Goal: Task Accomplishment & Management: Use online tool/utility

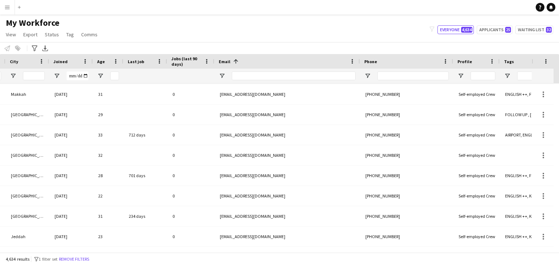
scroll to position [0, 245]
click at [426, 73] on input "Phone Filter Input" at bounding box center [412, 76] width 71 height 9
paste input "**********"
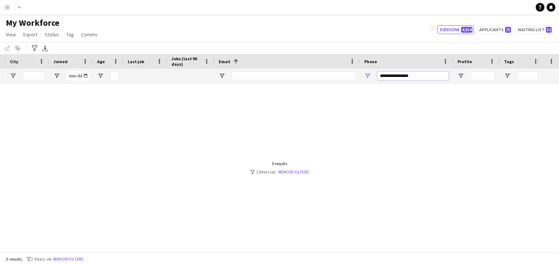
click at [401, 76] on input "**********" at bounding box center [412, 76] width 71 height 9
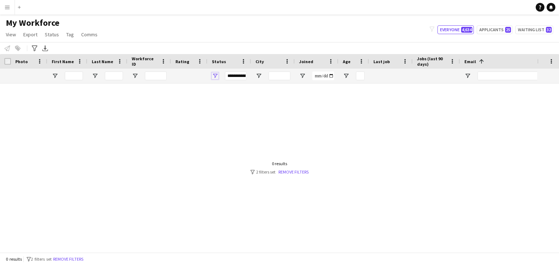
click at [215, 76] on span "Open Filter Menu" at bounding box center [215, 76] width 7 height 7
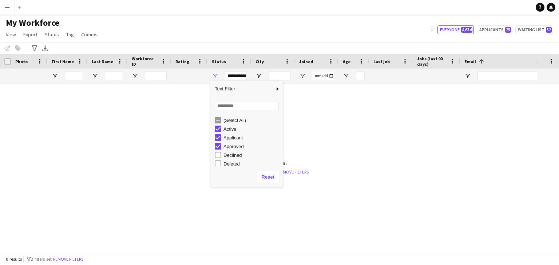
drag, startPoint x: 379, startPoint y: 136, endPoint x: 372, endPoint y: 178, distance: 42.7
click at [379, 137] on div at bounding box center [268, 166] width 537 height 164
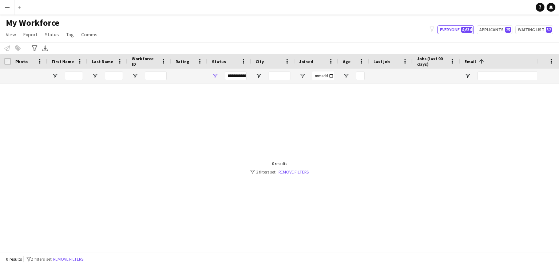
drag, startPoint x: 325, startPoint y: 254, endPoint x: 350, endPoint y: 255, distance: 25.1
click at [350, 255] on div "0 results filter-1 2 filters set Remove filters" at bounding box center [279, 259] width 559 height 12
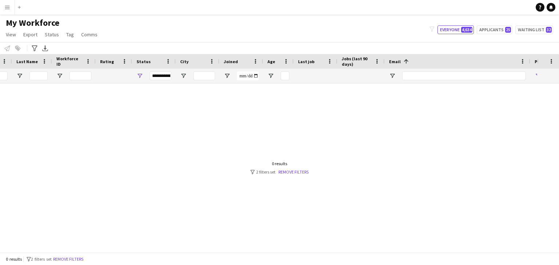
scroll to position [0, 252]
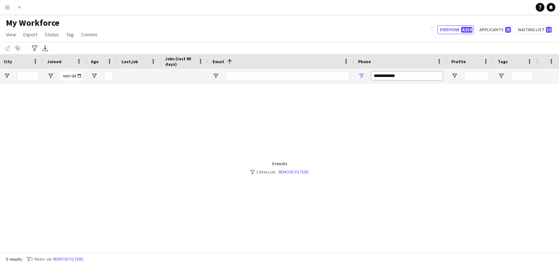
click at [381, 76] on input "**********" at bounding box center [406, 76] width 71 height 9
type input "*"
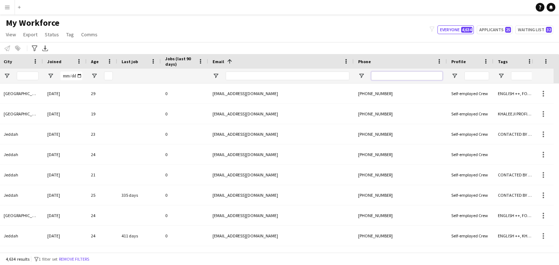
scroll to position [0, 153]
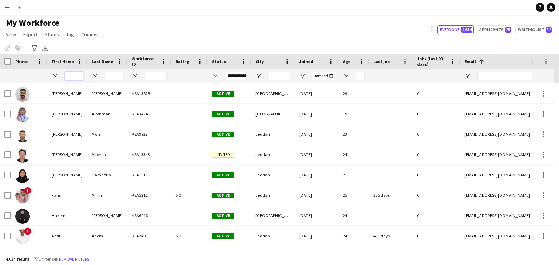
click at [80, 79] on input "First Name Filter Input" at bounding box center [74, 76] width 18 height 9
type input "*"
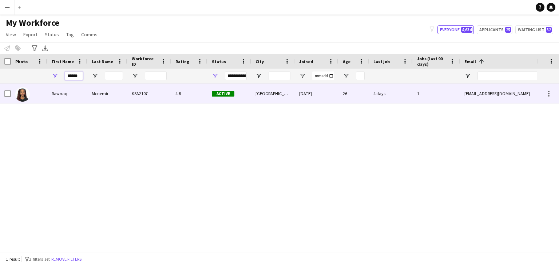
type input "******"
click at [101, 98] on div "Mcnemir" at bounding box center [107, 94] width 40 height 20
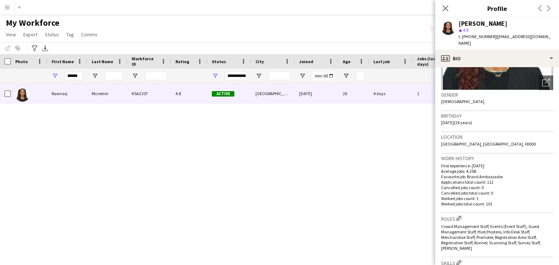
scroll to position [27, 0]
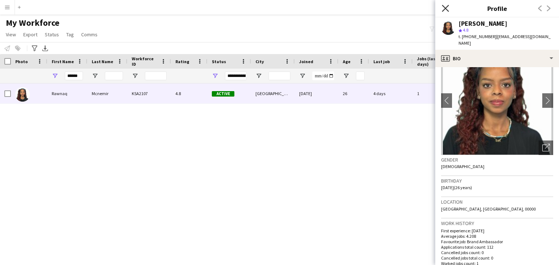
click at [447, 11] on icon at bounding box center [444, 8] width 7 height 7
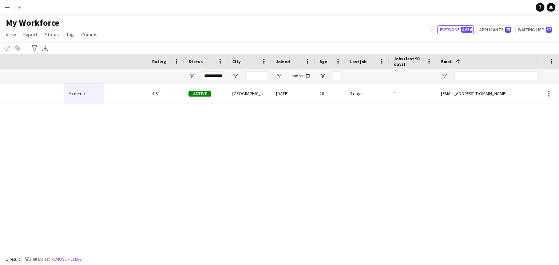
scroll to position [0, 0]
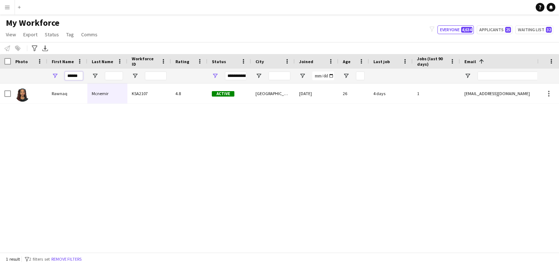
click at [74, 75] on input "******" at bounding box center [74, 76] width 18 height 9
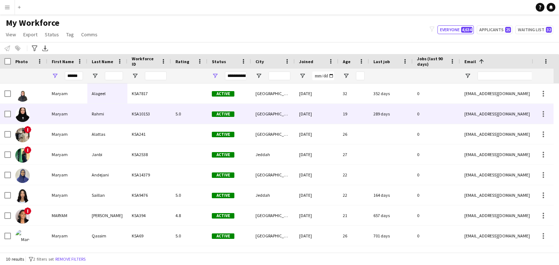
click at [87, 115] on div "Rahmi" at bounding box center [107, 114] width 40 height 20
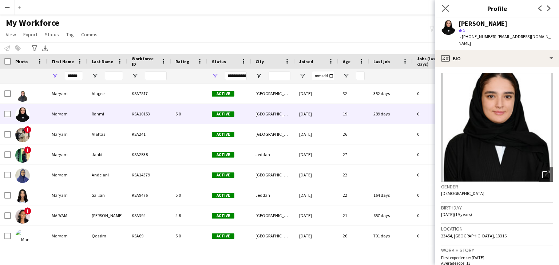
click at [447, 5] on icon "Close pop-in" at bounding box center [444, 8] width 7 height 7
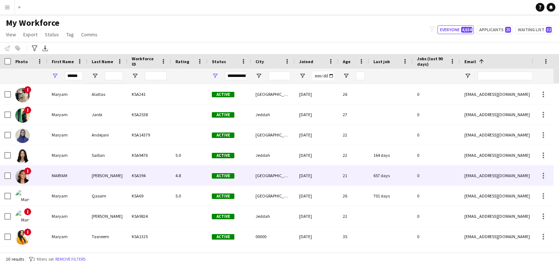
scroll to position [28, 0]
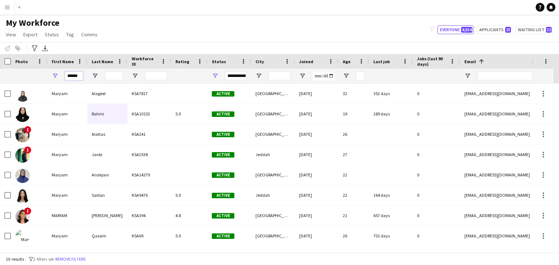
click at [71, 76] on input "******" at bounding box center [74, 76] width 18 height 9
type input "******"
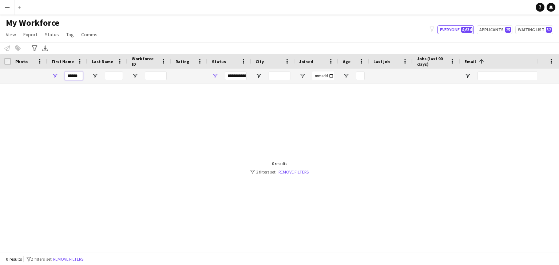
click at [72, 77] on input "******" at bounding box center [74, 76] width 18 height 9
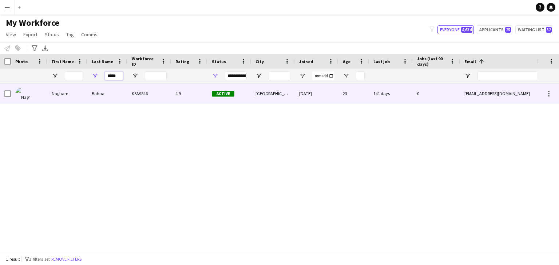
type input "*****"
click at [94, 91] on div "Bahaa" at bounding box center [107, 94] width 40 height 20
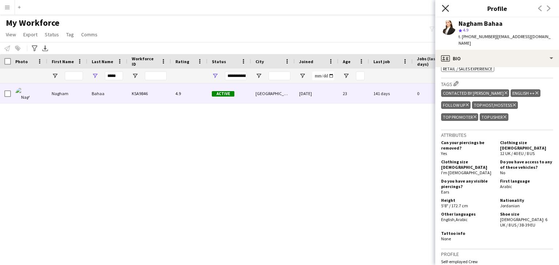
click at [444, 9] on icon at bounding box center [444, 8] width 7 height 7
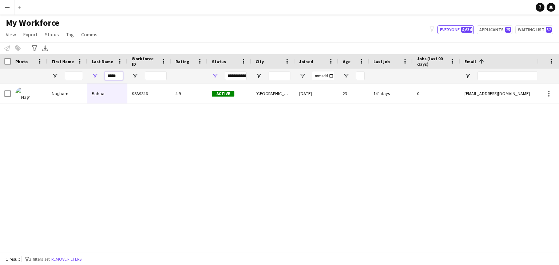
click at [111, 75] on input "*****" at bounding box center [114, 76] width 18 height 9
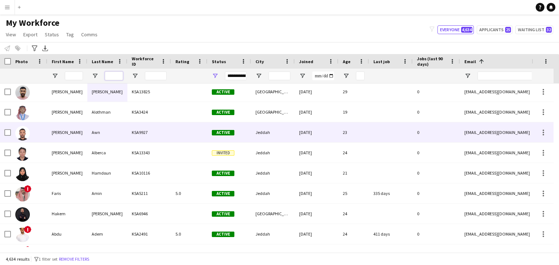
scroll to position [0, 0]
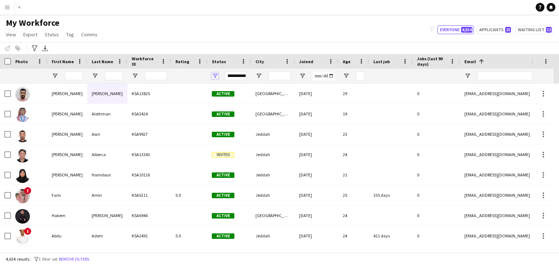
click at [212, 75] on span "Open Filter Menu" at bounding box center [215, 76] width 7 height 7
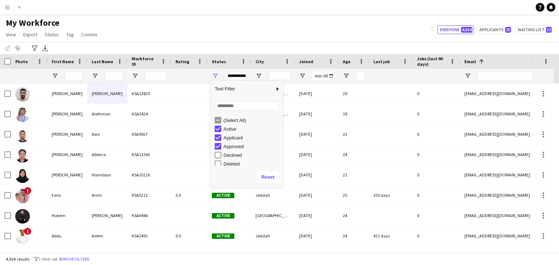
click at [226, 16] on main "My Workforce View Views Default view Basic Export View Full Name TAGS Test New …" at bounding box center [279, 135] width 559 height 241
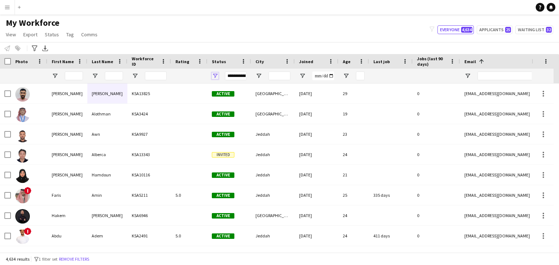
click at [215, 74] on span "Open Filter Menu" at bounding box center [215, 76] width 7 height 7
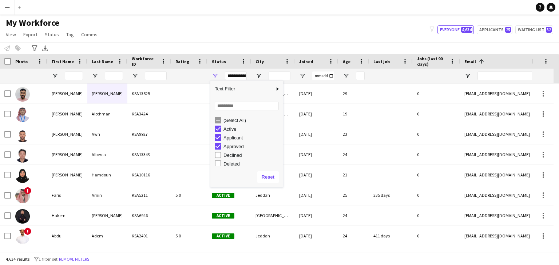
click at [223, 130] on div "Active" at bounding box center [249, 129] width 68 height 9
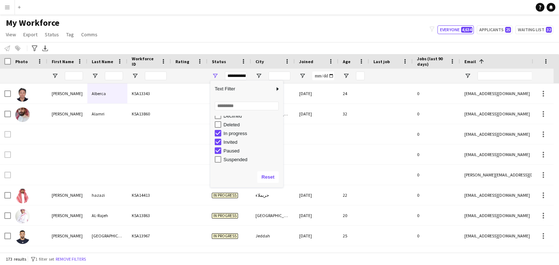
scroll to position [45, 0]
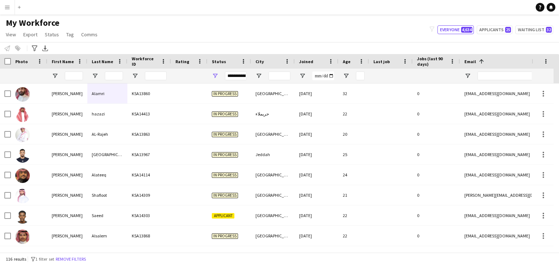
click at [339, 38] on div "My Workforce View Views Default view Basic Export View Full Name TAGS Test New …" at bounding box center [279, 29] width 559 height 25
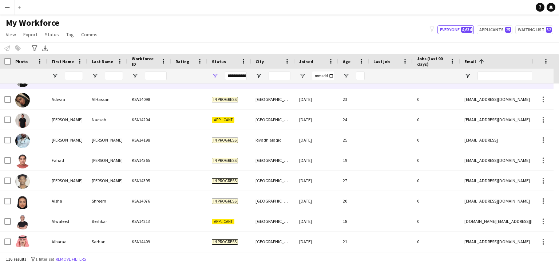
scroll to position [545, 0]
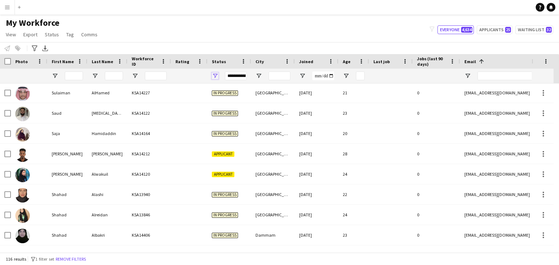
click at [215, 75] on span "Open Filter Menu" at bounding box center [215, 76] width 7 height 7
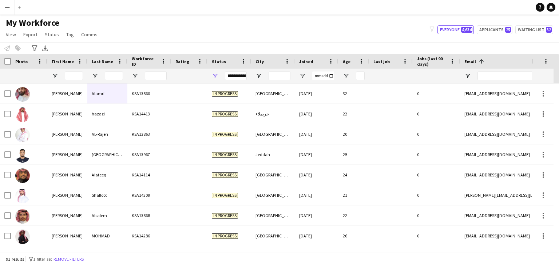
click at [353, 20] on div "My Workforce View Views Default view Basic Export View Full Name TAGS Test New …" at bounding box center [279, 29] width 559 height 25
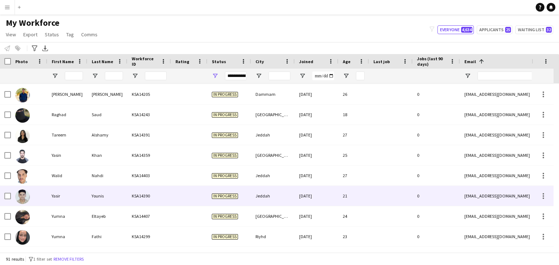
click at [87, 192] on div "Younis" at bounding box center [107, 196] width 40 height 20
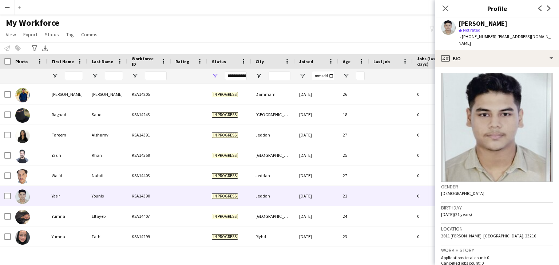
drag, startPoint x: 259, startPoint y: 20, endPoint x: 259, endPoint y: 24, distance: 4.4
click at [259, 19] on div "My Workforce View Views Default view Basic Export View Full Name TAGS Test New …" at bounding box center [279, 29] width 559 height 25
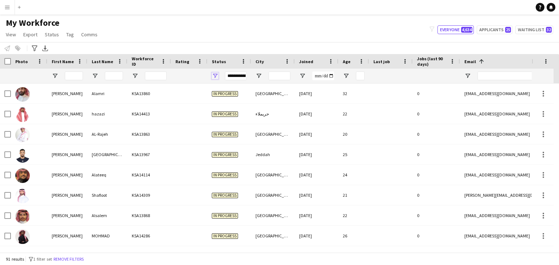
click at [213, 76] on span "Open Filter Menu" at bounding box center [215, 76] width 7 height 7
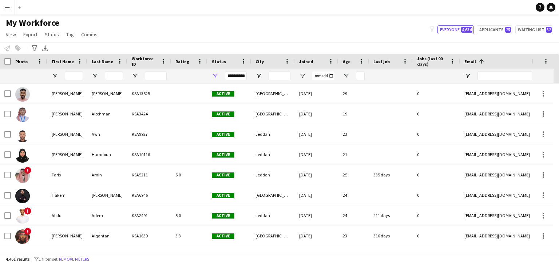
click at [284, 31] on div "My Workforce View Views Default view Basic Export View Full Name TAGS Test New …" at bounding box center [279, 29] width 559 height 25
click at [213, 74] on span "Open Filter Menu" at bounding box center [215, 76] width 7 height 7
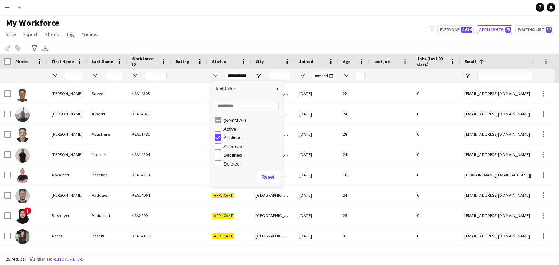
drag, startPoint x: 266, startPoint y: 2, endPoint x: 276, endPoint y: 34, distance: 33.1
click at [267, 2] on app-navbar "Menu Boards Boards Boards All jobs Status Workforce Workforce My Workforce Recr…" at bounding box center [279, 7] width 559 height 15
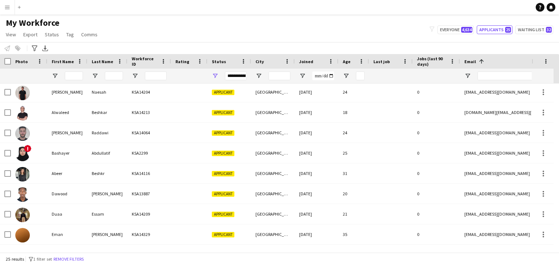
scroll to position [0, 0]
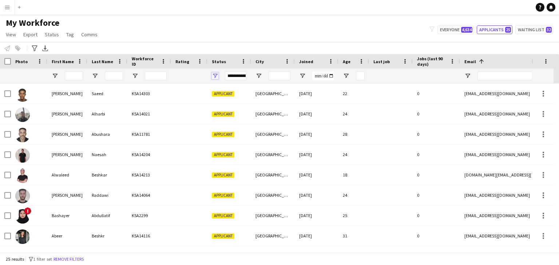
click at [216, 75] on span "Open Filter Menu" at bounding box center [215, 76] width 7 height 7
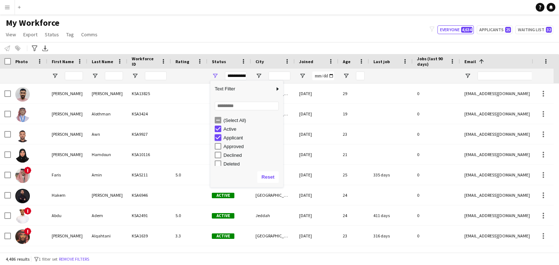
type input "**********"
click at [281, 77] on input "City Filter Input" at bounding box center [279, 76] width 22 height 9
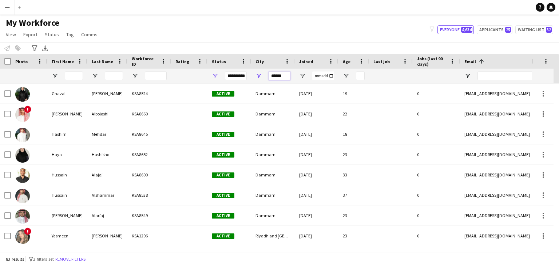
scroll to position [564, 0]
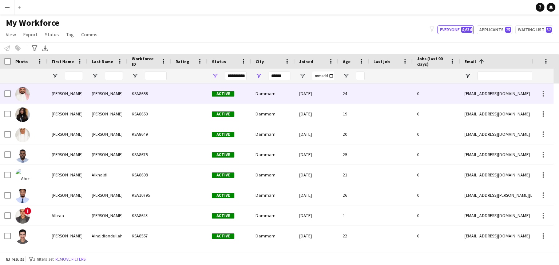
click at [108, 98] on div "Basalah" at bounding box center [107, 94] width 40 height 20
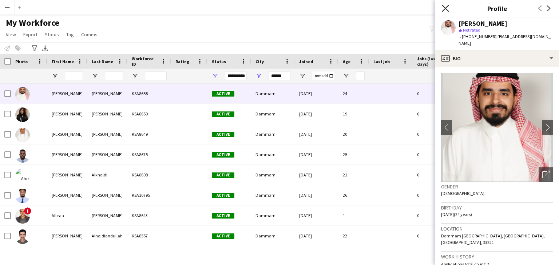
click at [443, 8] on icon "Close pop-in" at bounding box center [444, 8] width 7 height 7
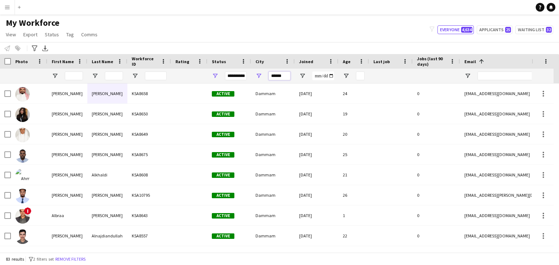
click at [279, 79] on input "******" at bounding box center [279, 76] width 22 height 9
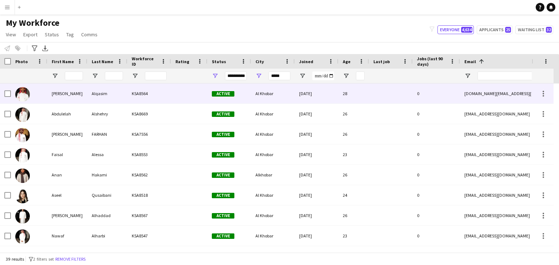
click at [244, 94] on div "Active" at bounding box center [229, 94] width 44 height 20
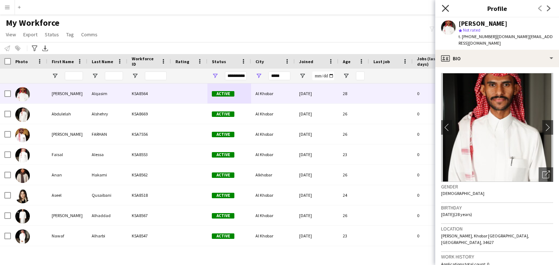
click at [442, 11] on icon at bounding box center [444, 8] width 7 height 7
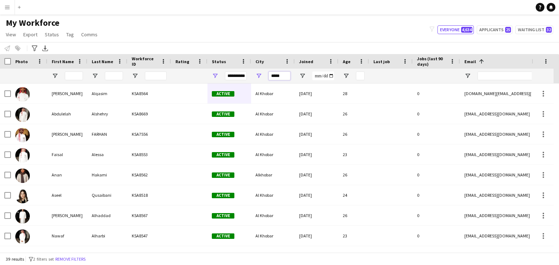
click at [275, 78] on input "*****" at bounding box center [279, 76] width 22 height 9
type input "****"
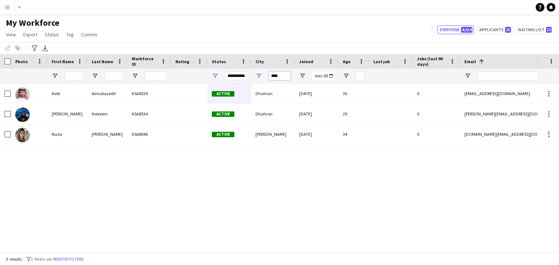
click at [277, 73] on input "****" at bounding box center [279, 76] width 22 height 9
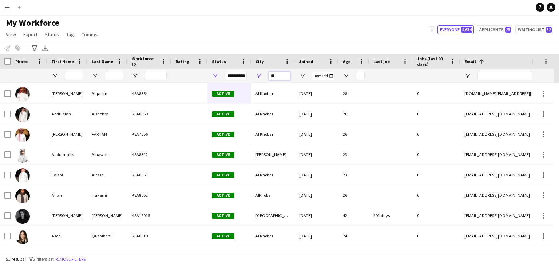
type input "***"
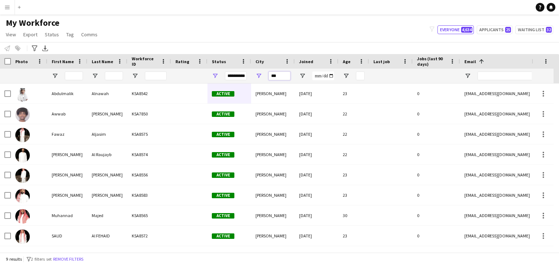
drag, startPoint x: 281, startPoint y: 79, endPoint x: 240, endPoint y: 70, distance: 42.0
click at [240, 70] on div "**********" at bounding box center [394, 76] width 788 height 15
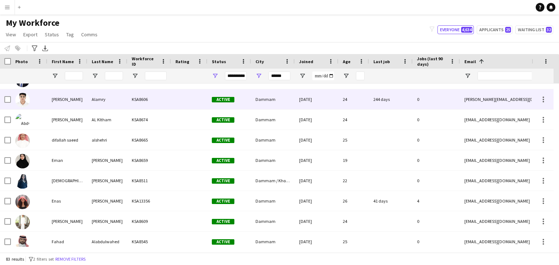
click at [348, 103] on div "24" at bounding box center [353, 99] width 31 height 20
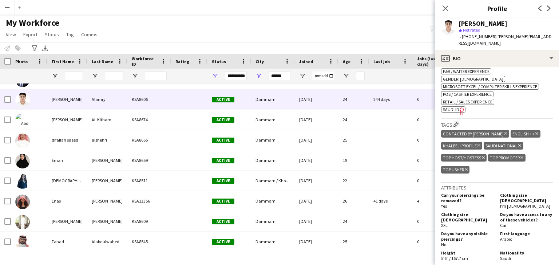
click at [458, 112] on icon "Freelancer has uploaded a photo validation of skill. Click to see" at bounding box center [462, 111] width 8 height 8
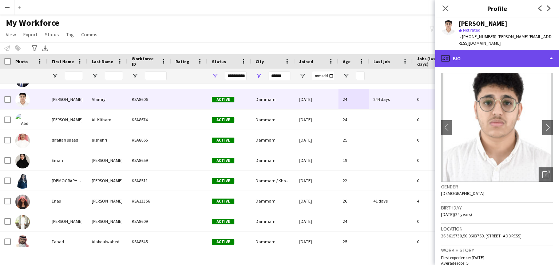
click at [477, 54] on div "profile Bio" at bounding box center [497, 58] width 124 height 17
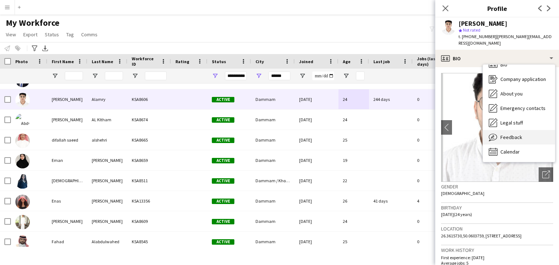
click at [513, 134] on span "Feedback" at bounding box center [511, 137] width 22 height 7
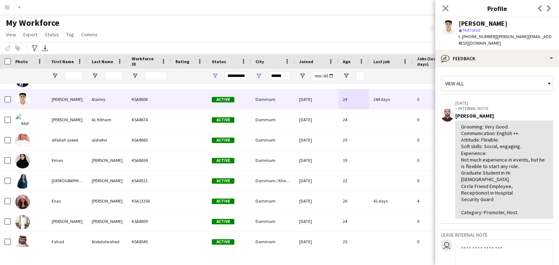
click at [516, 106] on p "– INTERNAL NOTE" at bounding box center [504, 108] width 98 height 5
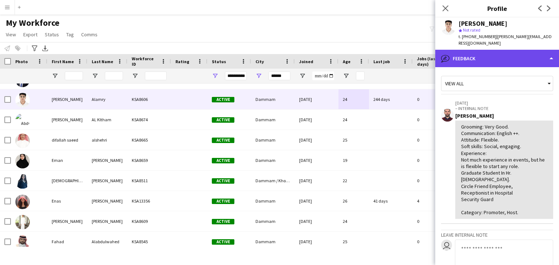
click at [467, 50] on div "bubble-pencil Feedback" at bounding box center [497, 58] width 124 height 17
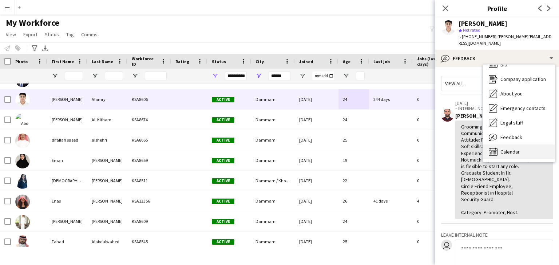
click at [521, 146] on div "Calendar Calendar" at bounding box center [519, 152] width 72 height 15
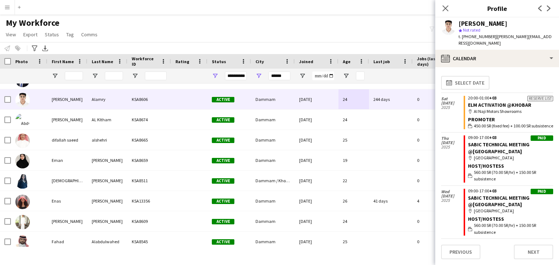
click at [534, 168] on div "Host/Hostess" at bounding box center [510, 166] width 85 height 7
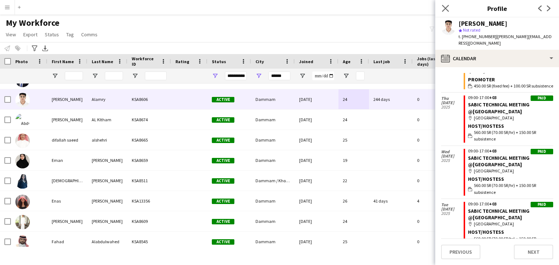
click at [445, 4] on app-icon "Close pop-in" at bounding box center [445, 8] width 11 height 11
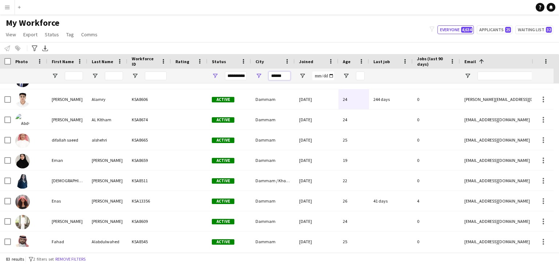
click at [278, 77] on input "******" at bounding box center [279, 76] width 22 height 9
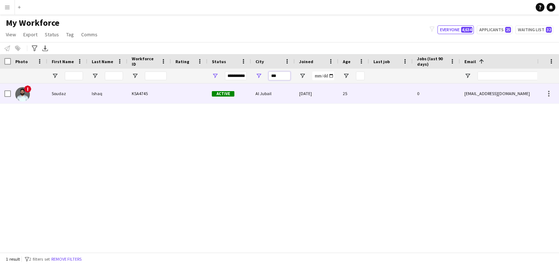
type input "***"
click at [279, 93] on div "Al Jubail" at bounding box center [273, 94] width 44 height 20
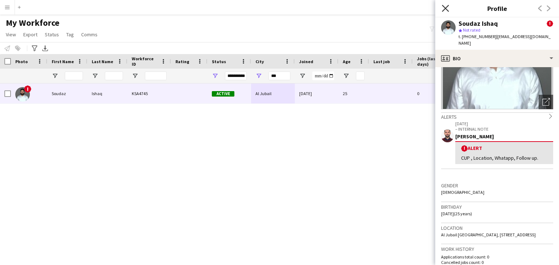
click at [445, 8] on icon at bounding box center [444, 8] width 7 height 7
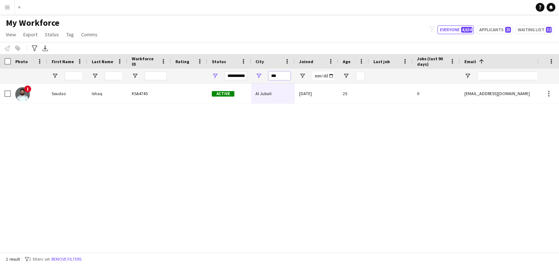
drag, startPoint x: 279, startPoint y: 72, endPoint x: 254, endPoint y: 73, distance: 25.5
click at [254, 73] on div "***" at bounding box center [273, 76] width 44 height 15
type input "*"
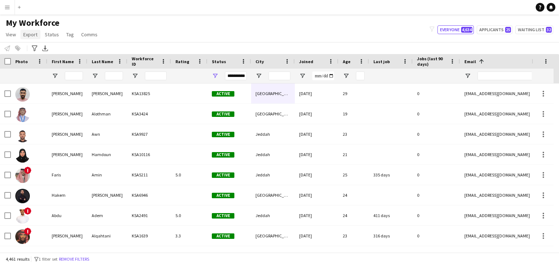
click at [33, 37] on span "Export" at bounding box center [30, 34] width 14 height 7
click at [262, 46] on div "Notify workforce Add to tag Select at least one crew to tag him or her. Advance…" at bounding box center [279, 48] width 559 height 12
click at [236, 76] on div "**********" at bounding box center [236, 76] width 22 height 9
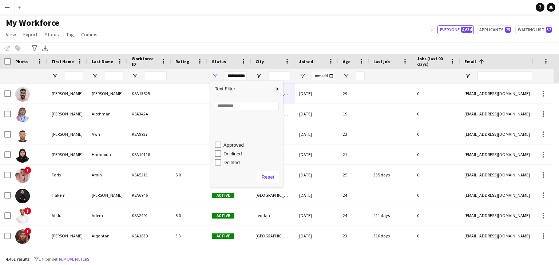
scroll to position [0, 0]
click at [259, 74] on span "Open Filter Menu" at bounding box center [258, 76] width 7 height 7
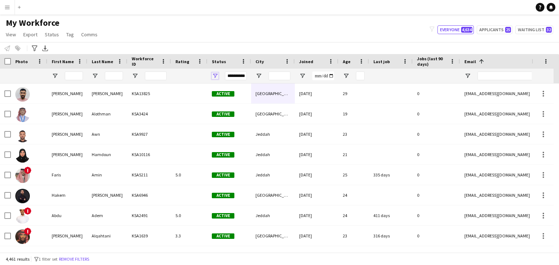
click at [214, 74] on span "Open Filter Menu" at bounding box center [215, 76] width 7 height 7
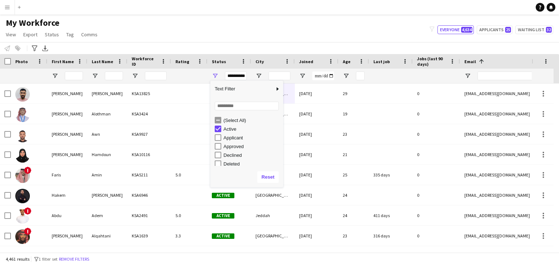
click at [232, 44] on div "Notify workforce Add to tag Select at least one crew to tag him or her. Advance…" at bounding box center [279, 48] width 559 height 12
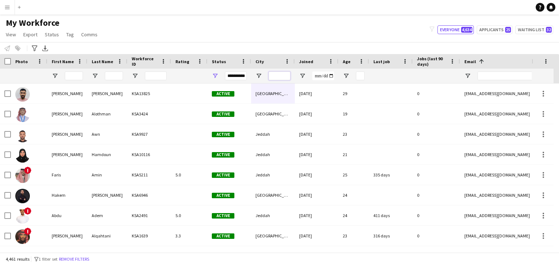
click at [277, 79] on input "City Filter Input" at bounding box center [279, 76] width 22 height 9
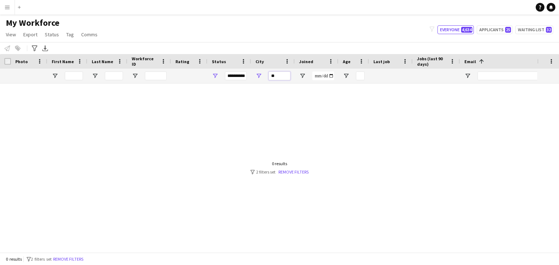
type input "*"
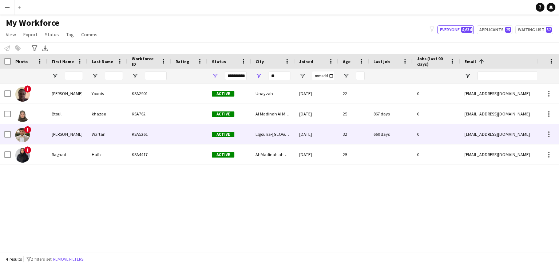
click at [261, 133] on div "Elgouna-Hurghada- Egypt" at bounding box center [273, 134] width 44 height 20
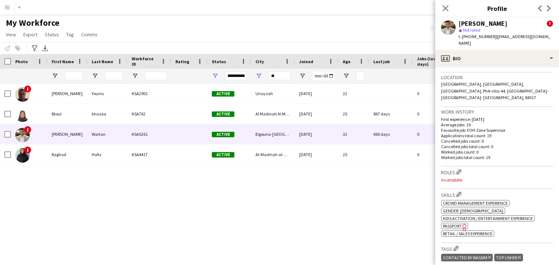
scroll to position [255, 0]
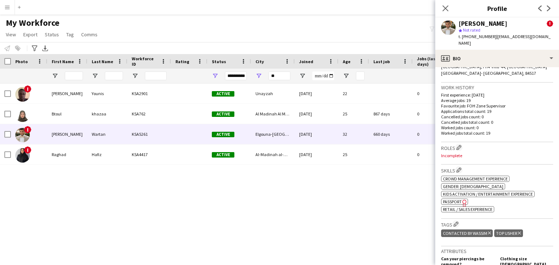
click at [460, 199] on span "Passport" at bounding box center [452, 201] width 19 height 5
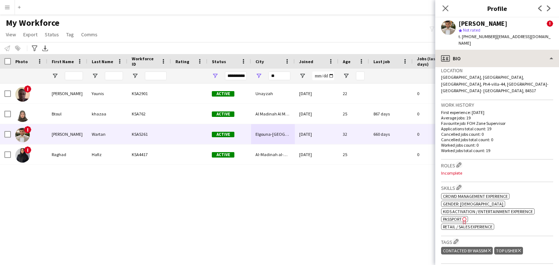
scroll to position [138, 0]
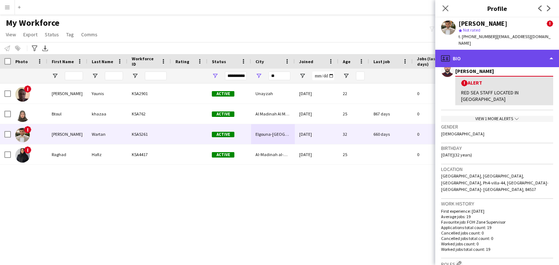
click at [471, 50] on div "profile Bio" at bounding box center [497, 58] width 124 height 17
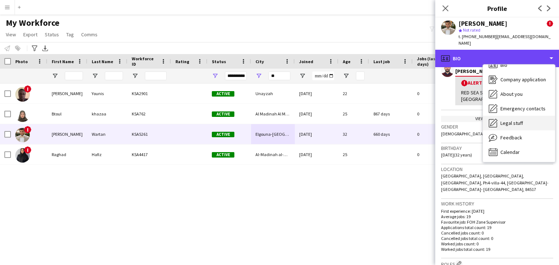
scroll to position [10, 0]
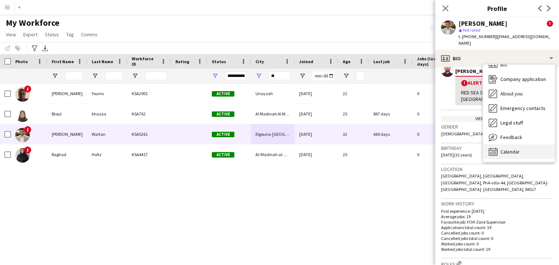
click at [522, 145] on div "Calendar Calendar" at bounding box center [519, 152] width 72 height 15
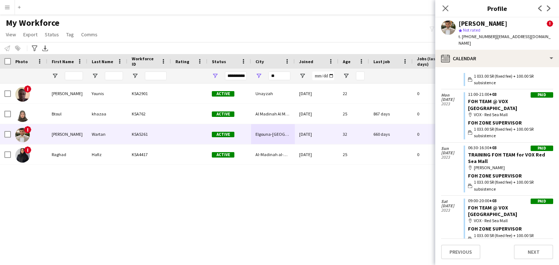
scroll to position [675, 0]
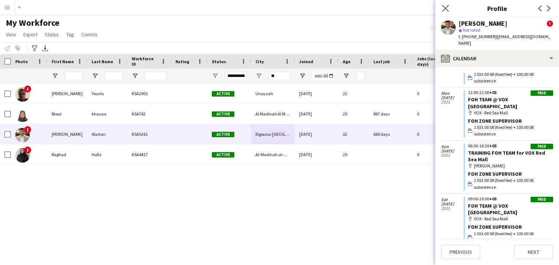
click at [448, 12] on app-icon "Close pop-in" at bounding box center [445, 8] width 11 height 11
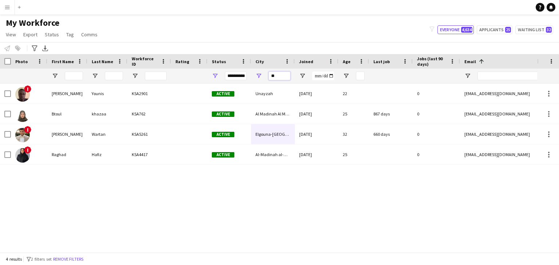
drag, startPoint x: 279, startPoint y: 76, endPoint x: 252, endPoint y: 77, distance: 26.6
click at [252, 77] on div "**" at bounding box center [273, 76] width 44 height 15
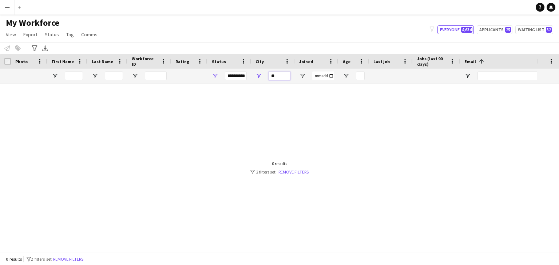
type input "*"
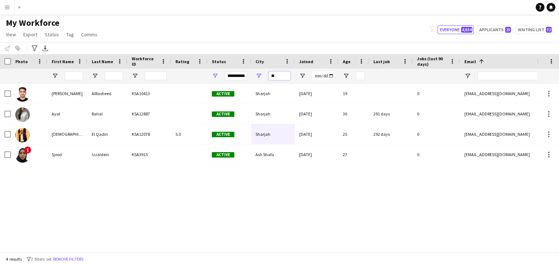
type input "*"
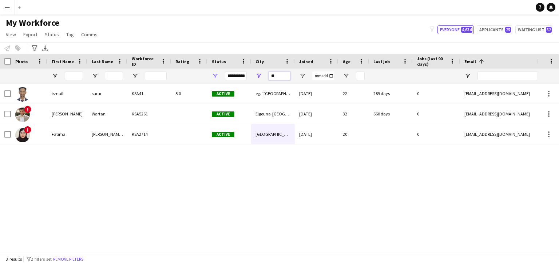
type input "*"
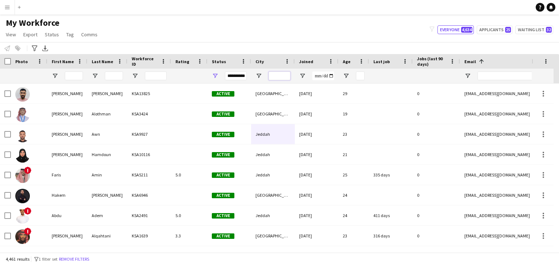
scroll to position [0, 257]
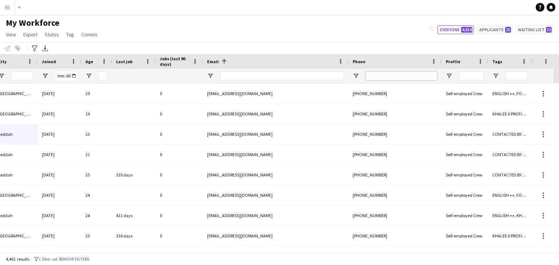
click at [385, 76] on input "Phone Filter Input" at bounding box center [400, 76] width 71 height 9
paste input "**********"
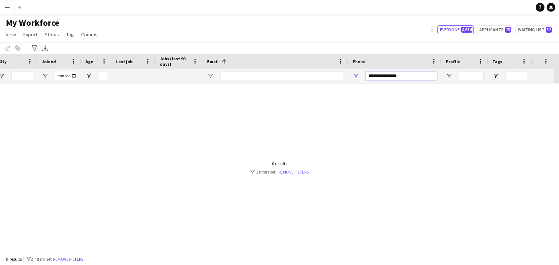
click at [390, 77] on input "**********" at bounding box center [400, 76] width 71 height 9
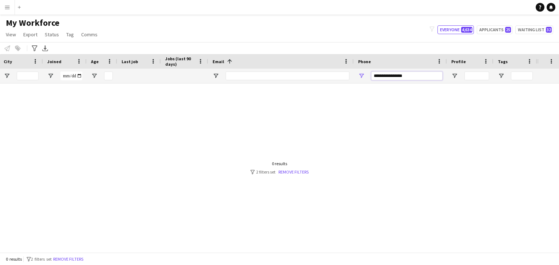
scroll to position [0, 252]
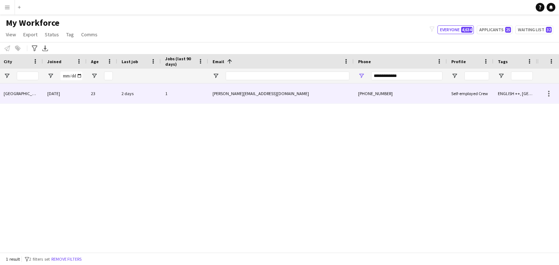
click at [234, 97] on div "eyad.shiref7@hotmail.com" at bounding box center [280, 94] width 145 height 20
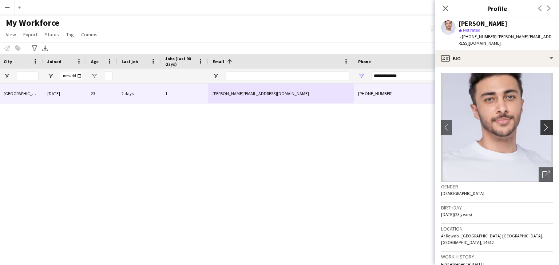
click at [542, 124] on app-icon "chevron-right" at bounding box center [547, 128] width 11 height 8
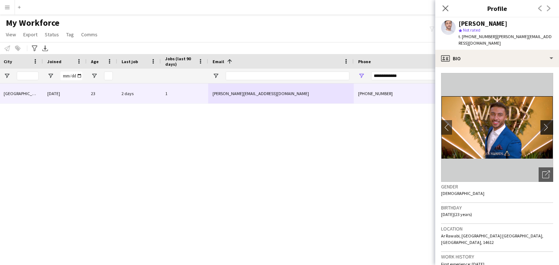
click at [542, 124] on app-icon "chevron-right" at bounding box center [547, 128] width 11 height 8
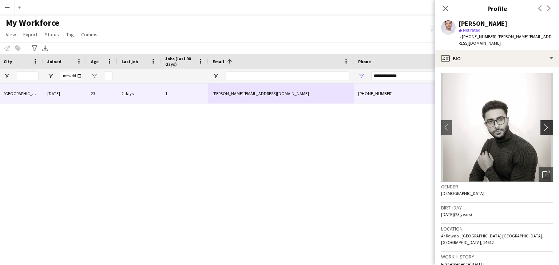
click at [542, 124] on app-icon "chevron-right" at bounding box center [547, 128] width 11 height 8
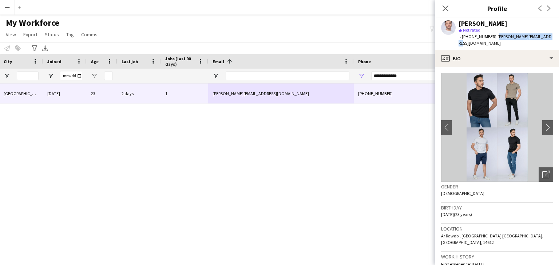
drag, startPoint x: 493, startPoint y: 36, endPoint x: 541, endPoint y: 39, distance: 48.1
click at [541, 39] on div "Eyad Shiref star Not rated t. +966505936027 | eyad.shiref7@hotmail.com" at bounding box center [497, 33] width 124 height 32
copy span "eyad.shiref7@hotmail.com"
click at [442, 8] on icon "Close pop-in" at bounding box center [444, 8] width 7 height 7
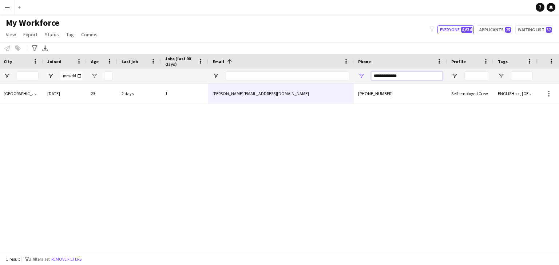
drag, startPoint x: 376, startPoint y: 70, endPoint x: 274, endPoint y: 69, distance: 102.2
click at [272, 69] on div "**********" at bounding box center [142, 76] width 788 height 15
paste input "***"
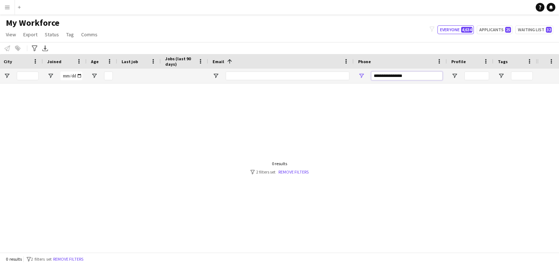
click at [395, 75] on input "**********" at bounding box center [406, 76] width 71 height 9
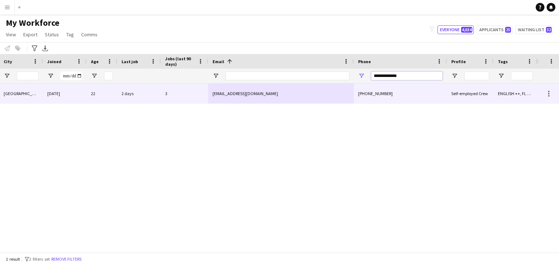
type input "**********"
click at [231, 100] on div "jawadyagmowr6789@gmail.com" at bounding box center [280, 94] width 145 height 20
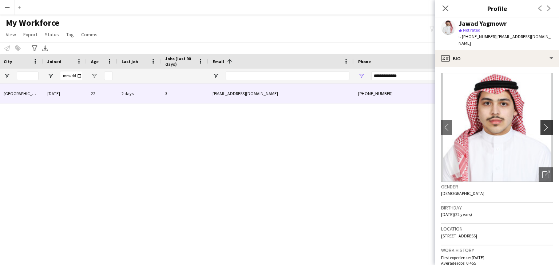
click at [542, 124] on app-icon "chevron-right" at bounding box center [547, 128] width 11 height 8
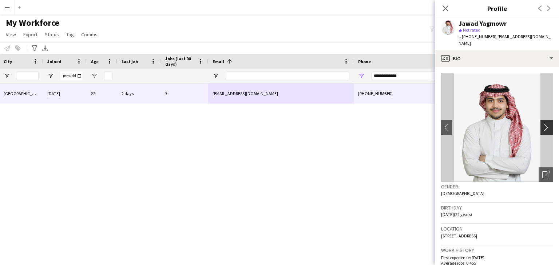
click at [542, 124] on app-icon "chevron-right" at bounding box center [547, 128] width 11 height 8
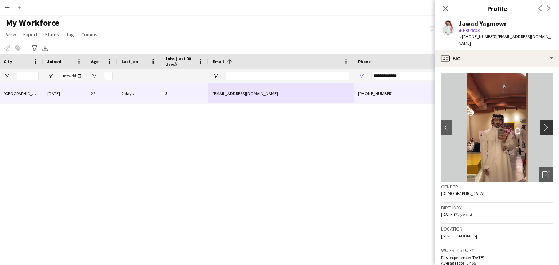
click at [542, 124] on app-icon "chevron-right" at bounding box center [547, 128] width 11 height 8
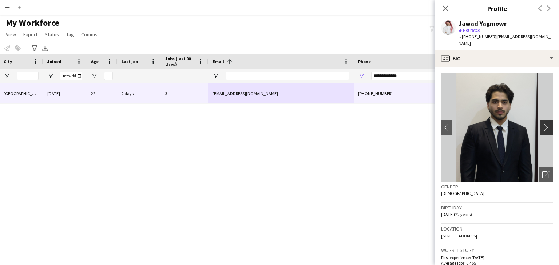
click at [542, 124] on app-icon "chevron-right" at bounding box center [547, 128] width 11 height 8
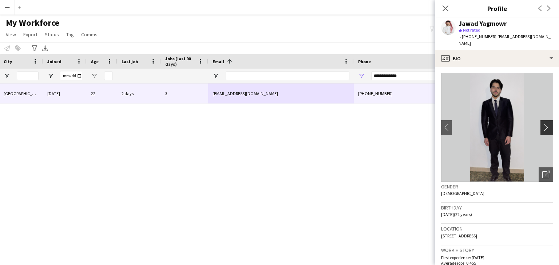
click at [542, 124] on app-icon "chevron-right" at bounding box center [547, 128] width 11 height 8
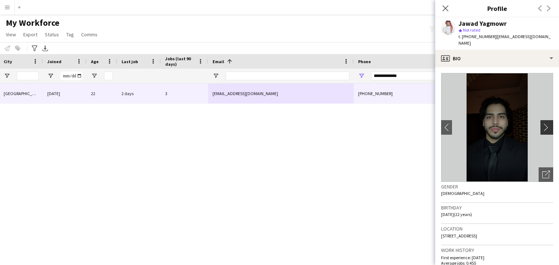
click at [542, 124] on app-icon "chevron-right" at bounding box center [547, 128] width 11 height 8
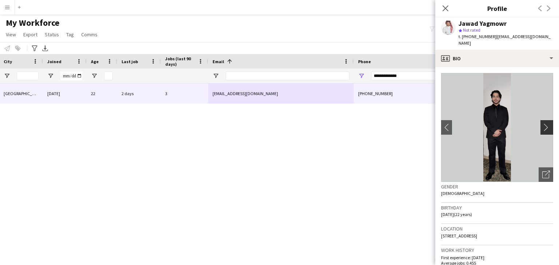
click at [542, 124] on app-icon "chevron-right" at bounding box center [547, 128] width 11 height 8
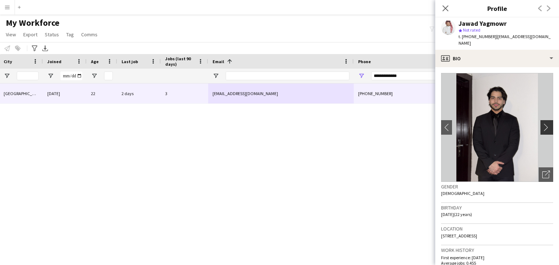
click at [542, 124] on app-icon "chevron-right" at bounding box center [547, 128] width 11 height 8
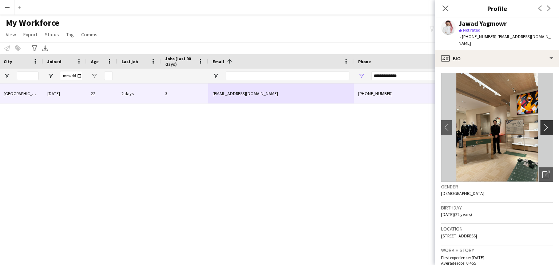
click at [542, 124] on app-icon "chevron-right" at bounding box center [547, 128] width 11 height 8
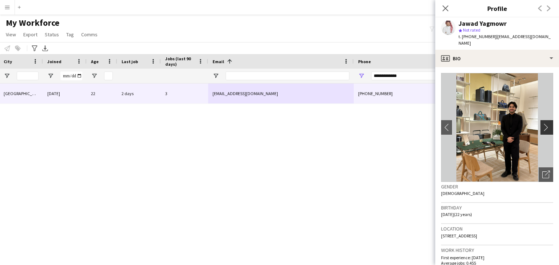
click at [542, 124] on app-icon "chevron-right" at bounding box center [547, 128] width 11 height 8
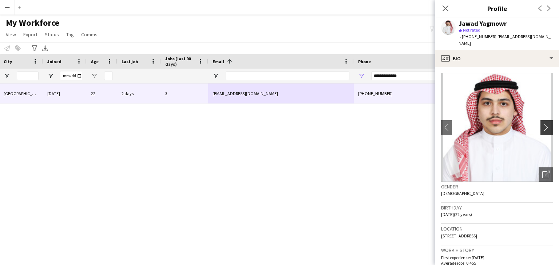
click at [542, 124] on app-icon "chevron-right" at bounding box center [547, 128] width 11 height 8
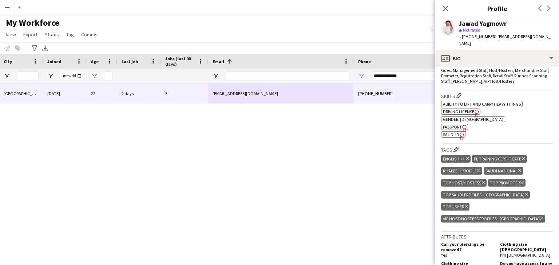
scroll to position [255, 0]
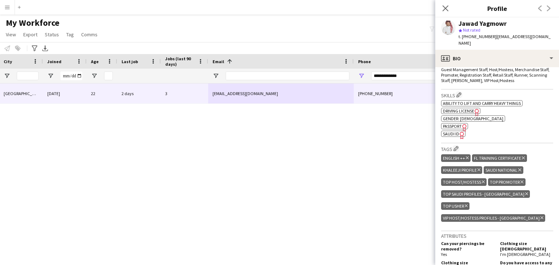
click at [454, 124] on span "Passport" at bounding box center [452, 126] width 19 height 5
click at [458, 132] on icon "Freelancer has uploaded a photo validation of skill. Click to see" at bounding box center [462, 136] width 8 height 8
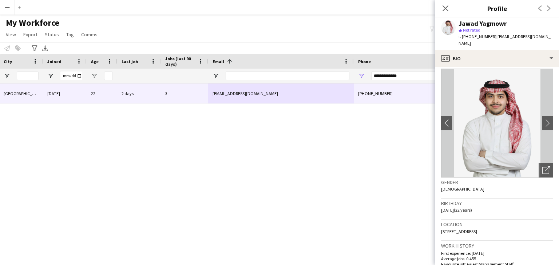
scroll to position [0, 0]
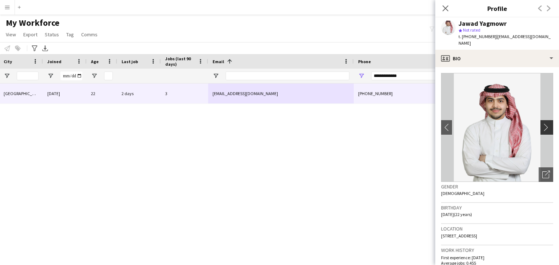
click at [540, 125] on button "chevron-right" at bounding box center [547, 127] width 15 height 15
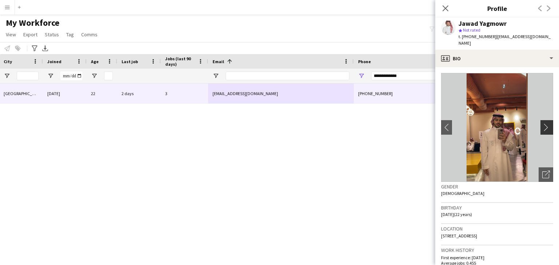
click at [540, 125] on button "chevron-right" at bounding box center [547, 127] width 15 height 15
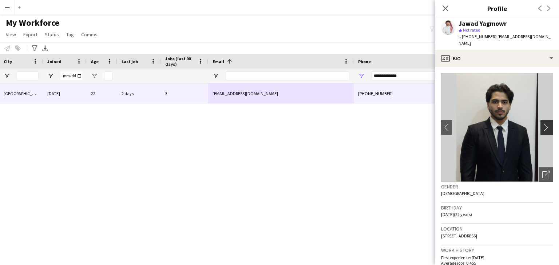
click at [540, 125] on button "chevron-right" at bounding box center [547, 127] width 15 height 15
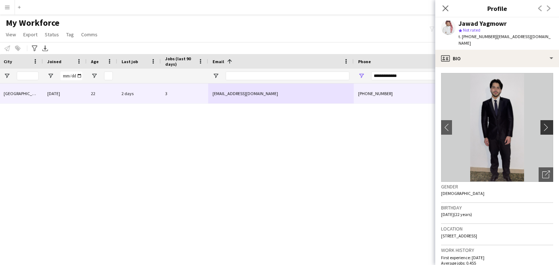
click at [540, 125] on button "chevron-right" at bounding box center [547, 127] width 15 height 15
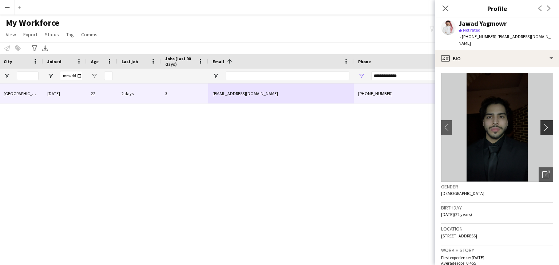
click at [540, 125] on button "chevron-right" at bounding box center [547, 127] width 15 height 15
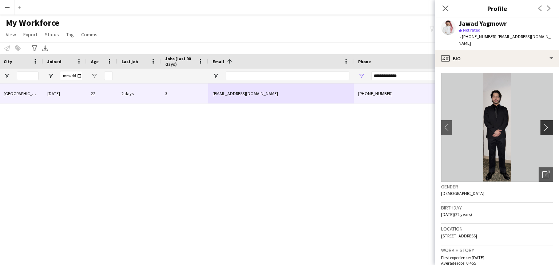
click at [540, 125] on button "chevron-right" at bounding box center [547, 127] width 15 height 15
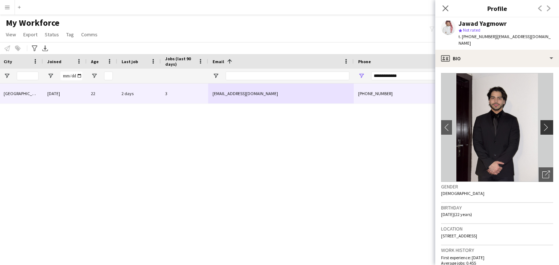
click at [540, 125] on button "chevron-right" at bounding box center [547, 127] width 15 height 15
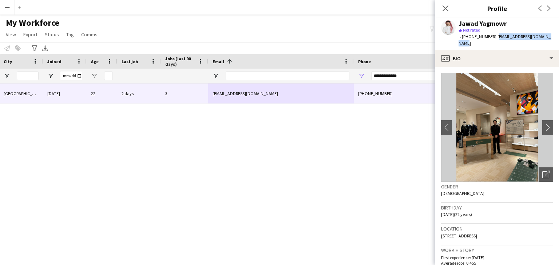
drag, startPoint x: 492, startPoint y: 36, endPoint x: 553, endPoint y: 41, distance: 61.3
click at [553, 41] on div "Jawad Yagmowr star Not rated t. +966596237241 | jawadyagmowr6789@gmail.com" at bounding box center [497, 33] width 124 height 32
copy span "jawadyagmowr6789@gmail.com"
click at [448, 5] on icon at bounding box center [444, 8] width 7 height 7
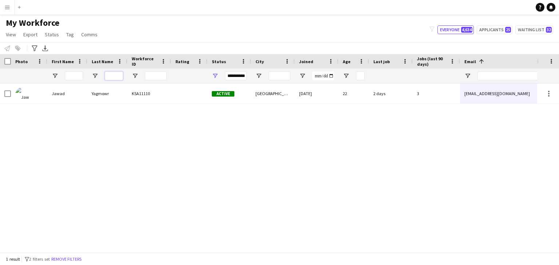
click at [115, 76] on input "Last Name Filter Input" at bounding box center [114, 76] width 18 height 9
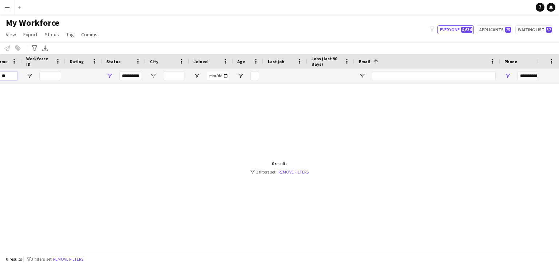
scroll to position [0, 185]
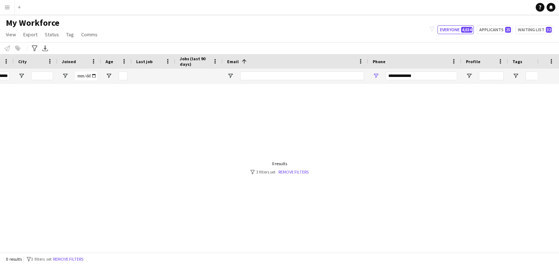
type input "**"
drag, startPoint x: 396, startPoint y: 75, endPoint x: 277, endPoint y: 71, distance: 118.6
click at [277, 71] on div "**********" at bounding box center [157, 76] width 788 height 15
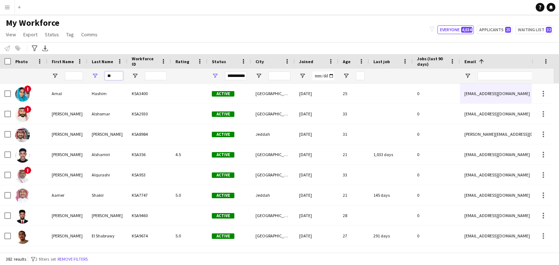
click at [116, 76] on input "**" at bounding box center [114, 76] width 18 height 9
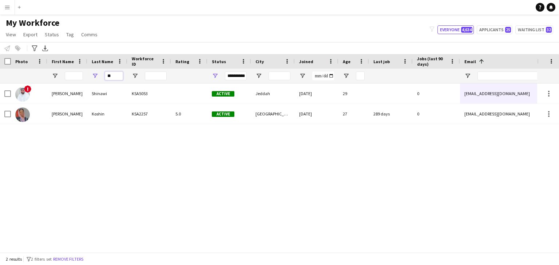
type input "*"
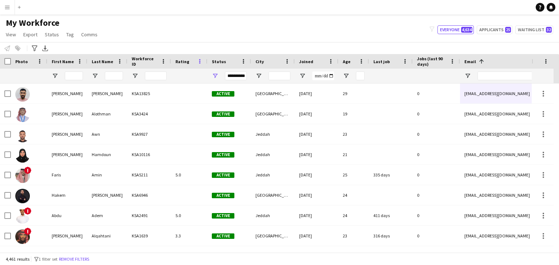
click at [202, 59] on span at bounding box center [199, 61] width 7 height 7
click at [174, 81] on div at bounding box center [189, 76] width 36 height 15
click at [179, 59] on span "Rating" at bounding box center [182, 61] width 14 height 5
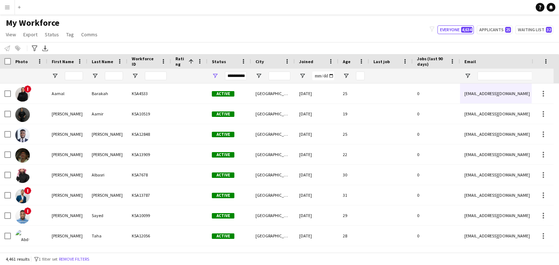
click at [181, 62] on span "Rating" at bounding box center [180, 61] width 10 height 11
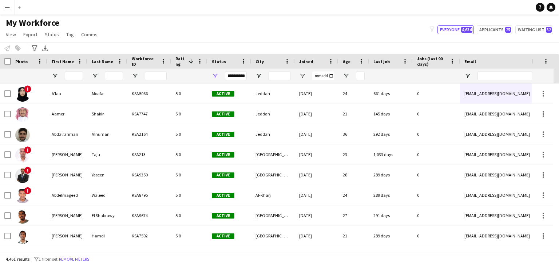
click at [180, 63] on span "Rating" at bounding box center [180, 61] width 10 height 11
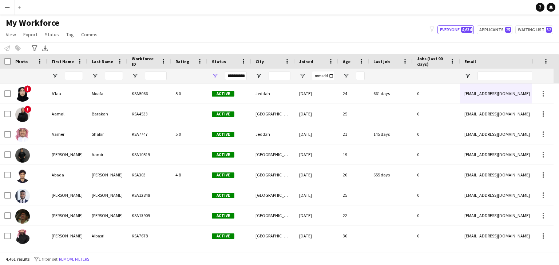
click at [301, 55] on div "Joined" at bounding box center [316, 61] width 35 height 15
click at [305, 60] on span "Joined" at bounding box center [306, 61] width 14 height 5
click at [314, 58] on div "Joined" at bounding box center [312, 61] width 26 height 11
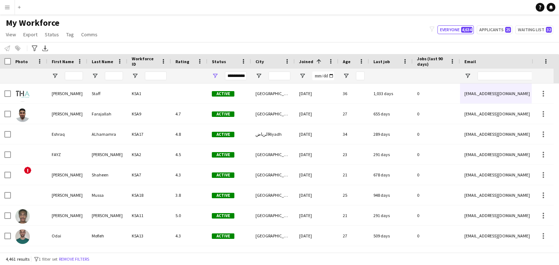
click at [313, 60] on span at bounding box center [317, 61] width 9 height 7
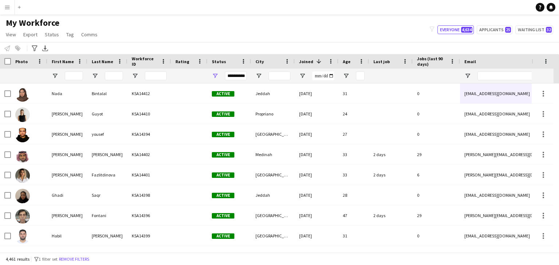
click at [313, 60] on span at bounding box center [317, 61] width 9 height 7
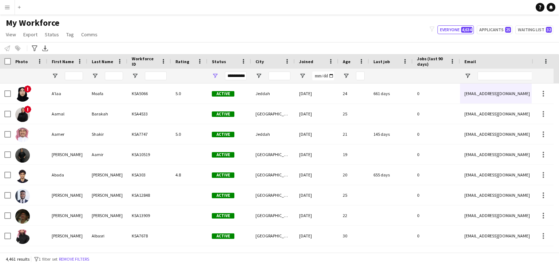
click at [308, 61] on span "Joined" at bounding box center [306, 61] width 14 height 5
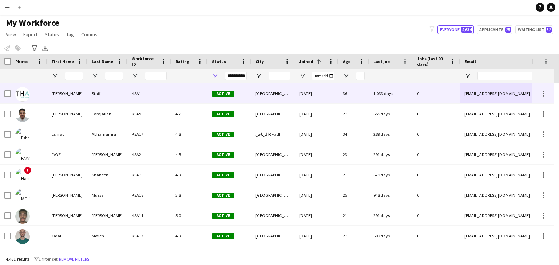
click at [300, 100] on div "03-11-2022" at bounding box center [317, 94] width 44 height 20
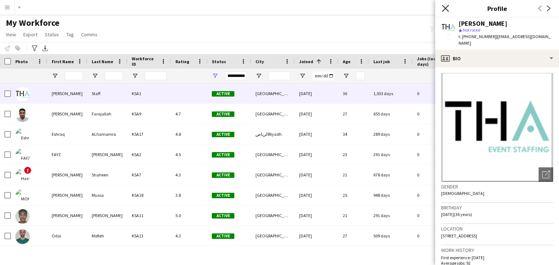
click at [443, 7] on icon "Close pop-in" at bounding box center [444, 8] width 7 height 7
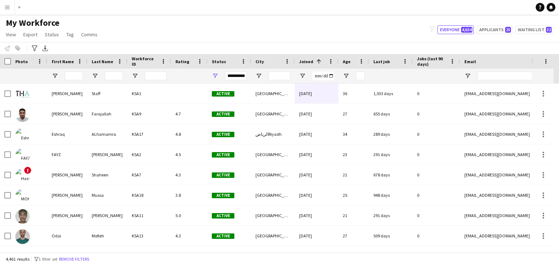
click at [315, 61] on span at bounding box center [318, 61] width 7 height 7
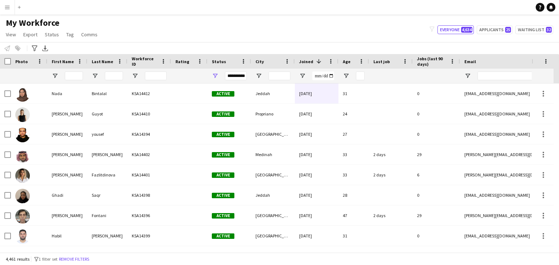
click at [315, 60] on span at bounding box center [318, 61] width 7 height 7
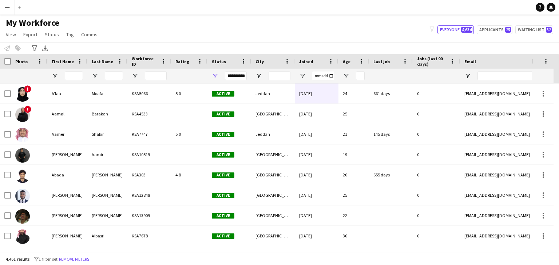
click at [347, 61] on span "Age" at bounding box center [347, 61] width 8 height 5
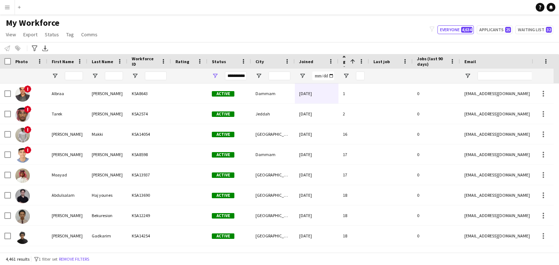
click at [347, 61] on span at bounding box center [351, 61] width 9 height 7
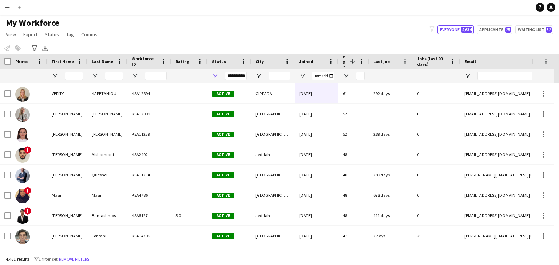
click at [347, 61] on span at bounding box center [351, 61] width 9 height 7
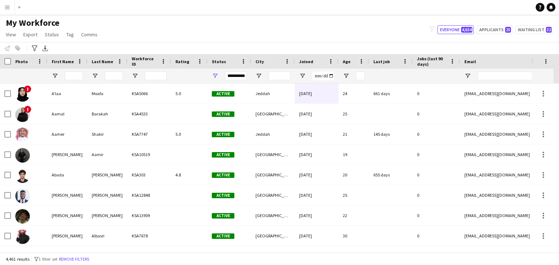
click at [384, 61] on span "Last job" at bounding box center [381, 61] width 16 height 5
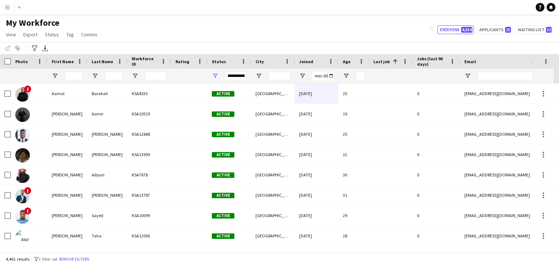
click at [384, 61] on span "Last job" at bounding box center [381, 61] width 16 height 5
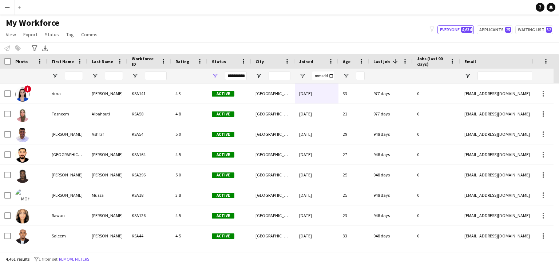
click at [384, 61] on span "Last job" at bounding box center [381, 61] width 16 height 5
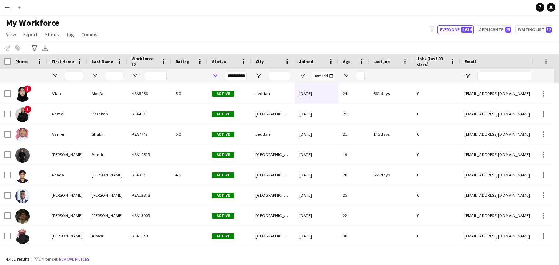
click at [384, 61] on span "Last job" at bounding box center [381, 61] width 16 height 5
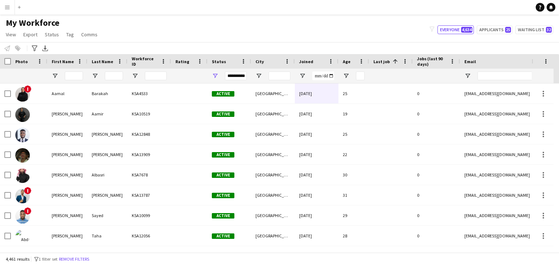
click at [384, 61] on span "Last job" at bounding box center [381, 61] width 16 height 5
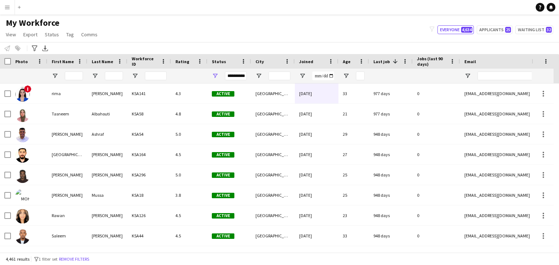
click at [384, 61] on span "Last job" at bounding box center [381, 61] width 16 height 5
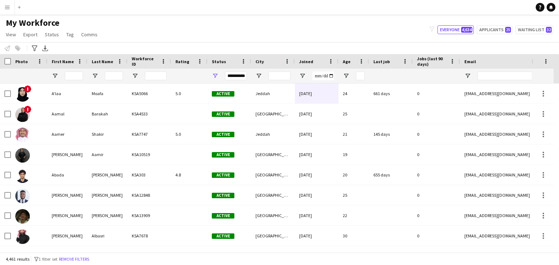
click at [433, 62] on span "Jobs (last 90 days)" at bounding box center [432, 61] width 30 height 11
click at [433, 62] on span "Jobs (last 90 days)" at bounding box center [427, 61] width 21 height 11
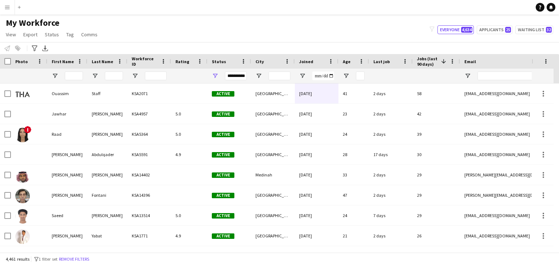
click at [433, 62] on span "Jobs (last 90 days)" at bounding box center [427, 61] width 21 height 11
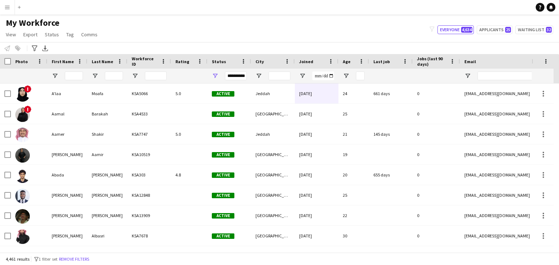
click at [433, 62] on span "Jobs (last 90 days)" at bounding box center [432, 61] width 30 height 11
click at [433, 62] on span "Jobs (last 90 days)" at bounding box center [427, 61] width 21 height 11
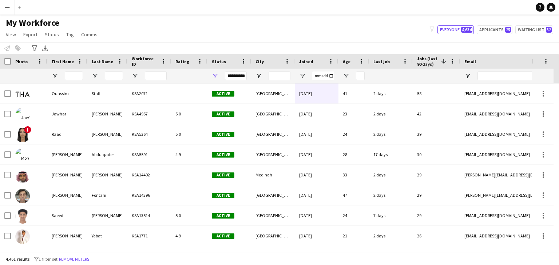
click at [433, 62] on span "Jobs (last 90 days)" at bounding box center [427, 61] width 21 height 11
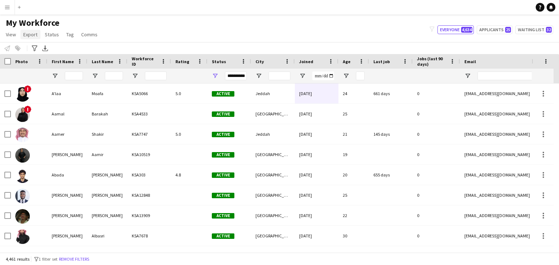
click at [25, 34] on span "Export" at bounding box center [30, 34] width 14 height 7
click at [48, 32] on span "Status" at bounding box center [52, 34] width 14 height 7
click at [64, 32] on link "Tag" at bounding box center [69, 34] width 13 height 9
click at [81, 33] on span "Comms" at bounding box center [89, 34] width 16 height 7
click at [17, 34] on link "View" at bounding box center [11, 34] width 16 height 9
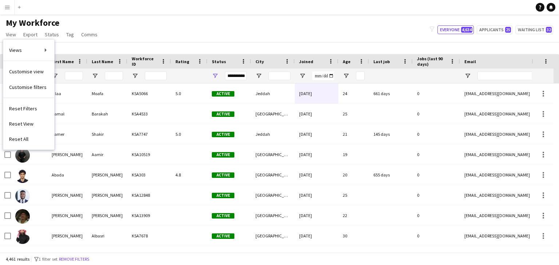
click at [241, 18] on div "My Workforce View Views Default view Basic Export View Full Name TAGS Test New …" at bounding box center [279, 29] width 559 height 25
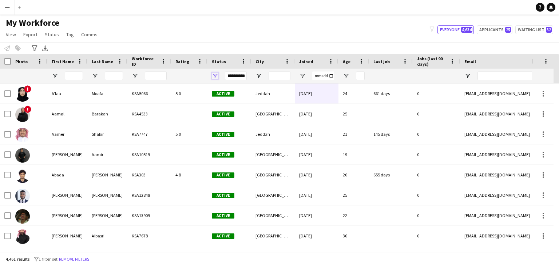
click at [217, 75] on span "Open Filter Menu" at bounding box center [215, 76] width 7 height 7
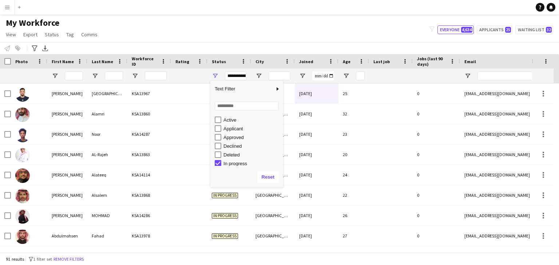
scroll to position [11, 0]
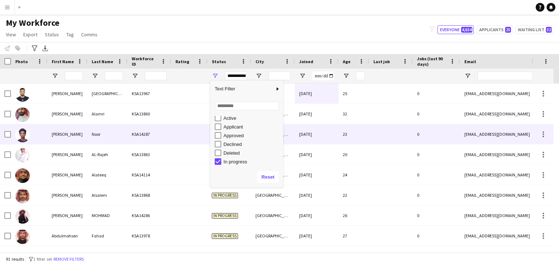
click at [420, 143] on div "0" at bounding box center [435, 134] width 47 height 20
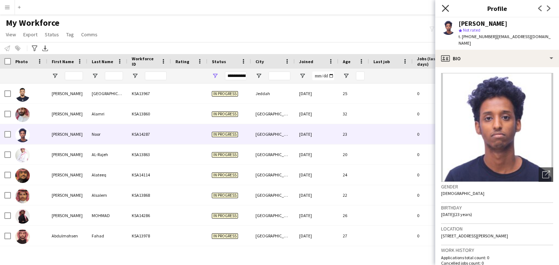
click at [448, 6] on icon "Close pop-in" at bounding box center [444, 8] width 7 height 7
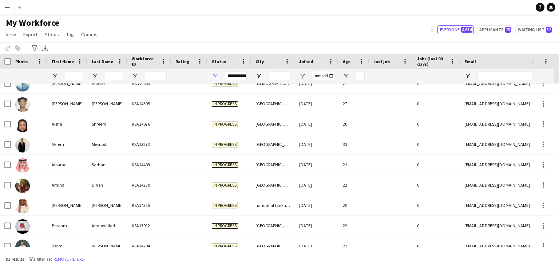
scroll to position [364, 0]
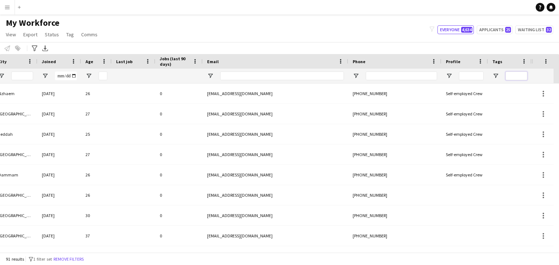
click at [514, 77] on input "Tags Filter Input" at bounding box center [516, 76] width 22 height 9
click at [497, 76] on span "Open Filter Menu" at bounding box center [495, 76] width 7 height 7
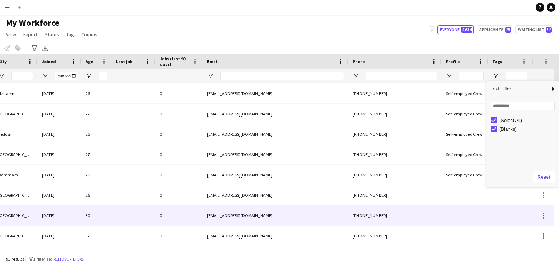
click at [471, 207] on div at bounding box center [464, 216] width 47 height 20
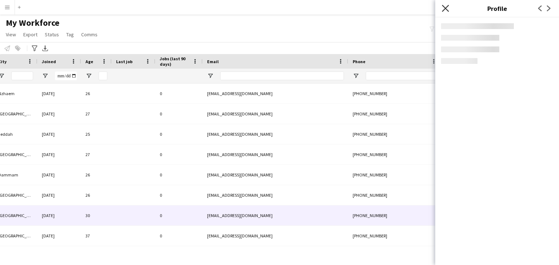
click at [445, 6] on icon "Close pop-in" at bounding box center [444, 8] width 7 height 7
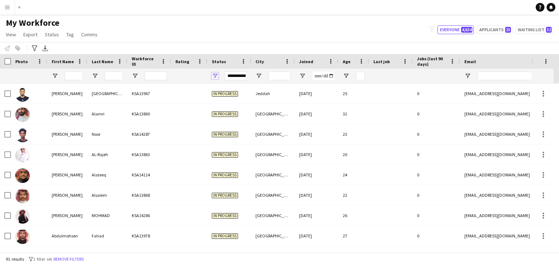
click at [215, 75] on span "Open Filter Menu" at bounding box center [215, 76] width 7 height 7
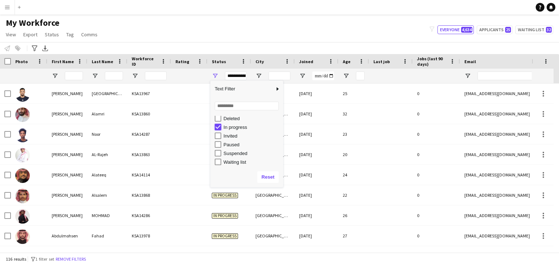
type input "**********"
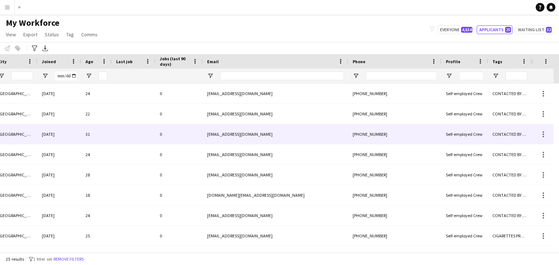
click at [510, 135] on div "CONTACTED BY OBADA" at bounding box center [510, 134] width 44 height 20
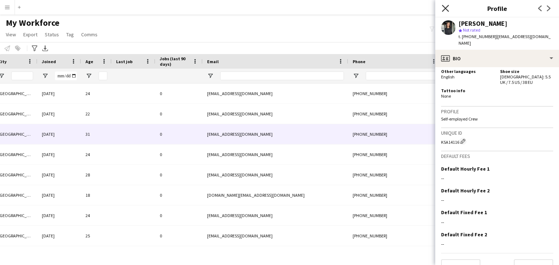
click at [445, 6] on icon "Close pop-in" at bounding box center [444, 8] width 7 height 7
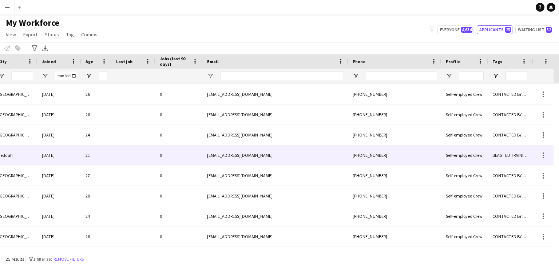
click at [520, 156] on div "BEAST ED TRAINING" at bounding box center [510, 155] width 44 height 20
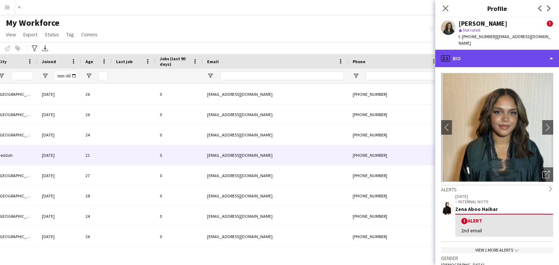
click at [474, 56] on div "profile Bio" at bounding box center [497, 58] width 124 height 17
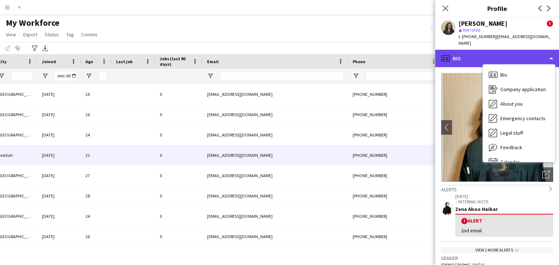
click at [459, 57] on div "profile Bio" at bounding box center [497, 58] width 124 height 17
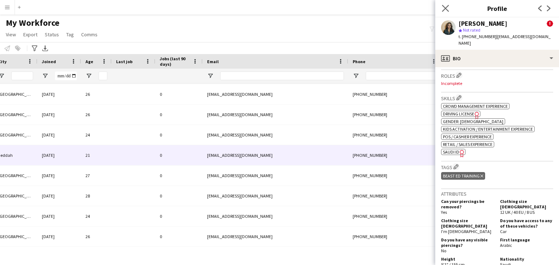
click at [449, 9] on app-icon "Close pop-in" at bounding box center [445, 8] width 11 height 11
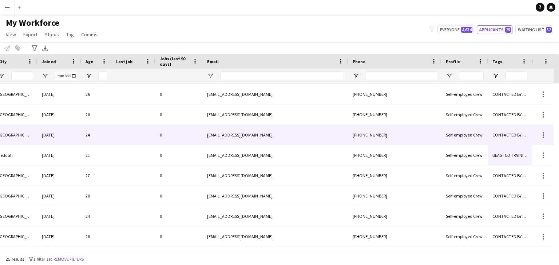
click at [503, 132] on div "CONTACTED BY OBADA" at bounding box center [510, 135] width 44 height 20
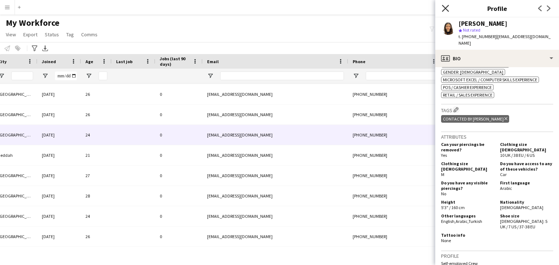
click at [444, 6] on icon "Close pop-in" at bounding box center [444, 8] width 7 height 7
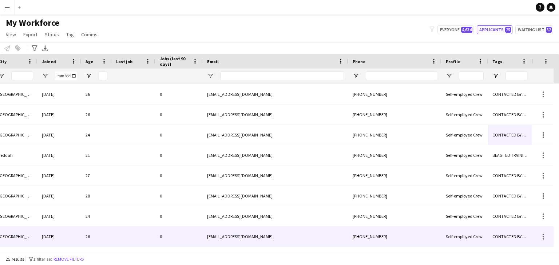
click at [507, 233] on div "CONTACTED BY OBADA" at bounding box center [510, 237] width 44 height 20
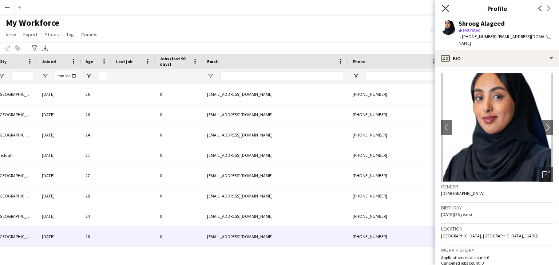
click at [445, 6] on icon "Close pop-in" at bounding box center [444, 8] width 7 height 7
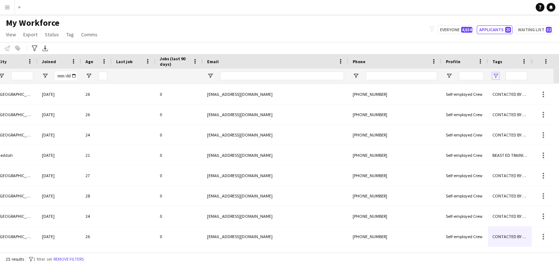
click at [496, 75] on span "Open Filter Menu" at bounding box center [495, 76] width 7 height 7
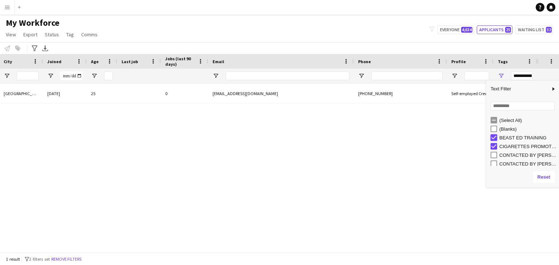
type input "**********"
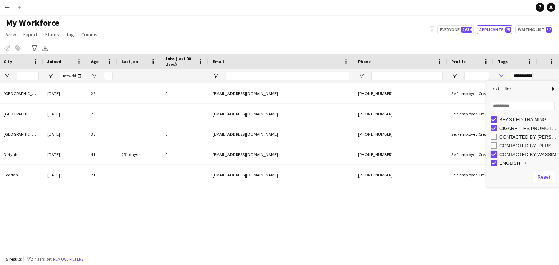
type input "**********"
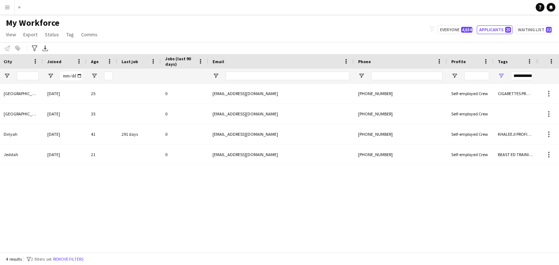
click at [428, 197] on div "Applicant Riyadh 02-08-2023 25 0 bashayer.a.h.s@gmail.com +966509218915 Self-em…" at bounding box center [268, 166] width 537 height 164
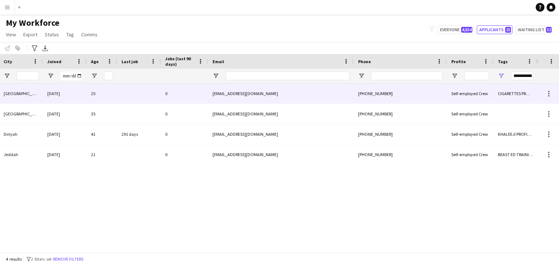
click at [504, 97] on div "CIGARETTES PROMOTION, ENGLISH ++, KHALEEJI PROFILE, TOP PROMOTER, TOP USHER" at bounding box center [515, 94] width 44 height 20
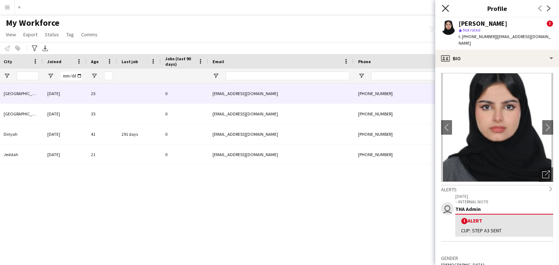
click at [446, 9] on icon at bounding box center [444, 8] width 7 height 7
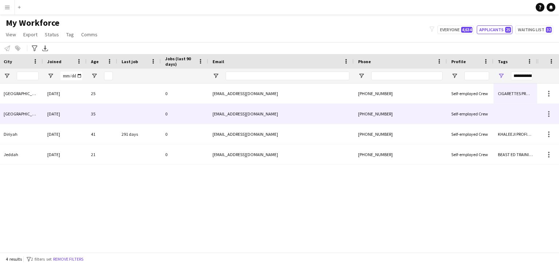
click at [461, 111] on div "Self-employed Crew" at bounding box center [470, 114] width 47 height 20
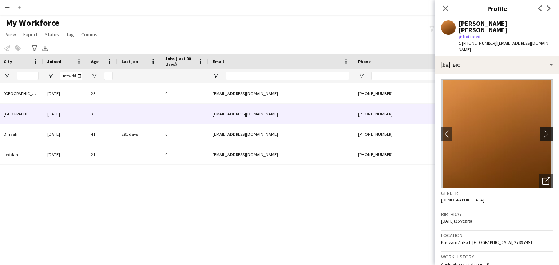
click at [545, 130] on app-icon "chevron-right" at bounding box center [547, 134] width 11 height 8
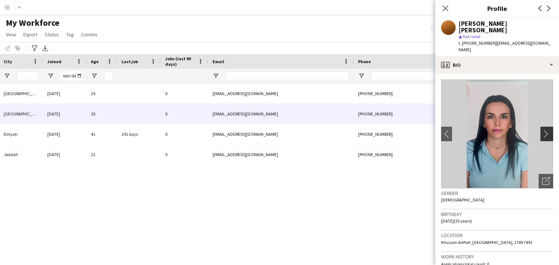
click at [545, 130] on app-icon "chevron-right" at bounding box center [547, 134] width 11 height 8
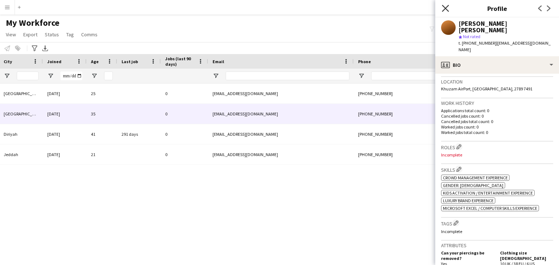
click at [447, 9] on icon "Close pop-in" at bounding box center [444, 8] width 7 height 7
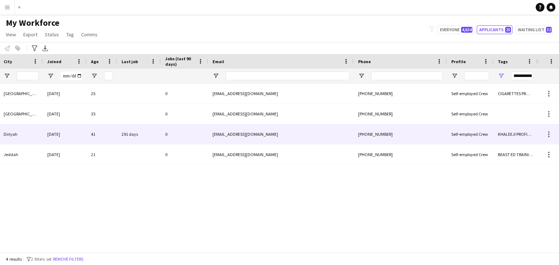
click at [481, 136] on div "Self-employed Crew" at bounding box center [470, 134] width 47 height 20
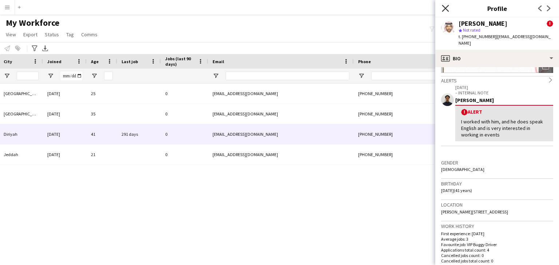
click at [444, 10] on icon "Close pop-in" at bounding box center [444, 8] width 7 height 7
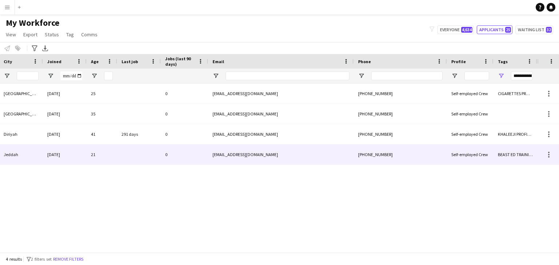
click at [514, 160] on div "BEAST ED TRAINING" at bounding box center [515, 155] width 44 height 20
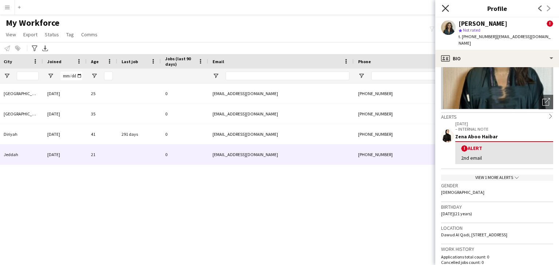
click at [446, 6] on icon "Close pop-in" at bounding box center [444, 8] width 7 height 7
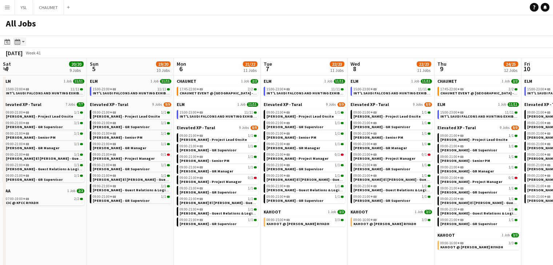
scroll to position [0, 285]
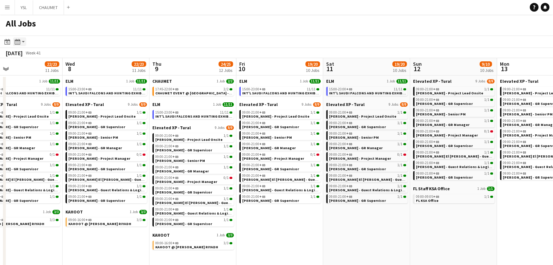
click at [19, 44] on icon at bounding box center [18, 44] width 1 height 0
click at [8, 40] on icon "Date picker" at bounding box center [7, 42] width 6 height 6
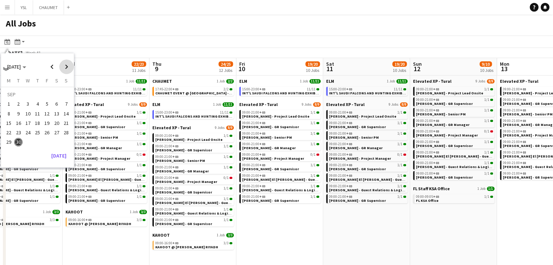
click at [67, 70] on span "Next month" at bounding box center [66, 67] width 15 height 15
click at [28, 101] on span "1" at bounding box center [28, 104] width 9 height 9
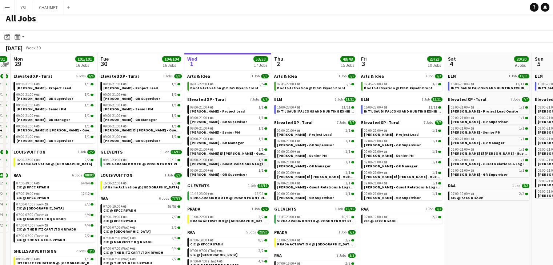
scroll to position [0, 0]
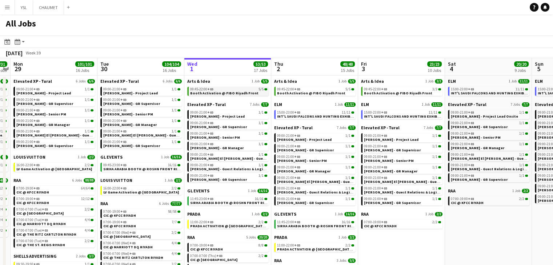
click at [229, 91] on span "Booth Activation @ FIBO Riyadh Front" at bounding box center [224, 93] width 68 height 5
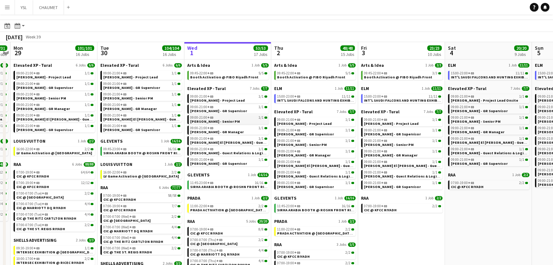
scroll to position [36, 0]
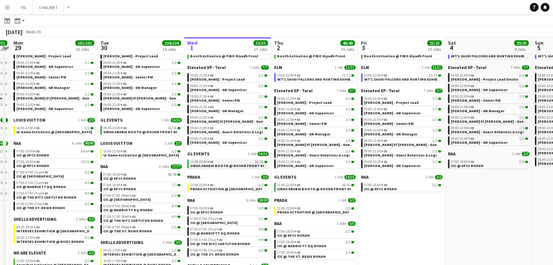
click at [236, 168] on span "SIRHA ARABIA BOOTH @ ROSHN FRONT RIYADH" at bounding box center [231, 166] width 83 height 5
click at [6, 7] on app-icon "Menu" at bounding box center [7, 7] width 6 height 6
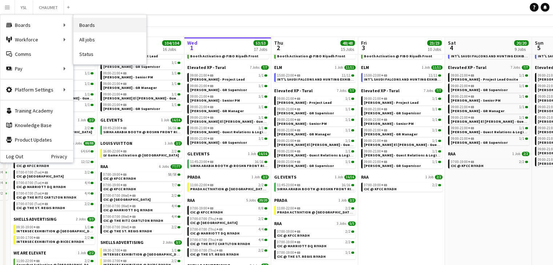
click at [90, 25] on link "Boards" at bounding box center [109, 25] width 73 height 15
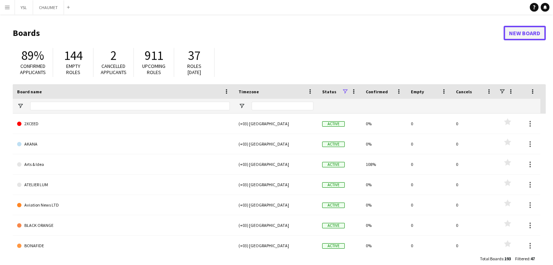
click at [514, 34] on link "New Board" at bounding box center [525, 33] width 42 height 15
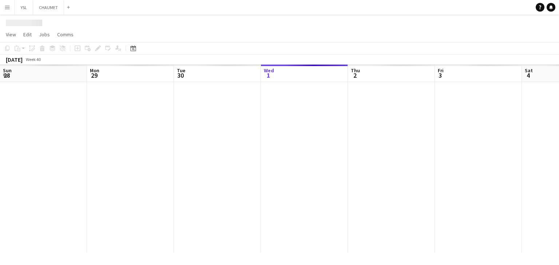
scroll to position [0, 174]
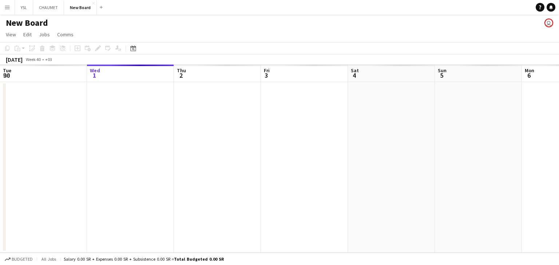
click at [28, 21] on h1 "New Board" at bounding box center [27, 22] width 42 height 11
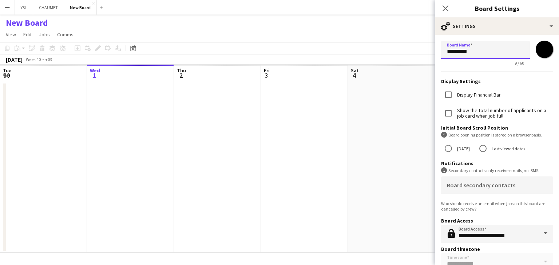
drag, startPoint x: 492, startPoint y: 52, endPoint x: 421, endPoint y: 53, distance: 70.6
click at [421, 53] on body "Menu Boards Boards Boards All jobs Status Workforce Workforce My Workforce Recr…" at bounding box center [279, 132] width 559 height 265
click at [456, 98] on div at bounding box center [447, 94] width 17 height 17
drag, startPoint x: 441, startPoint y: 53, endPoint x: 419, endPoint y: 54, distance: 21.8
click at [419, 54] on body "Menu Boards Boards Boards All jobs Status Workforce Workforce My Workforce Recr…" at bounding box center [279, 132] width 559 height 265
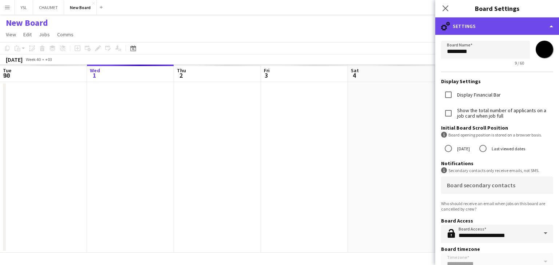
click at [475, 29] on div "cog-double-3 Settings" at bounding box center [497, 25] width 124 height 17
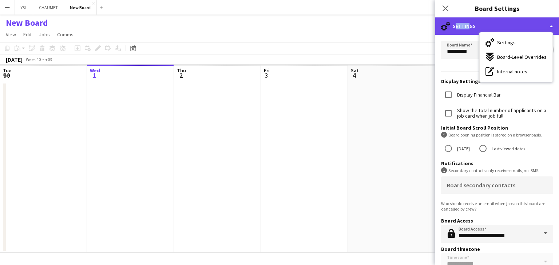
click at [465, 30] on div "cog-double-3 Settings" at bounding box center [497, 25] width 124 height 17
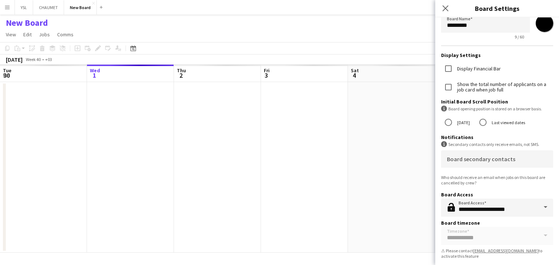
scroll to position [29, 0]
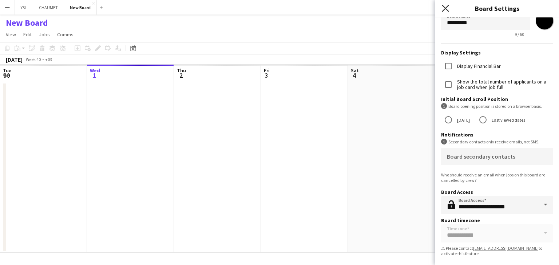
click at [447, 8] on icon "Close pop-in" at bounding box center [444, 8] width 7 height 7
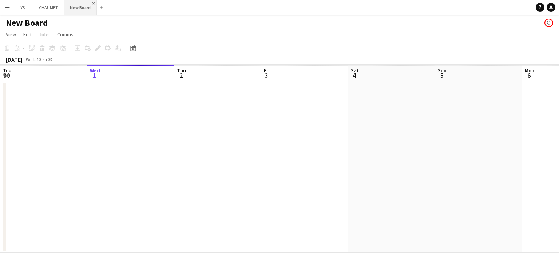
click at [92, 2] on app-icon "Close" at bounding box center [93, 3] width 3 height 3
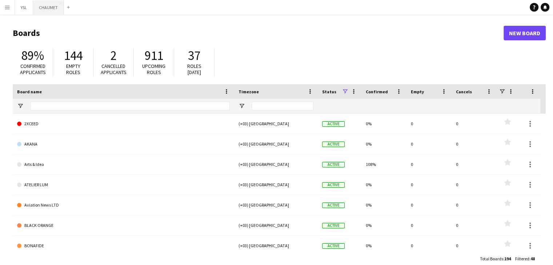
click at [62, 4] on button "CHAUMET Close" at bounding box center [48, 7] width 31 height 14
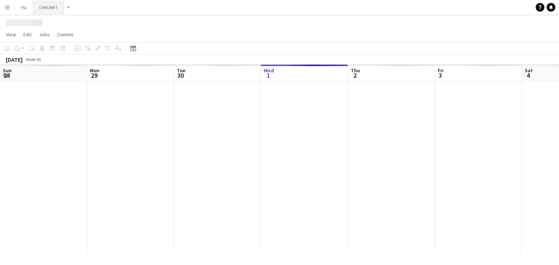
scroll to position [0, 174]
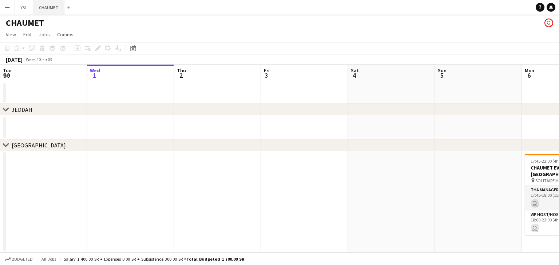
click at [0, 0] on app-icon "Close" at bounding box center [0, 0] width 0 height 0
click at [9, 4] on button "Menu" at bounding box center [7, 7] width 15 height 15
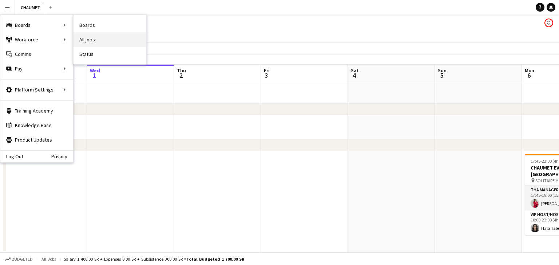
click at [92, 38] on link "All jobs" at bounding box center [109, 39] width 73 height 15
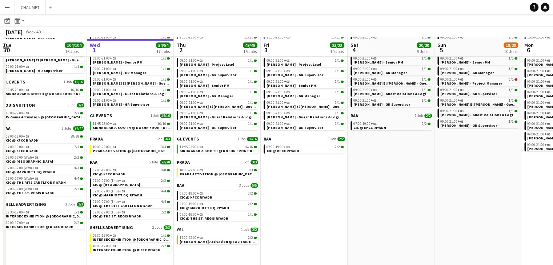
scroll to position [77, 0]
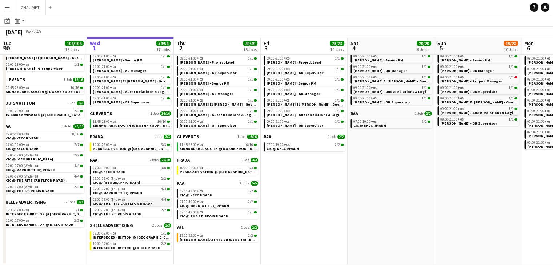
click at [134, 202] on span "CIC @ THE RITZ CARTLTON RIYADH" at bounding box center [123, 203] width 60 height 5
click at [143, 203] on span "CIC @ THE RITZ CARTLTON RIYADH" at bounding box center [123, 203] width 60 height 5
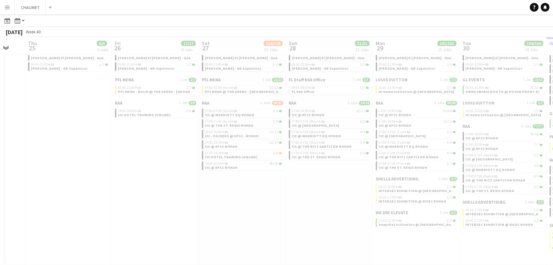
scroll to position [0, 202]
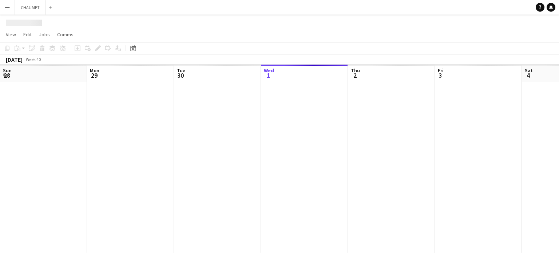
scroll to position [0, 174]
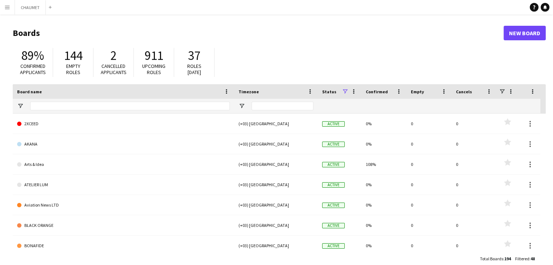
click at [8, 5] on app-icon "Menu" at bounding box center [7, 7] width 6 height 6
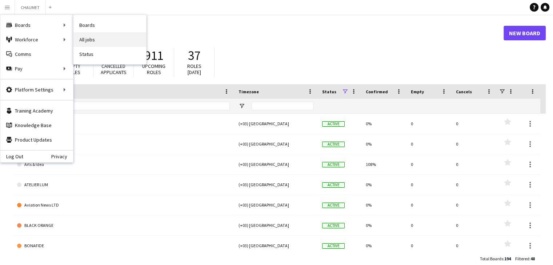
click at [96, 39] on link "All jobs" at bounding box center [109, 39] width 73 height 15
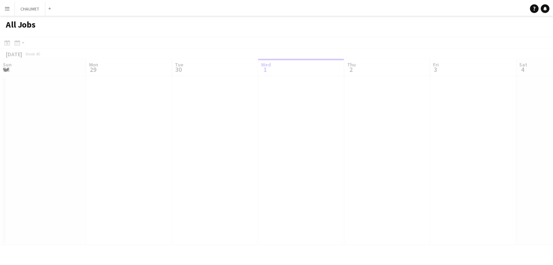
scroll to position [0, 174]
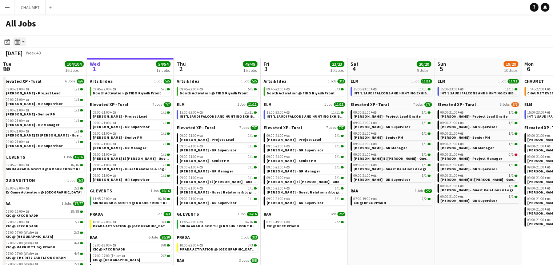
click at [14, 42] on div "Month view / Day view" at bounding box center [17, 41] width 9 height 9
click at [8, 43] on icon "Date picker" at bounding box center [7, 42] width 6 height 6
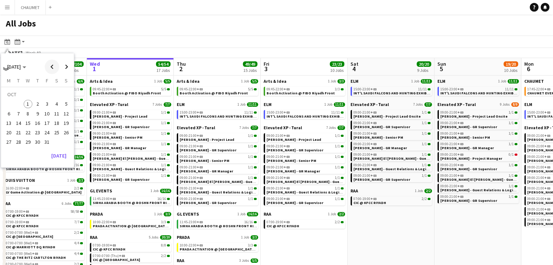
click at [52, 69] on span "Previous month" at bounding box center [52, 67] width 15 height 15
click at [12, 100] on button "1" at bounding box center [8, 103] width 9 height 9
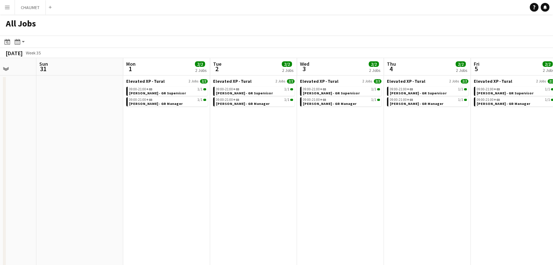
drag, startPoint x: 313, startPoint y: 172, endPoint x: 289, endPoint y: 170, distance: 24.1
click at [252, 163] on app-calendar-viewport "Wed 27 Thu 28 Fri 29 Sat 30 Sun 31 Mon 1 2/2 2 Jobs Tue 2 2/2 2 Jobs Wed 3 2/2 …" at bounding box center [276, 200] width 553 height 285
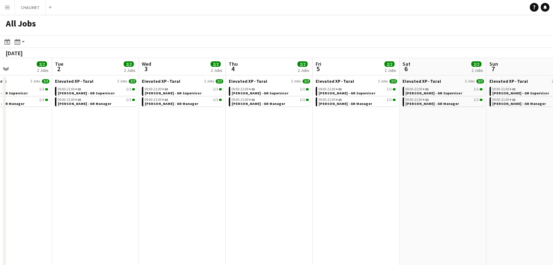
drag, startPoint x: 378, startPoint y: 168, endPoint x: 243, endPoint y: 169, distance: 134.9
click at [243, 169] on app-calendar-viewport "Fri 29 Sat 30 Sun 31 Mon 1 2/2 2 Jobs Tue 2 2/2 2 Jobs Wed 3 2/2 2 Jobs Thu 4 2…" at bounding box center [276, 200] width 553 height 285
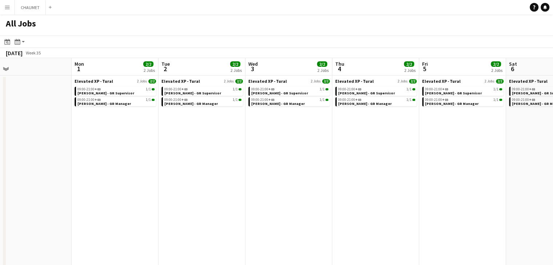
drag, startPoint x: 412, startPoint y: 188, endPoint x: 263, endPoint y: 182, distance: 148.5
click at [266, 182] on app-calendar-viewport "Fri 29 Sat 30 Sun 31 Mon 1 2/2 2 Jobs Tue 2 2/2 2 Jobs Wed 3 2/2 2 Jobs Thu 4 2…" at bounding box center [276, 200] width 553 height 285
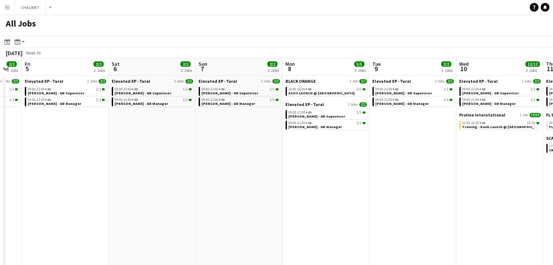
drag, startPoint x: 363, startPoint y: 191, endPoint x: 342, endPoint y: 194, distance: 20.6
click at [317, 192] on app-calendar-viewport "Mon 1 2/2 2 Jobs Tue 2 2/2 2 Jobs Wed 3 2/2 2 Jobs Thu 4 2/2 2 Jobs Fri 5 2/2 2…" at bounding box center [276, 200] width 553 height 285
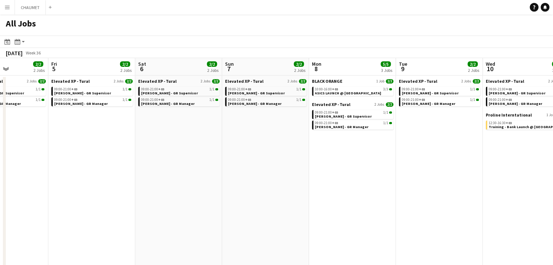
scroll to position [0, 304]
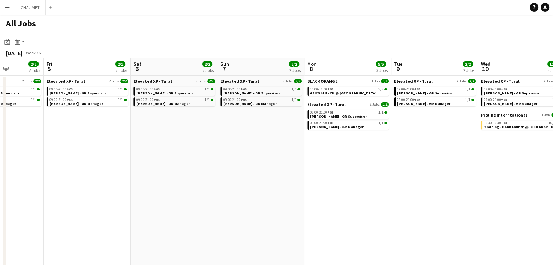
drag, startPoint x: 397, startPoint y: 187, endPoint x: 378, endPoint y: 184, distance: 18.7
click at [378, 184] on app-calendar-viewport "Mon 1 2/2 2 Jobs Tue 2 2/2 2 Jobs Wed 3 2/2 2 Jobs Thu 4 2/2 2 Jobs Fri 5 2/2 2…" at bounding box center [276, 200] width 553 height 285
click at [348, 94] on span "ASICS LAUNCH @ [GEOGRAPHIC_DATA]" at bounding box center [343, 93] width 66 height 5
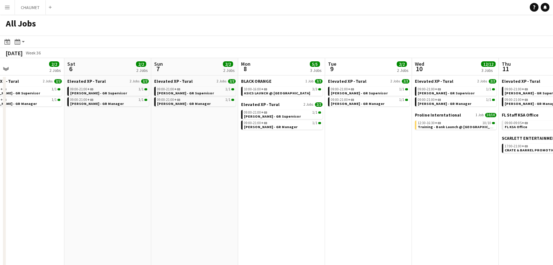
drag, startPoint x: 360, startPoint y: 163, endPoint x: 295, endPoint y: 156, distance: 65.8
click at [295, 156] on app-calendar-viewport "Wed 3 2/2 2 Jobs Thu 4 2/2 2 Jobs Fri 5 2/2 2 Jobs Sat 6 2/2 2 Jobs Sun 7 2/2 2…" at bounding box center [276, 200] width 553 height 285
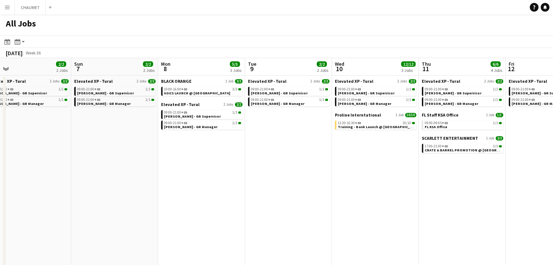
drag, startPoint x: 368, startPoint y: 159, endPoint x: 282, endPoint y: 151, distance: 86.2
click at [282, 151] on app-calendar-viewport "Wed 3 2/2 2 Jobs Thu 4 2/2 2 Jobs Fri 5 2/2 2 Jobs Sat 6 2/2 2 Jobs Sun 7 2/2 2…" at bounding box center [276, 200] width 553 height 285
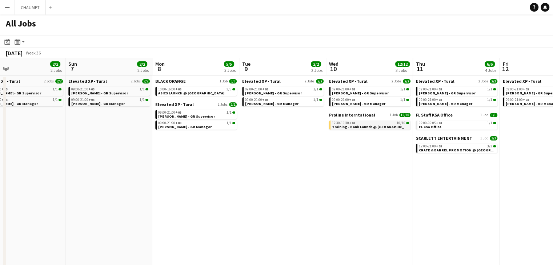
click at [356, 125] on span "Training - Bank Launch @ Malham" at bounding box center [373, 127] width 82 height 5
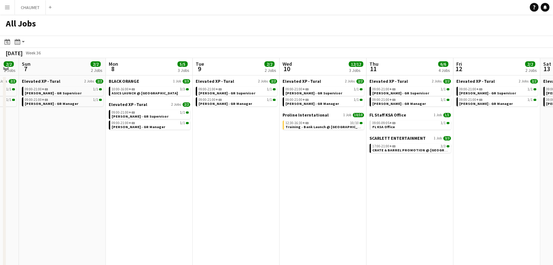
scroll to position [0, 300]
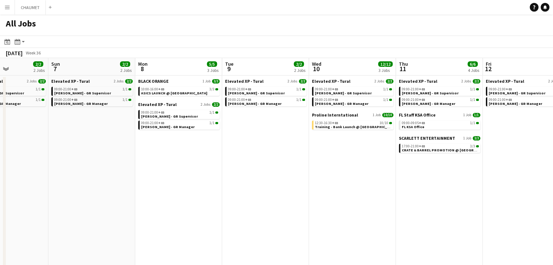
drag, startPoint x: 338, startPoint y: 164, endPoint x: 299, endPoint y: 161, distance: 38.7
click at [280, 161] on app-calendar-viewport "Wed 3 2/2 2 Jobs Thu 4 2/2 2 Jobs Fri 5 2/2 2 Jobs Sat 6 2/2 2 Jobs Sun 7 2/2 2…" at bounding box center [276, 200] width 553 height 285
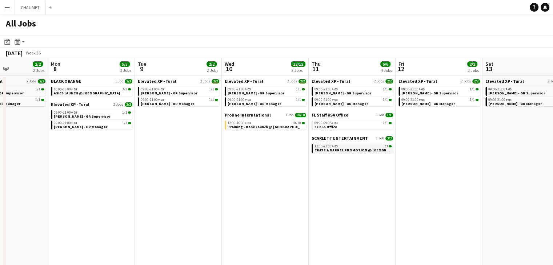
click at [343, 147] on div "17:00-21:00 +03 3/3" at bounding box center [353, 147] width 77 height 4
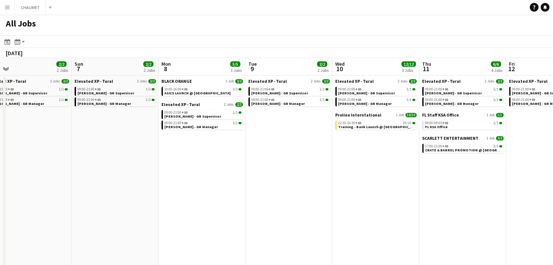
drag, startPoint x: 387, startPoint y: 139, endPoint x: 381, endPoint y: 141, distance: 6.6
click at [381, 141] on app-calendar-viewport "Thu 4 2/2 2 Jobs Fri 5 2/2 2 Jobs Sat 6 2/2 2 Jobs Sun 7 2/2 2 Jobs Mon 8 5/5 3…" at bounding box center [276, 200] width 553 height 285
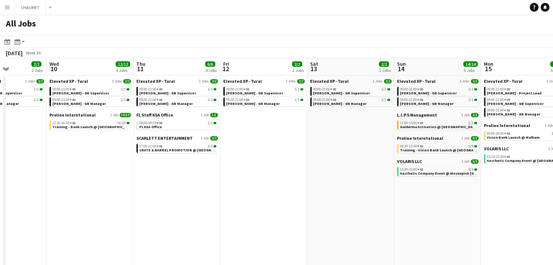
drag, startPoint x: 441, startPoint y: 174, endPoint x: 345, endPoint y: 171, distance: 96.4
click at [345, 171] on app-calendar-viewport "Sat 6 2/2 2 Jobs Sun 7 2/2 2 Jobs Mon 8 5/5 3 Jobs Tue 9 2/2 2 Jobs Wed 10 12/1…" at bounding box center [276, 200] width 553 height 285
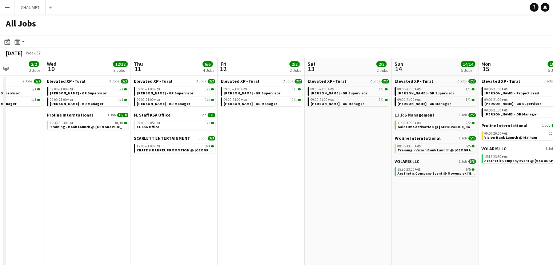
scroll to position [0, 328]
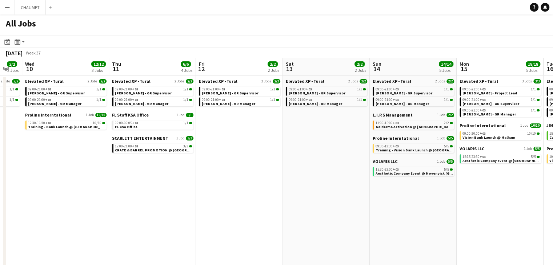
drag, startPoint x: 337, startPoint y: 144, endPoint x: 319, endPoint y: 143, distance: 18.6
click at [313, 143] on app-calendar-viewport "Sat 6 2/2 2 Jobs Sun 7 2/2 2 Jobs Mon 8 5/5 3 Jobs Tue 9 2/2 2 Jobs Wed 10 12/1…" at bounding box center [276, 200] width 553 height 285
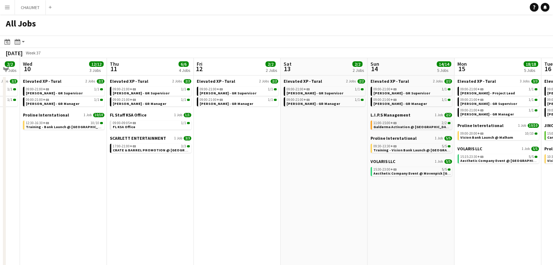
click at [396, 125] on span "Galderma Activation @ Riyadh Narjis View" at bounding box center [422, 127] width 98 height 5
click at [392, 151] on span "Training - Vision Bank Launch @ Malham" at bounding box center [420, 150] width 94 height 5
click at [399, 166] on app-calendar-brief-board "VOLARIS LLC 1 Job 5/5 15:30-23:00 +03 5/5 Aesthetic Company Event @ Movenpick R…" at bounding box center [411, 167] width 81 height 17
click at [401, 171] on div "15:30-23:00 +03 5/5" at bounding box center [411, 170] width 77 height 4
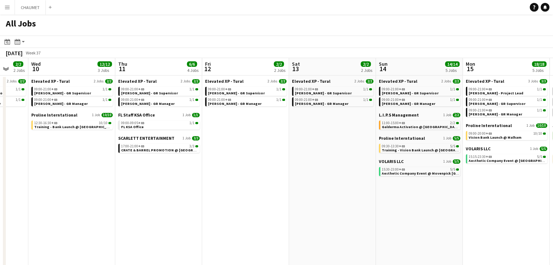
scroll to position [0, 177]
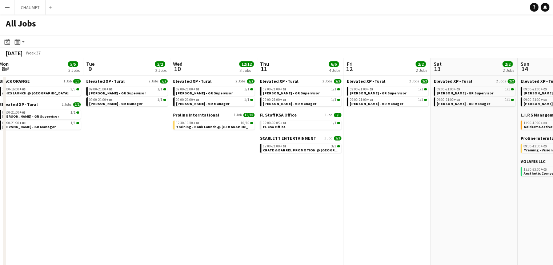
drag, startPoint x: 487, startPoint y: 252, endPoint x: 381, endPoint y: 211, distance: 113.9
click at [379, 219] on app-calendar-viewport "Sat 6 2/2 2 Jobs Sun 7 2/2 2 Jobs Mon 8 5/5 3 Jobs Tue 9 2/2 2 Jobs Wed 10 12/1…" at bounding box center [276, 200] width 553 height 285
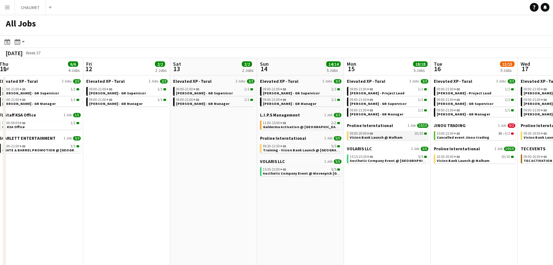
click at [367, 137] on span "Vision Bank Launch @ Malham" at bounding box center [376, 137] width 53 height 5
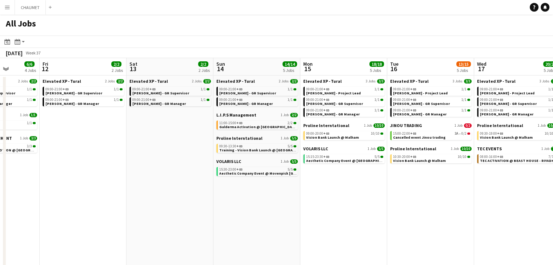
drag, startPoint x: 369, startPoint y: 196, endPoint x: 359, endPoint y: 195, distance: 9.8
click at [359, 195] on app-calendar-viewport "Tue 9 2/2 2 Jobs Wed 10 12/12 3 Jobs Thu 11 6/6 4 Jobs Fri 12 2/2 2 Jobs Sat 13…" at bounding box center [276, 200] width 553 height 285
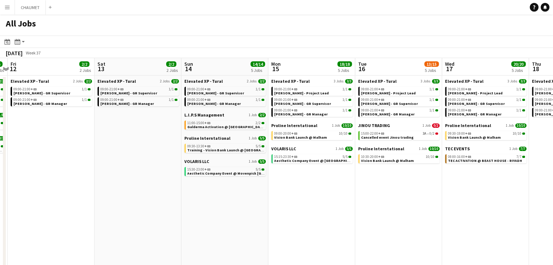
scroll to position [0, 276]
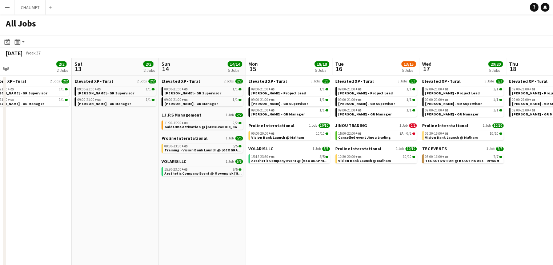
click at [376, 200] on app-calendar-viewport "Tue 9 2/2 2 Jobs Wed 10 12/12 3 Jobs Thu 11 6/6 4 Jobs Fri 12 2/2 2 Jobs Sat 13…" at bounding box center [276, 200] width 553 height 285
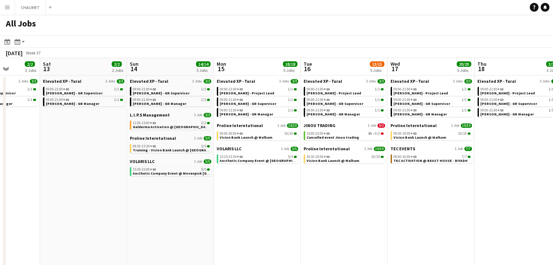
scroll to position [0, 323]
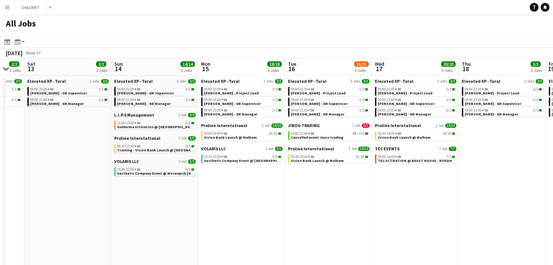
drag, startPoint x: 442, startPoint y: 187, endPoint x: 395, endPoint y: 184, distance: 47.4
click at [395, 184] on app-calendar-viewport "Tue 9 2/2 2 Jobs Wed 10 12/12 3 Jobs Thu 11 6/6 4 Jobs Fri 12 2/2 2 Jobs Sat 13…" at bounding box center [276, 200] width 553 height 285
click at [409, 163] on app-brief-job-card "08:00-16:00 +03 7/7 TEC ACTIVATION @ BEAST HOUSE - RIYADH" at bounding box center [415, 159] width 81 height 9
click at [412, 161] on span "TEC ACTIVATION @ BEAST HOUSE - RIYADH" at bounding box center [415, 161] width 74 height 5
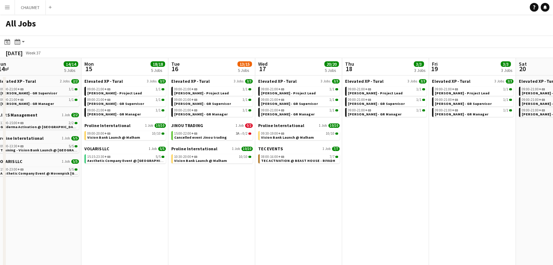
drag, startPoint x: 452, startPoint y: 211, endPoint x: 359, endPoint y: 200, distance: 93.7
click at [336, 189] on app-calendar-viewport "Thu 11 6/6 4 Jobs Fri 12 2/2 2 Jobs Sat 13 2/2 2 Jobs Sun 14 14/14 5 Jobs Mon 1…" at bounding box center [276, 200] width 553 height 285
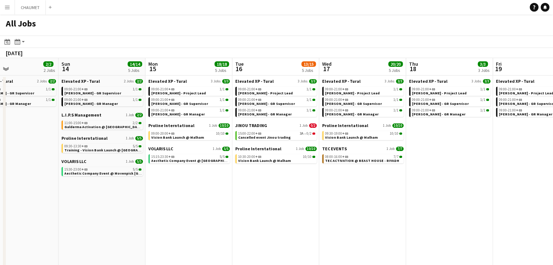
drag, startPoint x: 400, startPoint y: 203, endPoint x: 320, endPoint y: 199, distance: 80.5
click at [290, 186] on app-calendar-viewport "Thu 11 6/6 4 Jobs Fri 12 2/2 2 Jobs Sat 13 2/2 2 Jobs Sun 14 14/14 5 Jobs Mon 1…" at bounding box center [276, 200] width 553 height 285
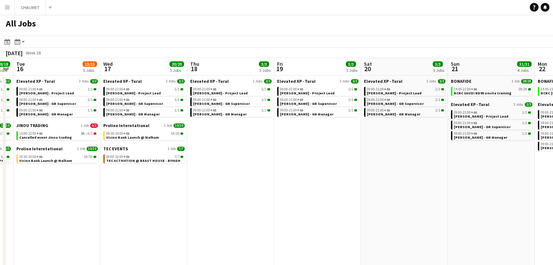
scroll to position [0, 311]
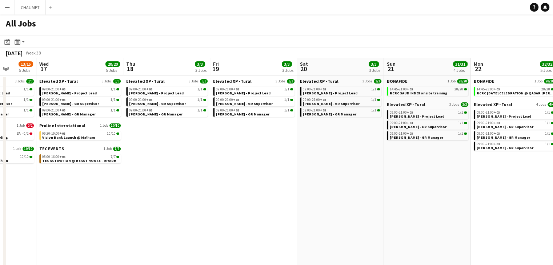
drag, startPoint x: 407, startPoint y: 208, endPoint x: 313, endPoint y: 197, distance: 94.8
click at [298, 193] on app-calendar-viewport "Sat 13 2/2 2 Jobs Sun 14 14/14 5 Jobs Mon 15 18/18 5 Jobs Tue 16 13/15 5 Jobs W…" at bounding box center [276, 200] width 553 height 285
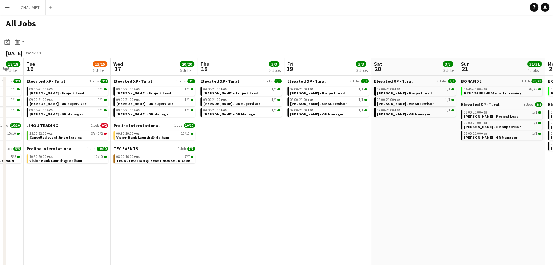
drag, startPoint x: 285, startPoint y: 175, endPoint x: 172, endPoint y: 160, distance: 114.3
click at [170, 160] on app-calendar-viewport "Sat 13 2/2 2 Jobs Sun 14 14/14 5 Jobs Mon 15 18/18 5 Jobs Tue 16 13/15 5 Jobs W…" at bounding box center [276, 200] width 553 height 285
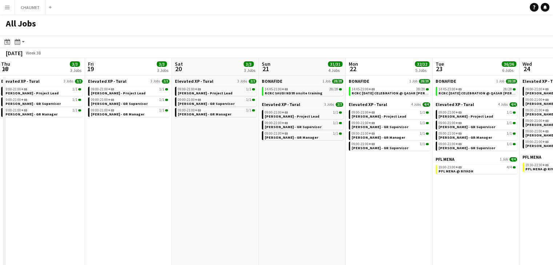
drag, startPoint x: 334, startPoint y: 182, endPoint x: 237, endPoint y: 176, distance: 97.3
click at [236, 176] on app-calendar-viewport "Mon 15 18/18 5 Jobs Tue 16 13/15 5 Jobs Wed 17 20/20 5 Jobs Thu 18 3/3 3 Jobs F…" at bounding box center [276, 200] width 553 height 285
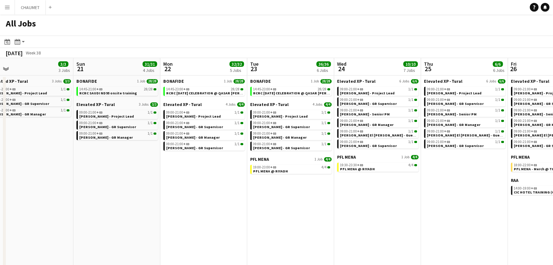
drag, startPoint x: 385, startPoint y: 198, endPoint x: 257, endPoint y: 188, distance: 128.4
click at [257, 188] on app-calendar-viewport "Tue 16 13/15 5 Jobs Wed 17 20/20 5 Jobs Thu 18 3/3 3 Jobs Fri 19 3/3 3 Jobs Sat…" at bounding box center [276, 200] width 553 height 285
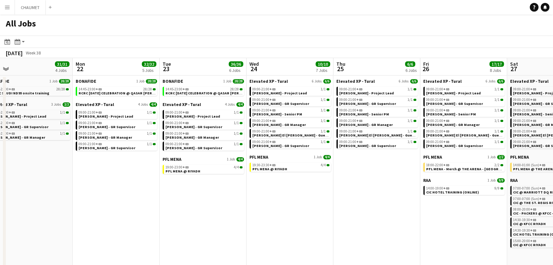
drag, startPoint x: 442, startPoint y: 213, endPoint x: 354, endPoint y: 208, distance: 88.5
click at [354, 208] on app-calendar-viewport "Thu 18 3/3 3 Jobs Fri 19 3/3 3 Jobs Sat 20 3/3 3 Jobs Sun 21 31/31 4 Jobs Mon 2…" at bounding box center [276, 200] width 553 height 285
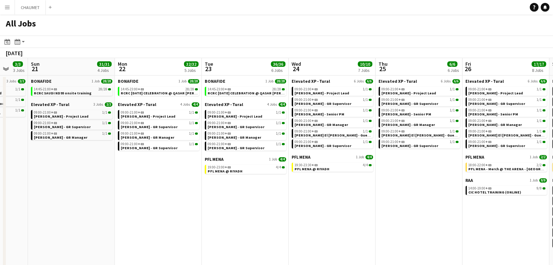
drag, startPoint x: 441, startPoint y: 223, endPoint x: 329, endPoint y: 209, distance: 113.3
click at [329, 209] on app-calendar-viewport "Thu 18 3/3 3 Jobs Fri 19 3/3 3 Jobs Sat 20 3/3 3 Jobs Sun 21 31/31 4 Jobs Mon 2…" at bounding box center [276, 200] width 553 height 285
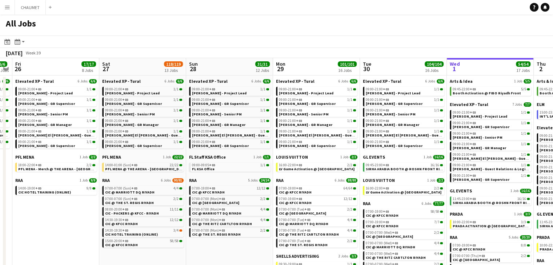
scroll to position [0, 230]
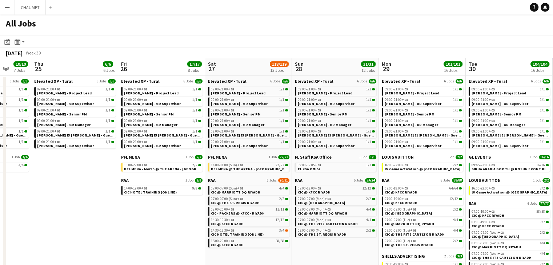
drag, startPoint x: 282, startPoint y: 211, endPoint x: 224, endPoint y: 203, distance: 58.5
click at [224, 203] on app-calendar-viewport "Mon 22 32/32 5 Jobs Tue 23 36/36 6 Jobs Wed 24 10/10 7 Jobs Thu 25 6/6 6 Jobs F…" at bounding box center [276, 200] width 553 height 285
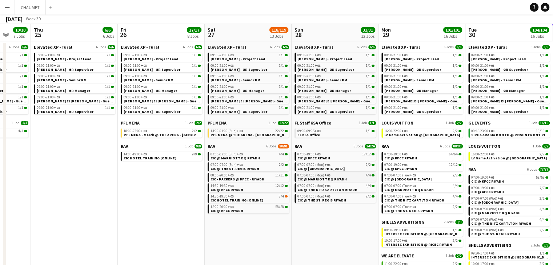
scroll to position [36, 0]
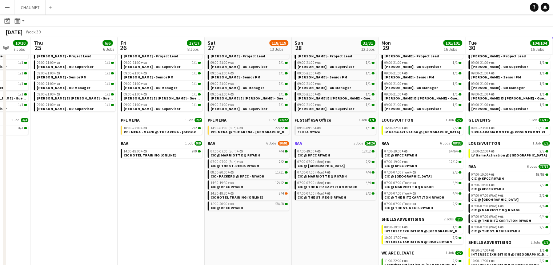
click at [299, 143] on span "RAA" at bounding box center [299, 143] width 8 height 5
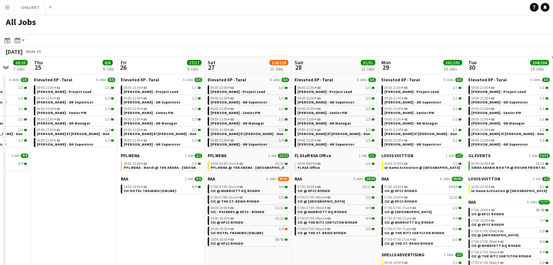
scroll to position [0, 0]
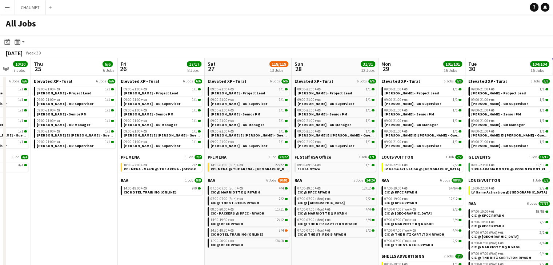
click at [268, 168] on link "14:00-01:00 (Sun) +03 22/22 PFL MENA @ THE ARENA - RIYADH" at bounding box center [249, 167] width 77 height 8
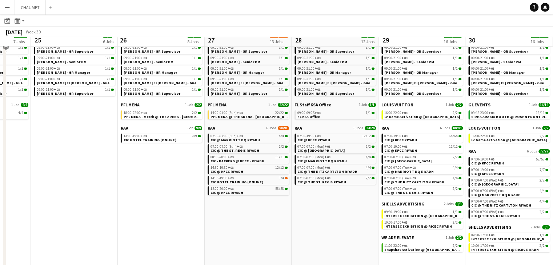
scroll to position [73, 0]
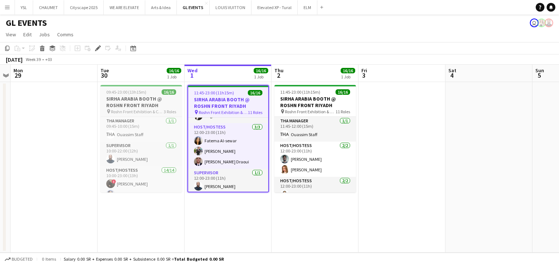
scroll to position [250, 0]
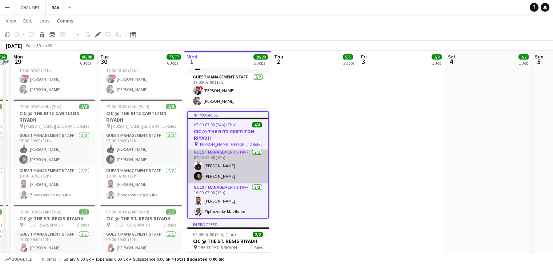
scroll to position [0, 251]
click at [217, 183] on app-card-role "Guest Management Staff 2/2 07:00-19:00 (12h) Osama Atipa Karim Elsayed" at bounding box center [227, 165] width 80 height 35
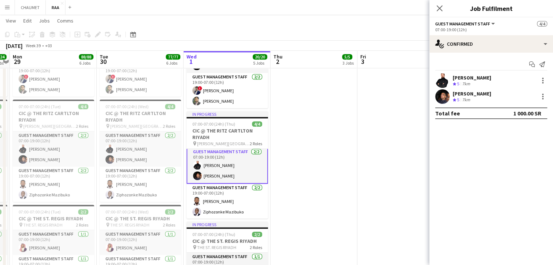
click at [439, 95] on app-user-avatar at bounding box center [442, 96] width 15 height 15
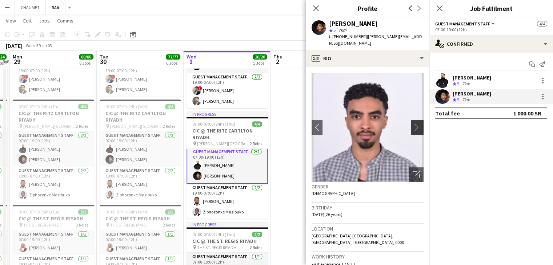
click at [413, 124] on app-icon "chevron-right" at bounding box center [418, 128] width 11 height 8
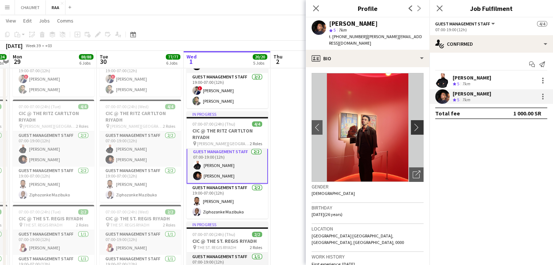
click at [413, 124] on app-icon "chevron-right" at bounding box center [418, 128] width 11 height 8
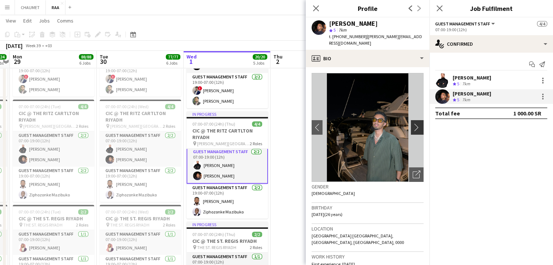
click at [413, 124] on app-icon "chevron-right" at bounding box center [418, 128] width 11 height 8
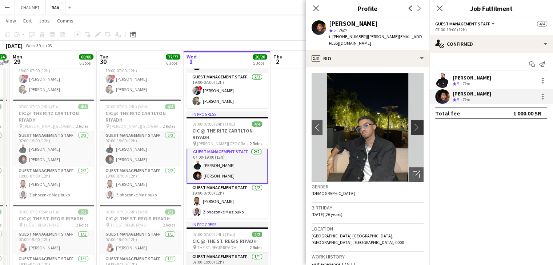
click at [413, 124] on app-icon "chevron-right" at bounding box center [418, 128] width 11 height 8
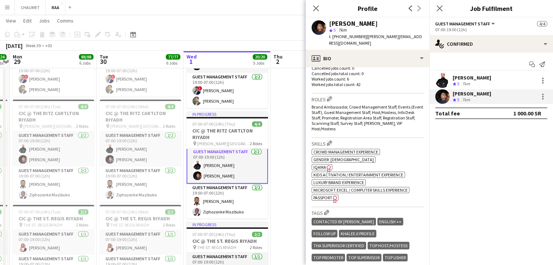
scroll to position [291, 0]
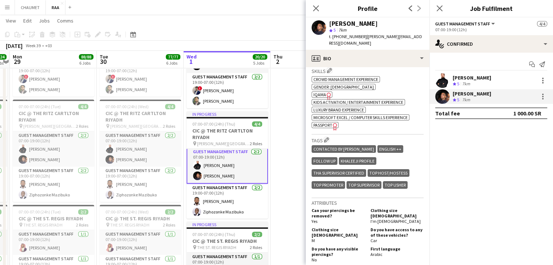
click at [322, 99] on app-spec-pill "ok-circled2 background Layer 1 cross-circle-red background Layer 1 Kids activat…" at bounding box center [358, 102] width 93 height 6
click at [322, 79] on div "ok-circled2 background Layer 1 cross-circle-red background Layer 1 Crowd manage…" at bounding box center [368, 101] width 112 height 53
click at [320, 92] on span "IQAMA" at bounding box center [319, 94] width 13 height 5
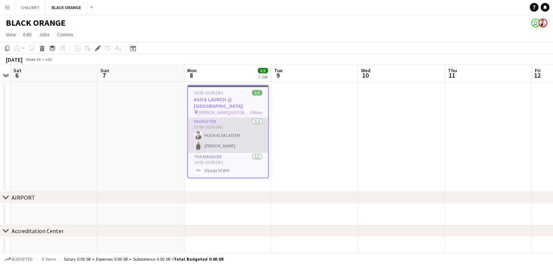
click at [237, 137] on app-card-role "Promoter [DATE] 10:00-16:00 (6h) HUDA ALSALATEEN [PERSON_NAME]" at bounding box center [228, 135] width 80 height 35
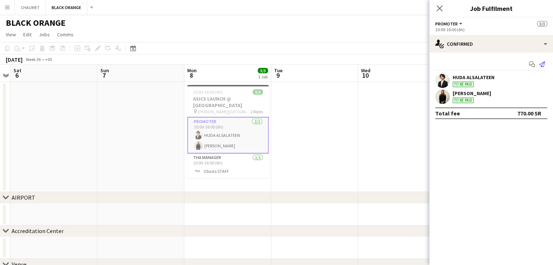
click at [544, 66] on icon at bounding box center [542, 64] width 6 height 6
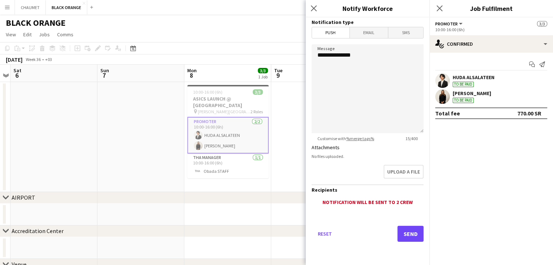
click at [367, 36] on span "Email" at bounding box center [369, 32] width 39 height 11
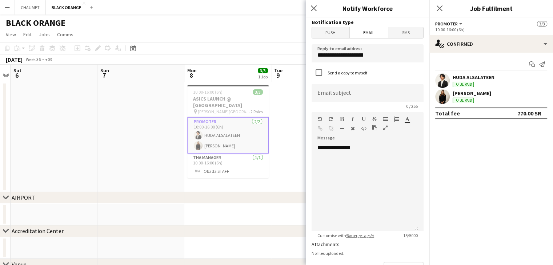
drag, startPoint x: 308, startPoint y: 228, endPoint x: 316, endPoint y: 228, distance: 8.0
click at [308, 228] on form "**********" at bounding box center [368, 219] width 124 height 404
click at [345, 171] on div "**********" at bounding box center [365, 187] width 107 height 87
drag, startPoint x: 345, startPoint y: 149, endPoint x: 297, endPoint y: 148, distance: 47.6
click at [297, 148] on body "Menu Boards Boards Boards All jobs Status Workforce Workforce My Workforce Recr…" at bounding box center [276, 202] width 553 height 405
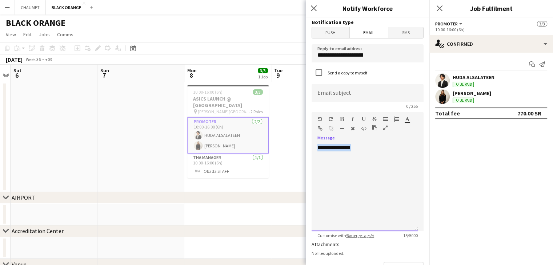
paste div
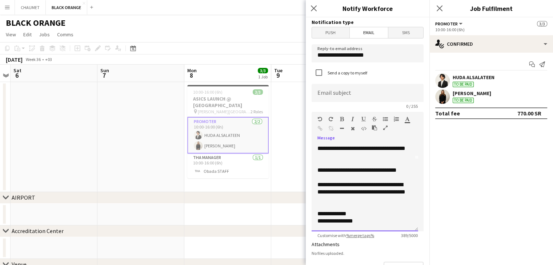
scroll to position [79, 0]
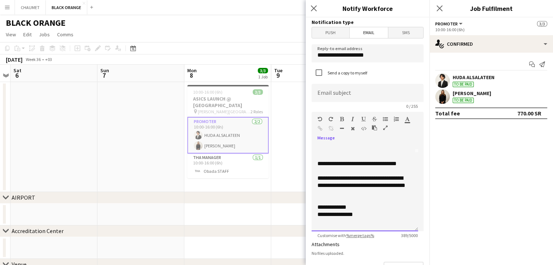
click at [400, 165] on div "**********" at bounding box center [361, 163] width 89 height 7
click at [397, 164] on div "**********" at bounding box center [361, 163] width 89 height 7
click at [397, 163] on div "**********" at bounding box center [361, 163] width 89 height 7
drag, startPoint x: 397, startPoint y: 164, endPoint x: 358, endPoint y: 147, distance: 42.8
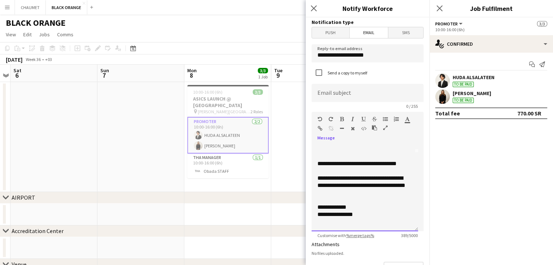
click at [365, 150] on div "**********" at bounding box center [361, 142] width 89 height 22
click at [321, 128] on div at bounding box center [333, 130] width 33 height 9
click at [397, 165] on div "**********" at bounding box center [361, 163] width 89 height 7
click at [319, 128] on icon "button" at bounding box center [320, 128] width 5 height 5
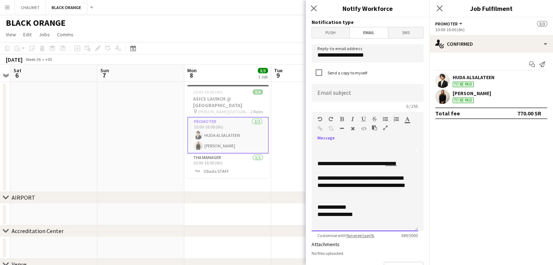
click at [397, 165] on link "****" at bounding box center [390, 163] width 11 height 5
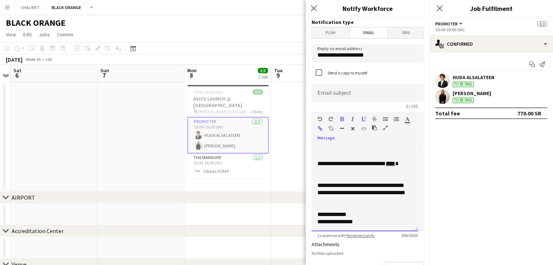
click at [370, 175] on div at bounding box center [364, 178] width 95 height 7
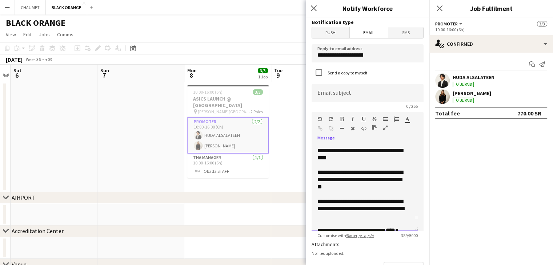
scroll to position [0, 0]
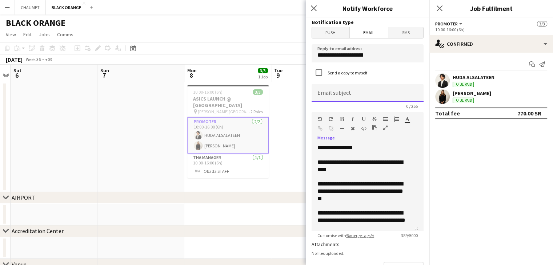
click at [343, 93] on input at bounding box center [368, 93] width 112 height 18
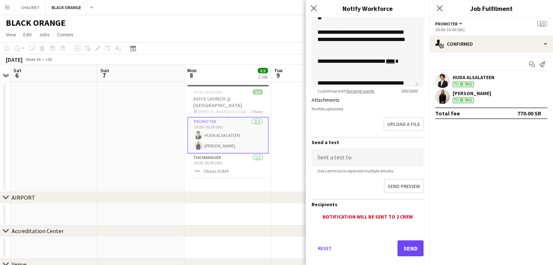
scroll to position [155, 0]
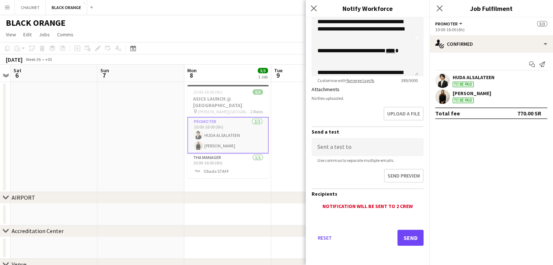
type input "**********"
click at [406, 237] on button "Send" at bounding box center [410, 238] width 26 height 16
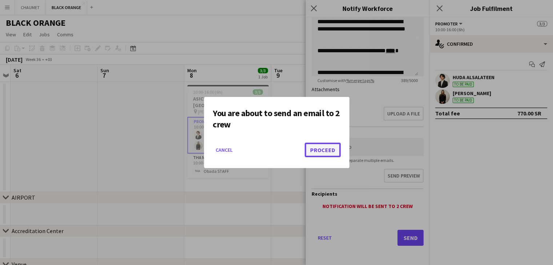
click at [332, 149] on button "Proceed" at bounding box center [323, 150] width 36 height 15
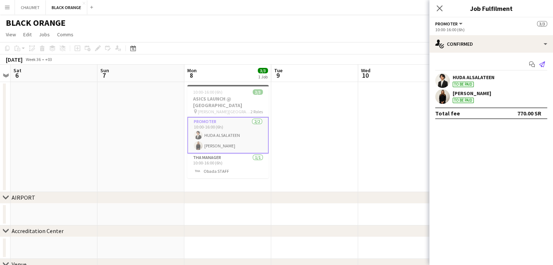
click at [544, 62] on icon at bounding box center [542, 64] width 6 height 6
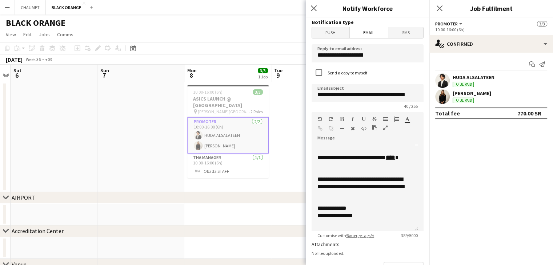
scroll to position [86, 0]
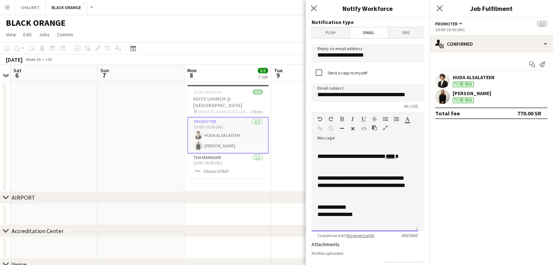
click at [386, 159] on b "****" at bounding box center [390, 156] width 9 height 5
click at [321, 131] on icon "button" at bounding box center [320, 128] width 5 height 5
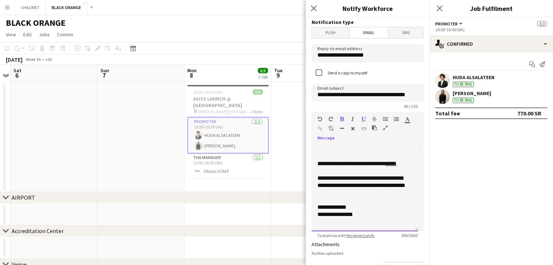
click at [397, 165] on link "****" at bounding box center [390, 163] width 11 height 5
click at [352, 167] on div "**********" at bounding box center [361, 160] width 89 height 15
click at [386, 159] on b "****" at bounding box center [390, 156] width 9 height 5
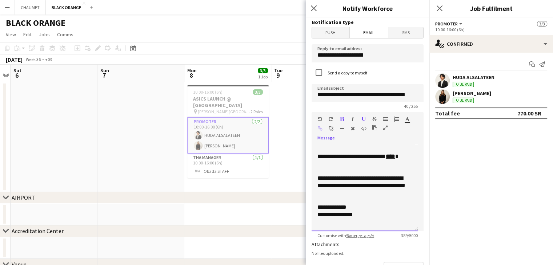
click at [386, 159] on b "****" at bounding box center [390, 156] width 9 height 5
click at [318, 127] on icon "button" at bounding box center [320, 128] width 5 height 5
click at [397, 164] on link "****" at bounding box center [390, 163] width 11 height 5
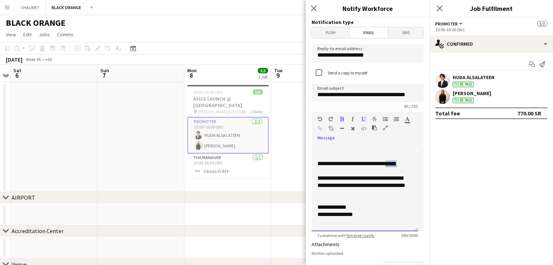
click at [397, 164] on link "****" at bounding box center [390, 163] width 11 height 5
click at [343, 117] on icon "button" at bounding box center [342, 119] width 4 height 5
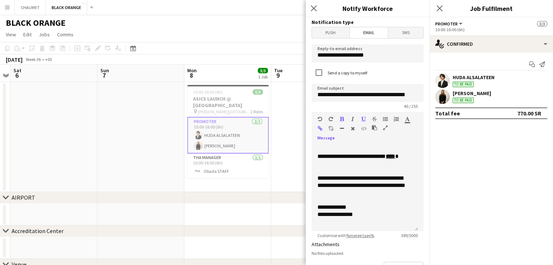
drag, startPoint x: 321, startPoint y: 126, endPoint x: 307, endPoint y: 48, distance: 79.8
click at [320, 126] on icon "button" at bounding box center [320, 128] width 5 height 5
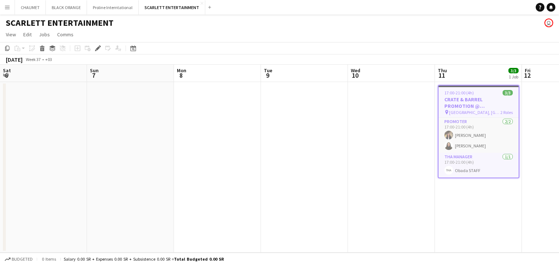
scroll to position [0, 250]
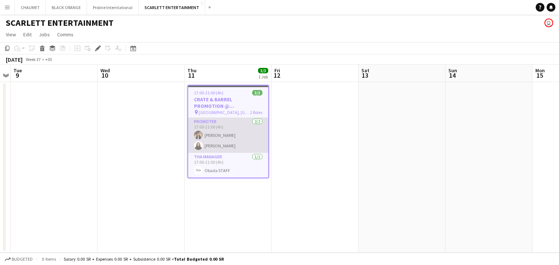
click at [221, 133] on app-card-role "Promoter 2/2 17:00-21:00 (4h) Nawar Othman Siren Nahdi" at bounding box center [228, 135] width 80 height 35
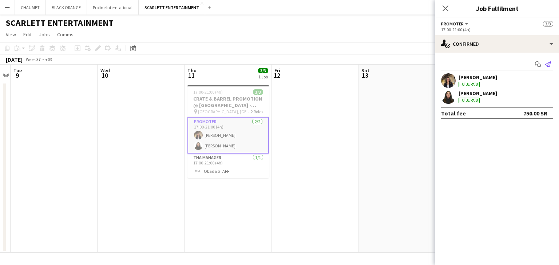
click at [551, 65] on app-icon "Send notification" at bounding box center [548, 64] width 10 height 10
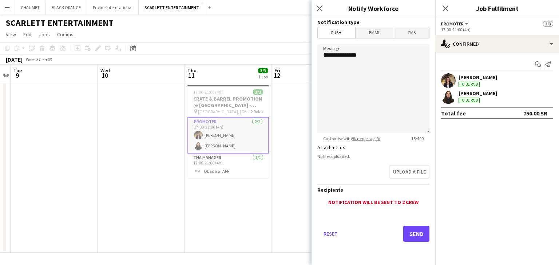
click at [374, 40] on form "**********" at bounding box center [373, 139] width 124 height 245
click at [365, 30] on span "Email" at bounding box center [374, 32] width 39 height 11
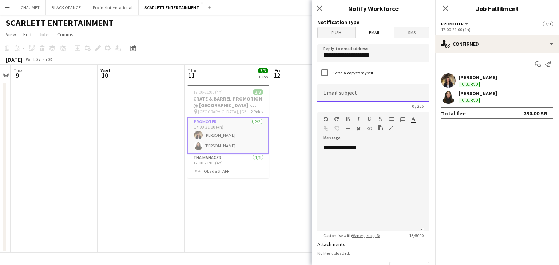
click at [349, 92] on input at bounding box center [373, 93] width 112 height 18
type input "**********"
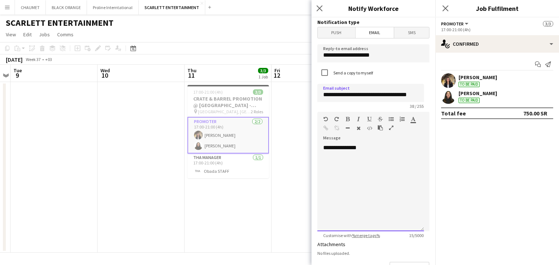
scroll to position [0, 0]
drag, startPoint x: 322, startPoint y: 147, endPoint x: 374, endPoint y: 152, distance: 52.3
click at [374, 152] on div "**********" at bounding box center [370, 187] width 107 height 87
paste div
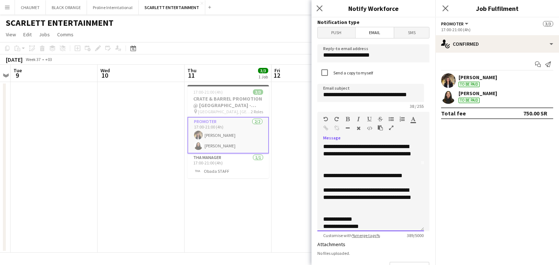
scroll to position [73, 0]
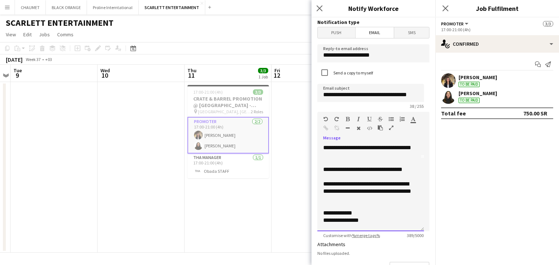
click at [401, 171] on div "**********" at bounding box center [367, 169] width 89 height 7
click at [324, 130] on icon "button" at bounding box center [325, 128] width 5 height 5
click at [402, 168] on link "****" at bounding box center [396, 169] width 11 height 5
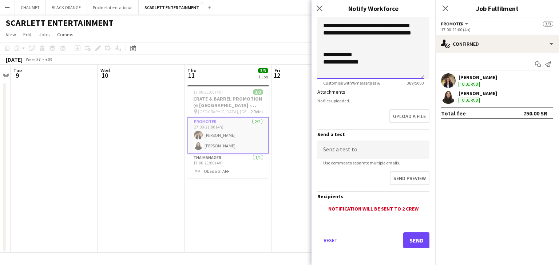
scroll to position [155, 0]
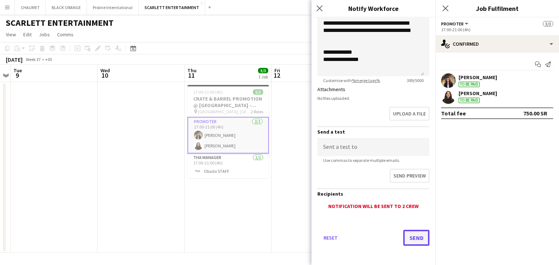
click at [405, 232] on button "Send" at bounding box center [416, 238] width 26 height 16
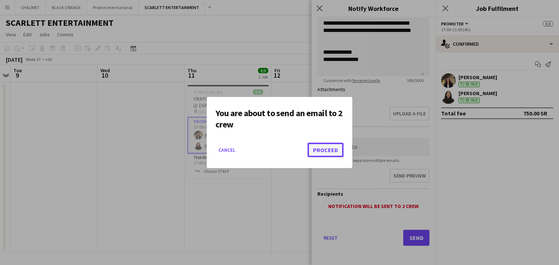
click at [316, 150] on button "Proceed" at bounding box center [325, 150] width 36 height 15
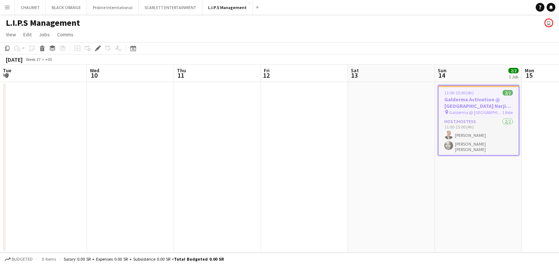
scroll to position [0, 250]
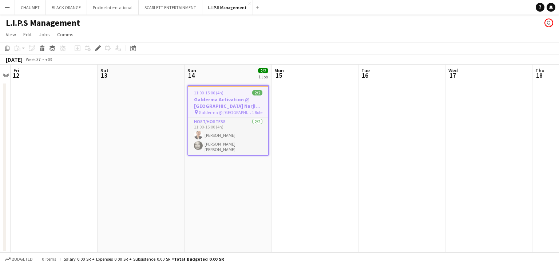
click at [219, 103] on h3 "Galderma Activation @ [GEOGRAPHIC_DATA] Narjis View" at bounding box center [228, 102] width 80 height 13
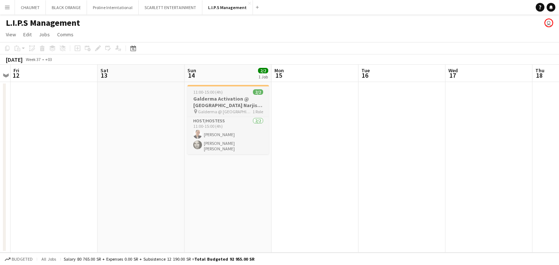
click at [227, 104] on h3 "Galderma Activation @ [GEOGRAPHIC_DATA] Narjis View" at bounding box center [227, 102] width 81 height 13
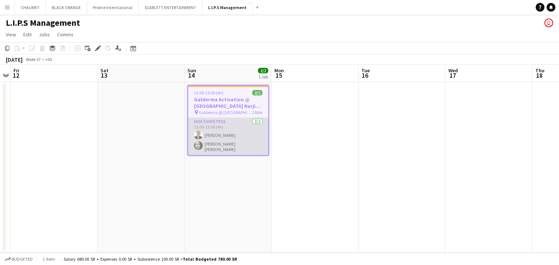
click at [212, 136] on app-card-role "Host/Hostess [DATE] 11:00-15:00 (4h) [PERSON_NAME] [PERSON_NAME] [PERSON_NAME]" at bounding box center [228, 136] width 80 height 37
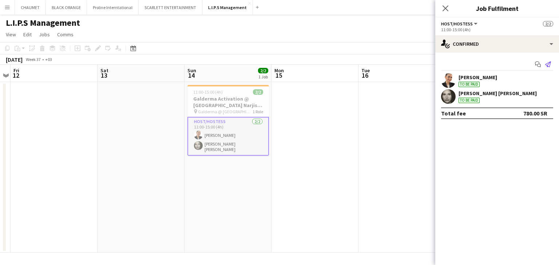
click at [548, 62] on icon "Send notification" at bounding box center [548, 64] width 6 height 6
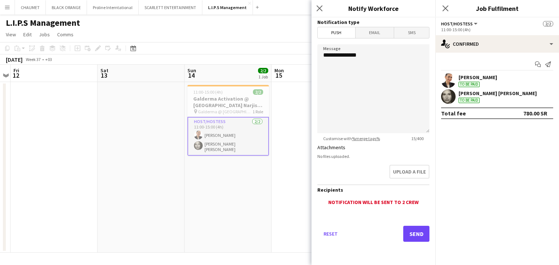
click at [367, 32] on span "Email" at bounding box center [374, 32] width 39 height 11
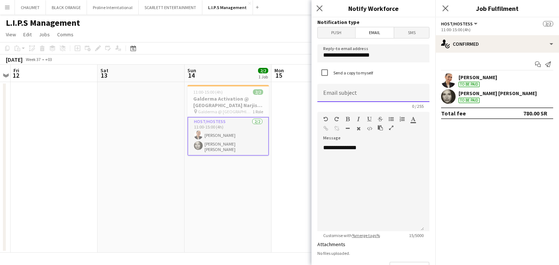
click at [348, 88] on input at bounding box center [373, 93] width 112 height 18
type input "**********"
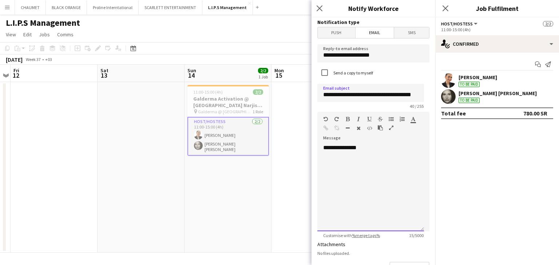
scroll to position [0, 0]
drag, startPoint x: 352, startPoint y: 147, endPoint x: 258, endPoint y: 138, distance: 94.6
click at [258, 138] on body "Menu Boards Boards Boards All jobs Status Workforce Workforce My Workforce Recr…" at bounding box center [279, 132] width 559 height 265
paste div
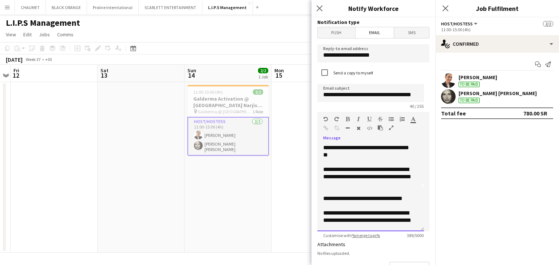
scroll to position [42, 0]
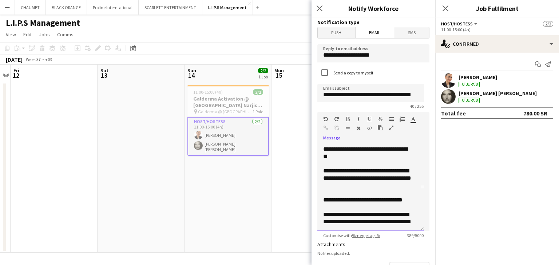
click at [404, 200] on div "**********" at bounding box center [367, 200] width 89 height 7
click at [324, 130] on icon "button" at bounding box center [325, 128] width 5 height 5
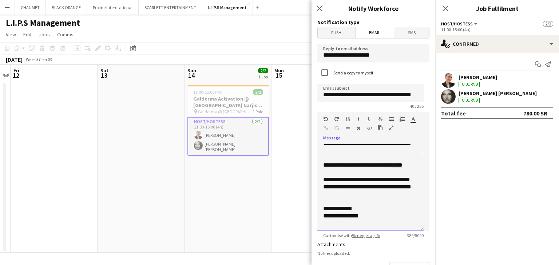
scroll to position [79, 0]
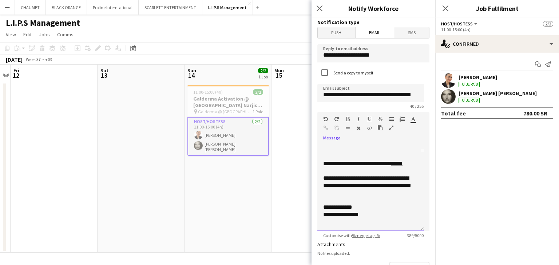
click at [402, 164] on link "****" at bounding box center [396, 163] width 11 height 5
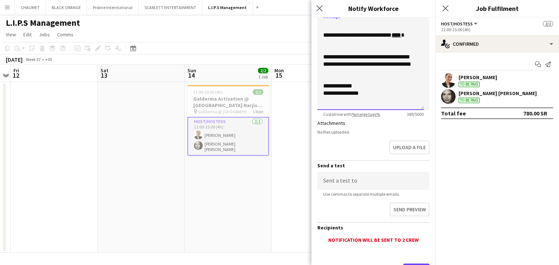
scroll to position [155, 0]
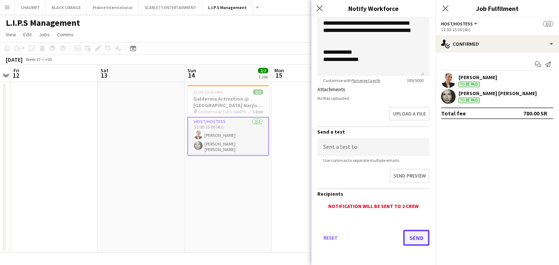
click at [412, 236] on button "Send" at bounding box center [416, 238] width 26 height 16
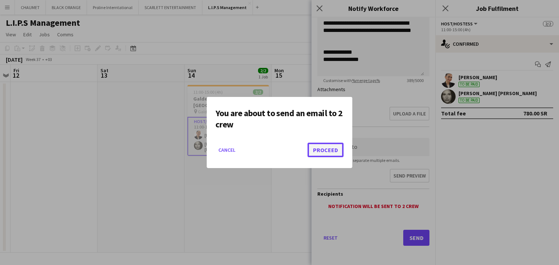
click at [319, 146] on button "Proceed" at bounding box center [325, 150] width 36 height 15
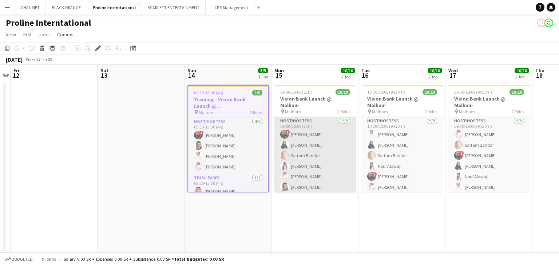
click at [308, 146] on app-card-role "Host/Hostess [DATE] 09:00-20:00 (11h) ! [PERSON_NAME] [PERSON_NAME] Sattam Band…" at bounding box center [314, 171] width 81 height 109
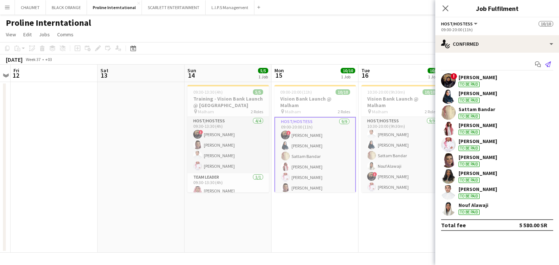
click at [550, 67] on icon "Send notification" at bounding box center [548, 64] width 6 height 6
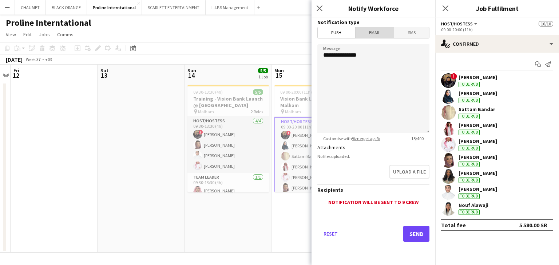
click at [365, 33] on span "Email" at bounding box center [374, 32] width 39 height 11
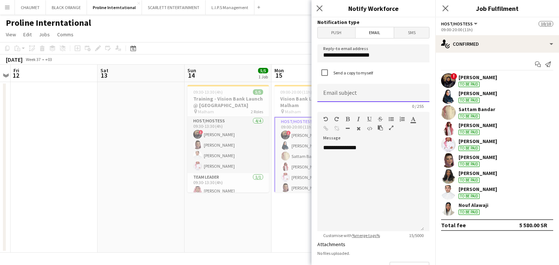
click at [342, 95] on input at bounding box center [373, 93] width 112 height 18
click at [336, 99] on input at bounding box center [373, 93] width 112 height 18
type input "**********"
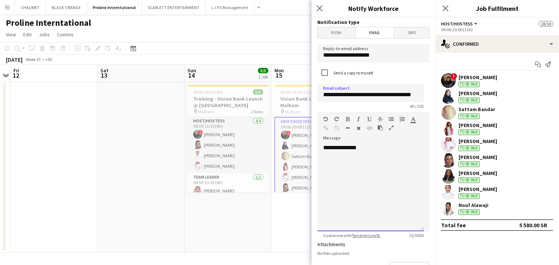
scroll to position [0, 0]
paste div
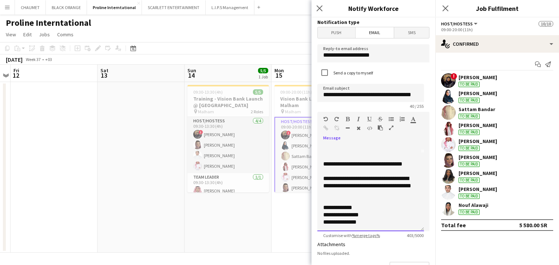
scroll to position [79, 0]
drag, startPoint x: 368, startPoint y: 224, endPoint x: 313, endPoint y: 220, distance: 55.4
click at [313, 220] on form "**********" at bounding box center [373, 219] width 124 height 404
click at [403, 164] on div "**********" at bounding box center [367, 163] width 89 height 7
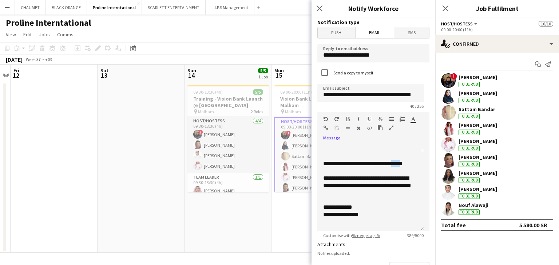
click at [326, 126] on icon "button" at bounding box center [325, 128] width 5 height 5
click at [402, 163] on link "****" at bounding box center [396, 163] width 11 height 5
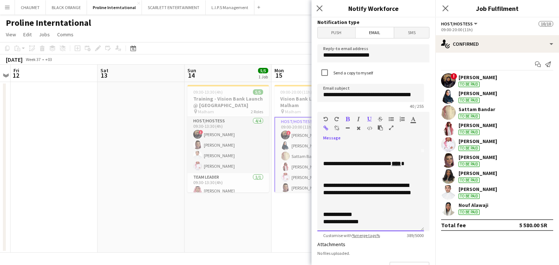
click at [400, 166] on div "**********" at bounding box center [367, 167] width 89 height 15
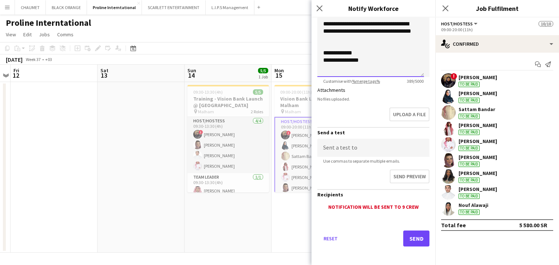
scroll to position [155, 0]
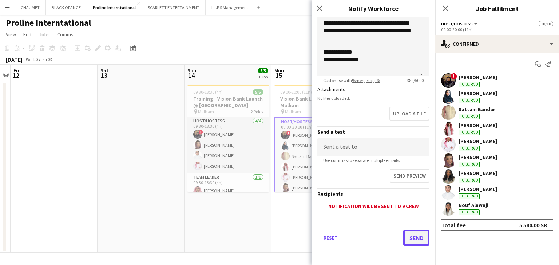
click at [415, 235] on button "Send" at bounding box center [416, 238] width 26 height 16
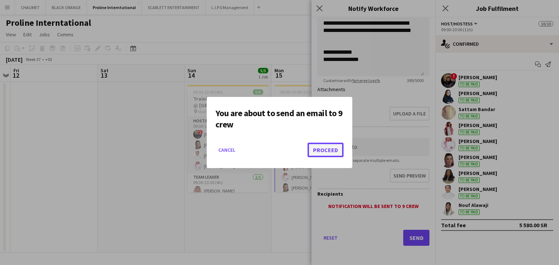
click at [330, 145] on button "Proceed" at bounding box center [325, 150] width 36 height 15
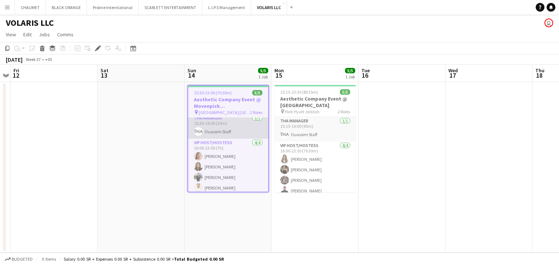
scroll to position [7, 0]
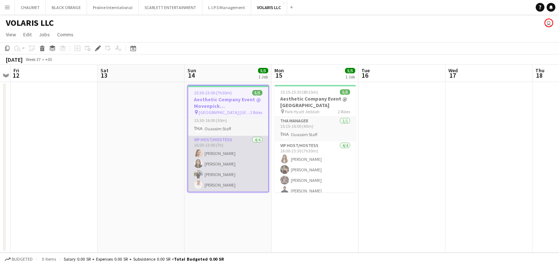
click at [225, 163] on app-card-role "VIP Host/Hostess [DATE] 16:00-23:00 (7h) Haneen Alshoukairy [PERSON_NAME] [PERS…" at bounding box center [228, 164] width 80 height 56
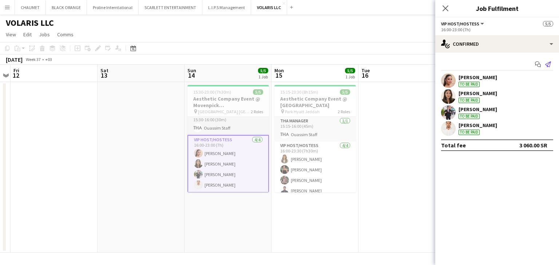
click at [551, 65] on app-icon "Send notification" at bounding box center [548, 64] width 10 height 10
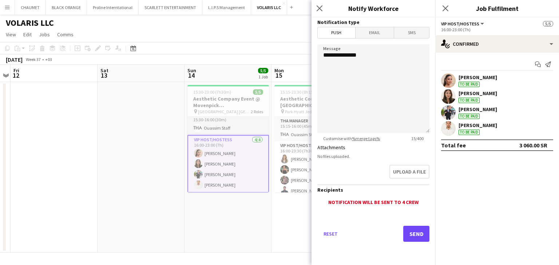
click at [372, 33] on span "Email" at bounding box center [374, 32] width 39 height 11
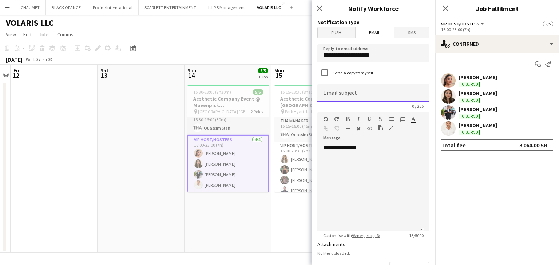
click at [345, 93] on input at bounding box center [373, 93] width 112 height 18
type input "**********"
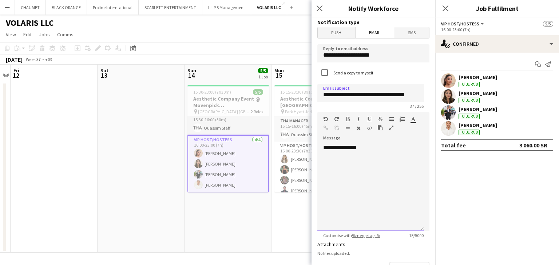
scroll to position [0, 0]
paste div
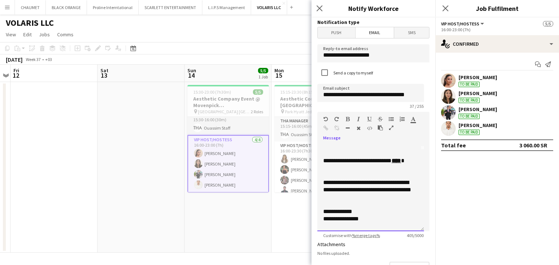
scroll to position [93, 0]
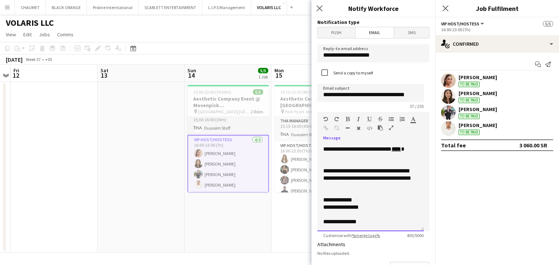
click at [391, 152] on span "****" at bounding box center [395, 149] width 9 height 5
click at [325, 128] on icon "button" at bounding box center [325, 128] width 5 height 5
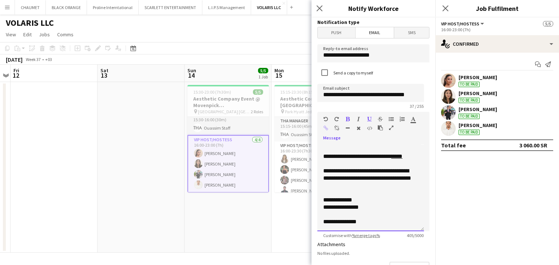
click at [402, 159] on link "****" at bounding box center [396, 156] width 11 height 5
click at [402, 157] on link "****" at bounding box center [396, 156] width 11 height 5
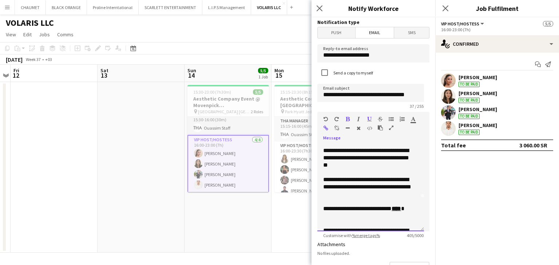
scroll to position [57, 0]
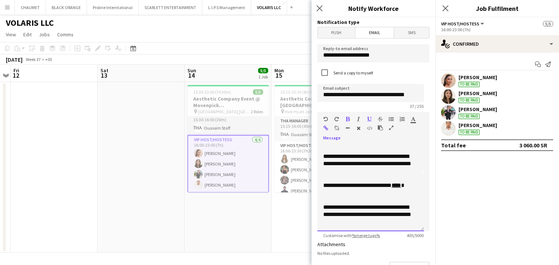
click at [369, 197] on div at bounding box center [370, 200] width 95 height 7
click at [391, 188] on b "****" at bounding box center [395, 185] width 9 height 5
click at [324, 129] on icon "button" at bounding box center [325, 128] width 5 height 5
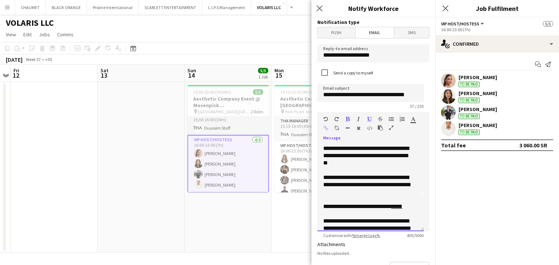
scroll to position [86, 0]
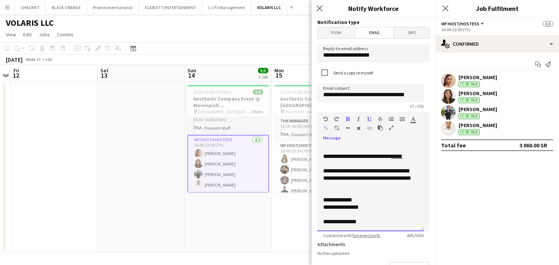
click at [402, 158] on link "****" at bounding box center [396, 156] width 11 height 5
click at [323, 127] on div at bounding box center [339, 129] width 33 height 9
click at [399, 156] on link "****" at bounding box center [396, 156] width 11 height 5
click at [400, 156] on link "****" at bounding box center [396, 156] width 11 height 5
click at [402, 157] on link "****" at bounding box center [396, 156] width 11 height 5
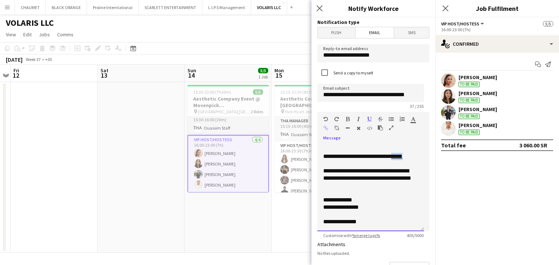
click at [402, 157] on link "****" at bounding box center [396, 156] width 11 height 5
click at [324, 128] on icon "button" at bounding box center [325, 128] width 5 height 5
click at [402, 156] on link "****" at bounding box center [396, 156] width 11 height 5
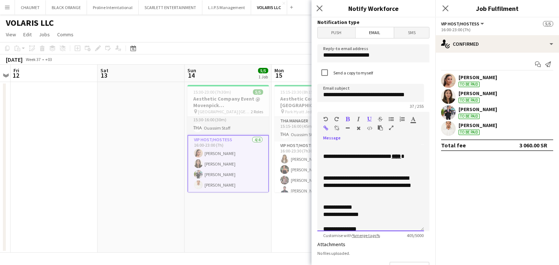
click at [366, 169] on div at bounding box center [370, 171] width 95 height 7
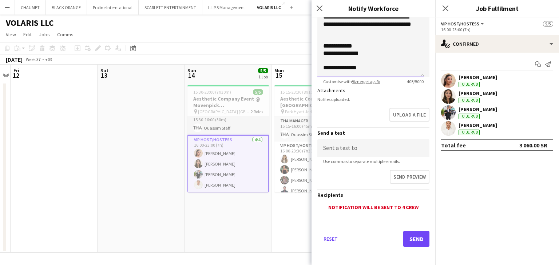
scroll to position [155, 0]
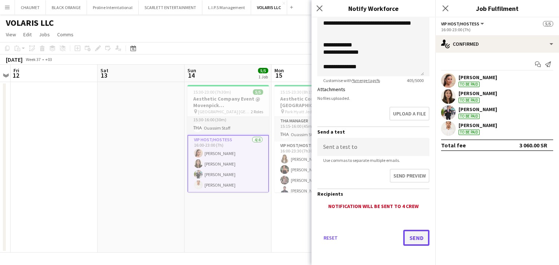
click at [408, 232] on button "Send" at bounding box center [416, 238] width 26 height 16
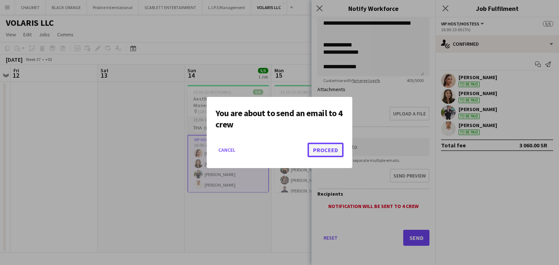
click at [328, 152] on button "Proceed" at bounding box center [325, 150] width 36 height 15
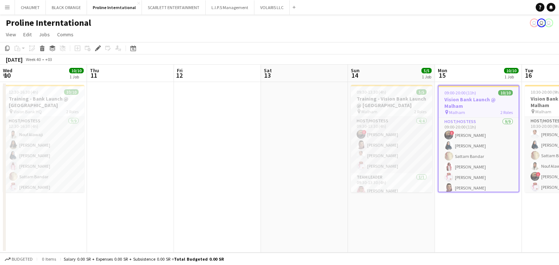
scroll to position [0, 250]
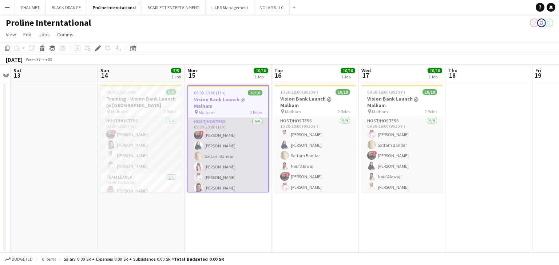
click at [217, 143] on app-card-role "Host/Hostess [DATE] 09:00-20:00 (11h) ! [PERSON_NAME] [PERSON_NAME] Sattam Band…" at bounding box center [228, 172] width 80 height 109
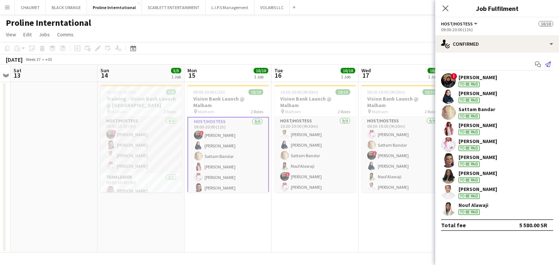
click at [551, 62] on app-icon "Send notification" at bounding box center [548, 64] width 10 height 10
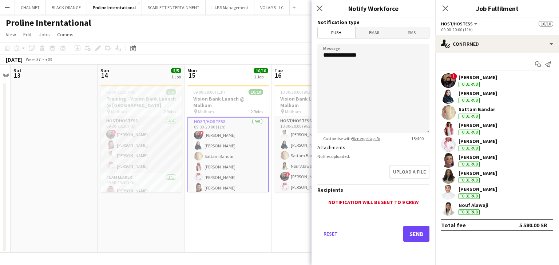
click at [374, 32] on span "Email" at bounding box center [374, 32] width 39 height 11
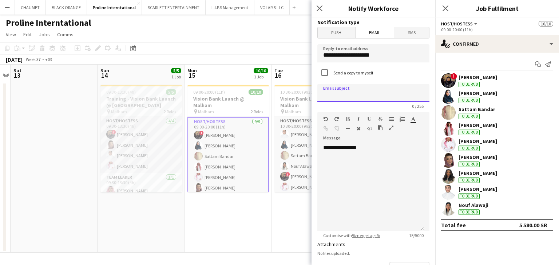
click at [347, 93] on input at bounding box center [373, 93] width 112 height 18
click at [346, 156] on div "**********" at bounding box center [370, 187] width 107 height 87
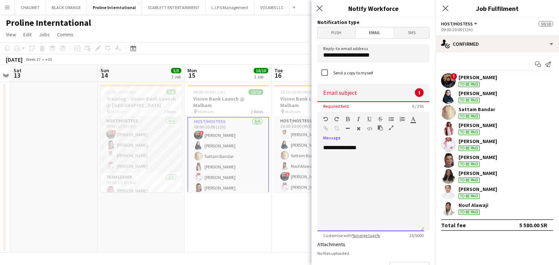
click at [373, 146] on div "**********" at bounding box center [370, 187] width 107 height 87
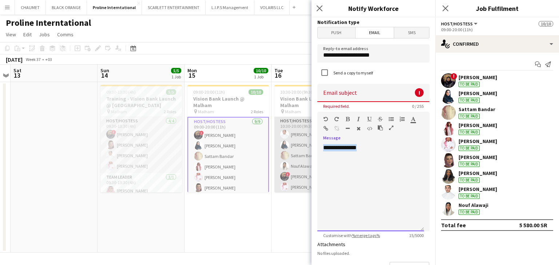
drag, startPoint x: 372, startPoint y: 147, endPoint x: 279, endPoint y: 141, distance: 93.3
click at [279, 141] on body "Menu Boards Boards Boards All jobs Status Workforce Workforce My Workforce Recr…" at bounding box center [279, 132] width 559 height 265
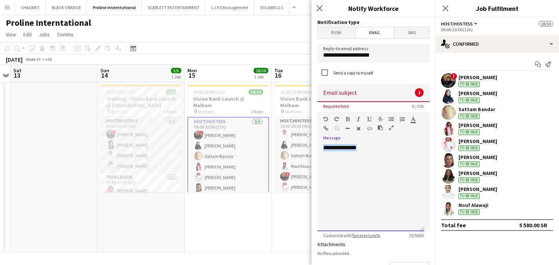
paste div
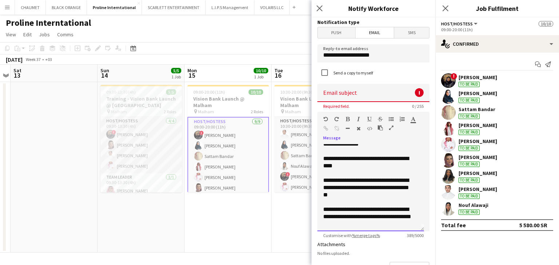
scroll to position [0, 0]
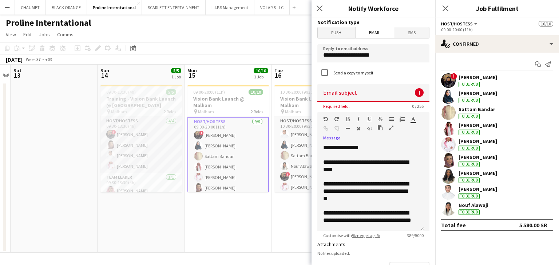
click at [346, 97] on input at bounding box center [373, 93] width 112 height 18
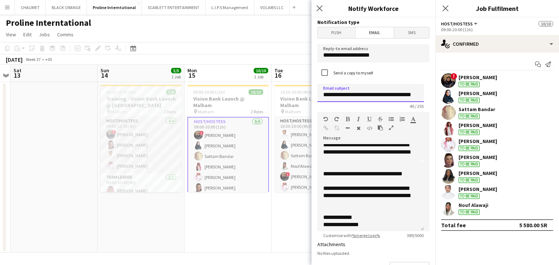
scroll to position [73, 0]
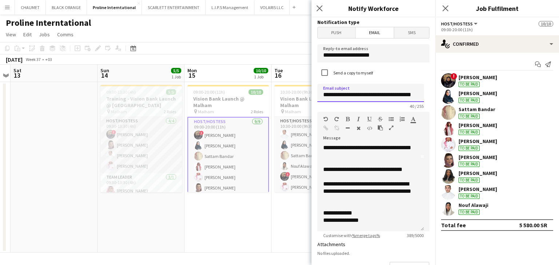
type input "**********"
click at [403, 171] on div "**********" at bounding box center [367, 169] width 89 height 7
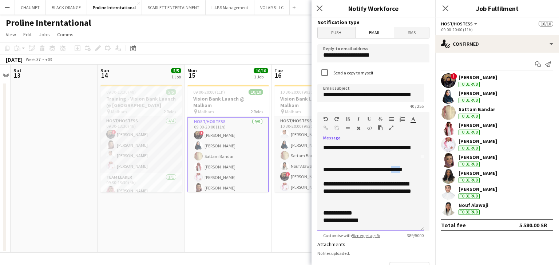
click at [403, 171] on div "**********" at bounding box center [367, 169] width 89 height 7
click at [326, 128] on icon "button" at bounding box center [325, 128] width 5 height 5
click at [402, 169] on link "****" at bounding box center [396, 169] width 11 height 5
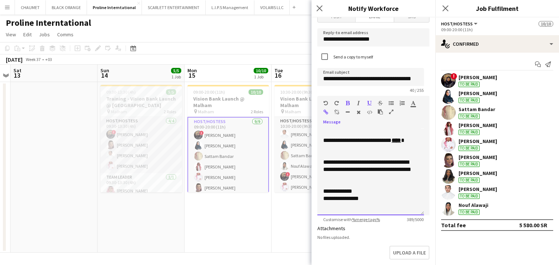
scroll to position [145, 0]
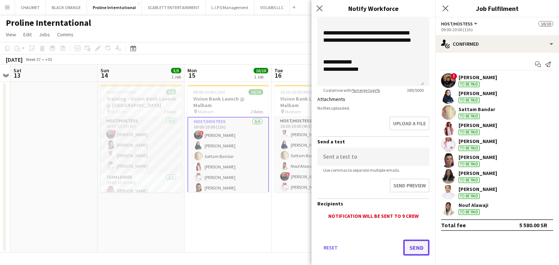
click at [404, 241] on button "Send" at bounding box center [416, 248] width 26 height 16
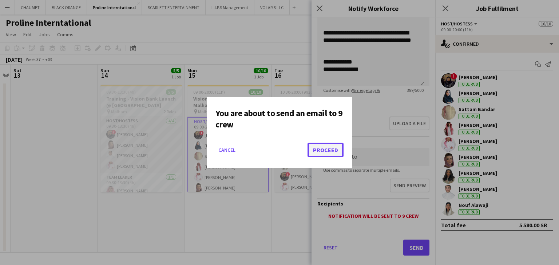
click at [336, 148] on button "Proceed" at bounding box center [325, 150] width 36 height 15
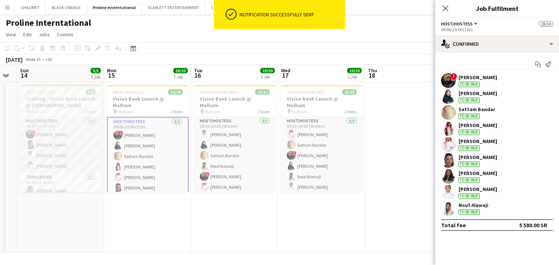
scroll to position [0, 147]
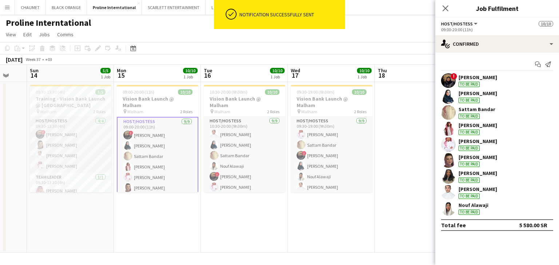
drag, startPoint x: 343, startPoint y: 214, endPoint x: 272, endPoint y: 204, distance: 71.3
click at [272, 204] on app-calendar-viewport "Fri 12 Sat 13 Sun 14 5/5 1 Job Mon 15 10/10 1 Job Tue 16 10/10 1 Job Wed 17 10/…" at bounding box center [279, 159] width 559 height 188
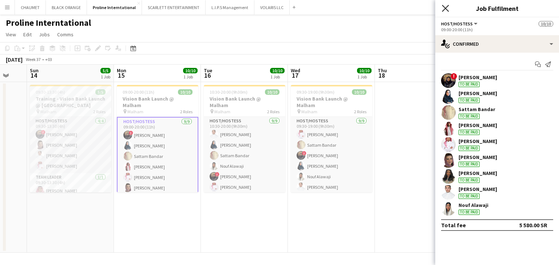
click at [448, 9] on icon "Close pop-in" at bounding box center [444, 8] width 7 height 7
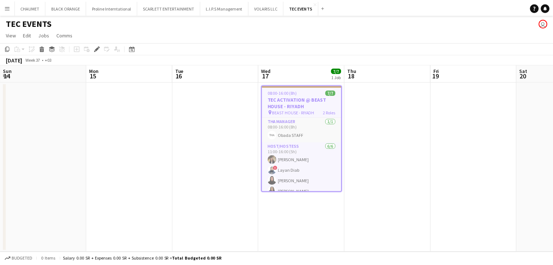
scroll to position [0, 250]
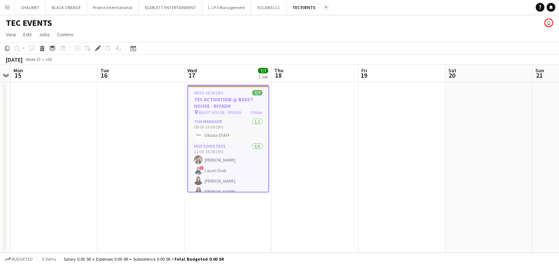
click at [323, 8] on button "Add" at bounding box center [326, 7] width 6 height 6
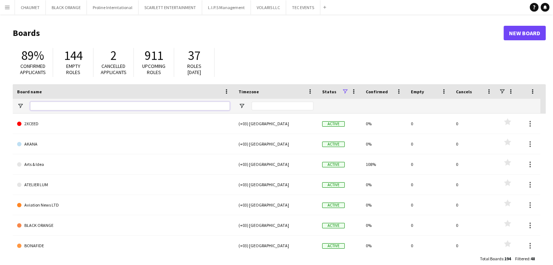
click at [131, 107] on input "Board name Filter Input" at bounding box center [130, 106] width 200 height 9
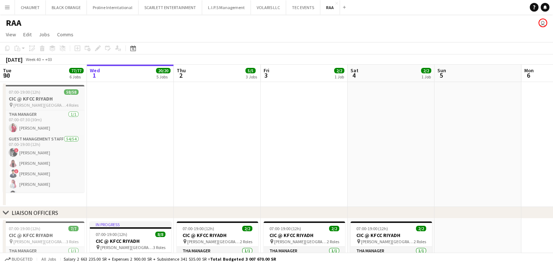
click at [59, 103] on span "[PERSON_NAME][GEOGRAPHIC_DATA]" at bounding box center [39, 105] width 53 height 5
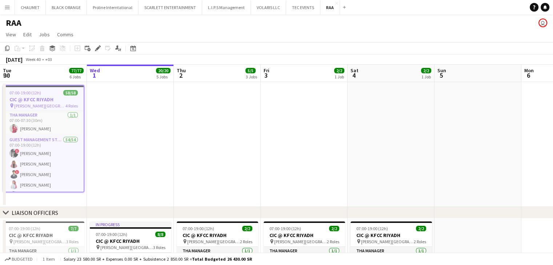
click at [71, 76] on div "6 Jobs" at bounding box center [76, 76] width 14 height 5
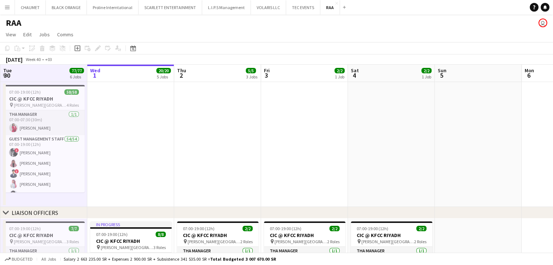
scroll to position [0, 173]
click at [74, 70] on span "77/77" at bounding box center [77, 70] width 15 height 5
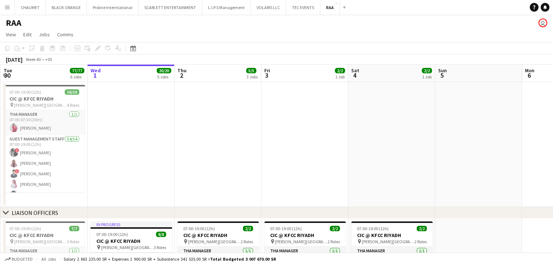
click at [74, 70] on span "77/77" at bounding box center [77, 70] width 15 height 5
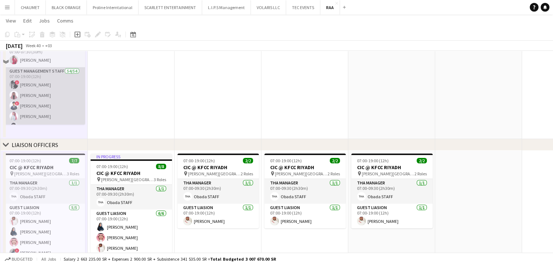
scroll to position [73, 0]
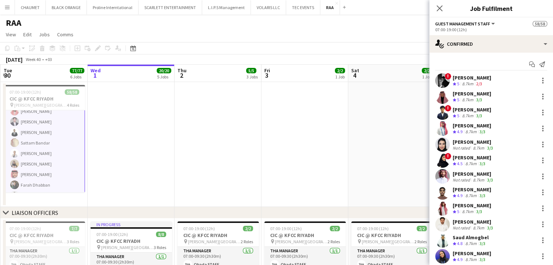
scroll to position [587, 0]
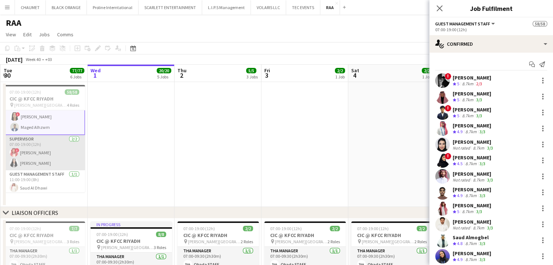
click at [33, 159] on app-card-role "Supervisor [DATE] 07:00-19:00 (12h) ! [PERSON_NAME] [PERSON_NAME]" at bounding box center [44, 152] width 81 height 35
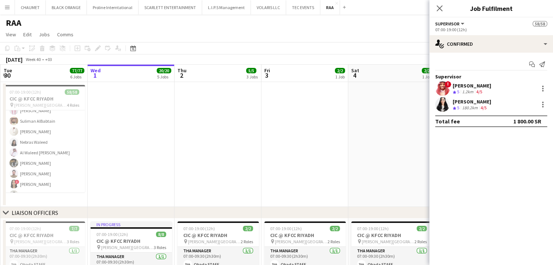
scroll to position [514, 0]
click at [58, 98] on h3 "CIC @ KFCC RIYADH" at bounding box center [44, 99] width 81 height 7
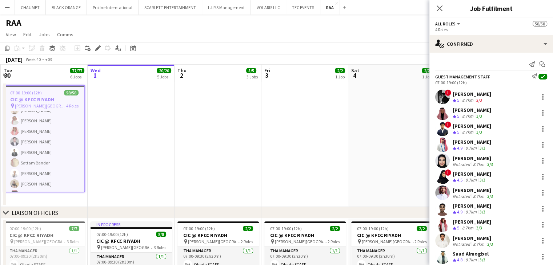
scroll to position [369, 0]
click at [529, 63] on app-icon "Send notification" at bounding box center [532, 64] width 10 height 10
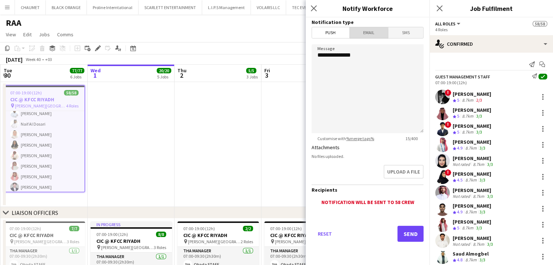
click at [367, 35] on span "Email" at bounding box center [369, 32] width 39 height 11
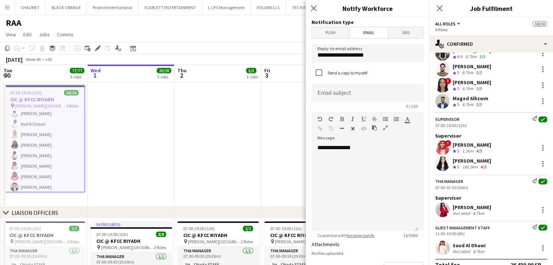
scroll to position [855, 0]
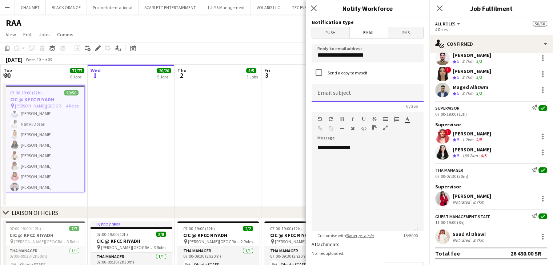
click at [361, 92] on input at bounding box center [368, 93] width 112 height 18
click at [242, 124] on app-date-cell at bounding box center [218, 144] width 87 height 125
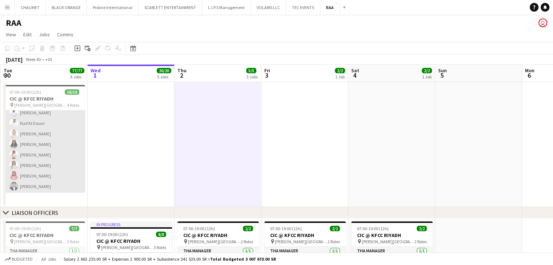
click at [57, 140] on app-card-role "Guest Management Staff 54/54 07:00-19:00 (12h) ! [PERSON_NAME] [PERSON_NAME] Ba…" at bounding box center [44, 59] width 81 height 586
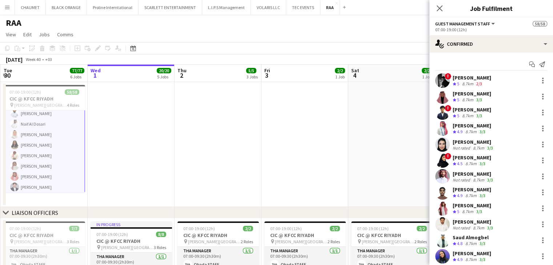
scroll to position [369, 0]
click at [537, 61] on app-icon "Send notification" at bounding box center [542, 64] width 10 height 10
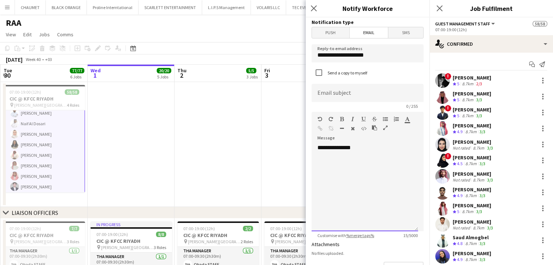
click at [348, 154] on div "**********" at bounding box center [365, 187] width 107 height 87
drag, startPoint x: 370, startPoint y: 151, endPoint x: 255, endPoint y: 138, distance: 115.3
paste div
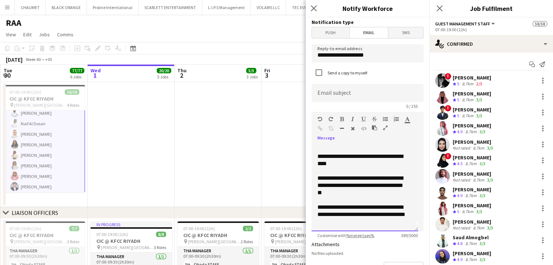
scroll to position [0, 0]
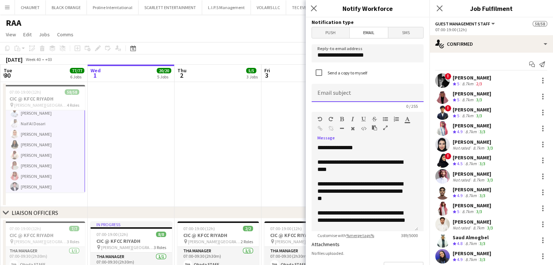
click at [344, 93] on input at bounding box center [368, 93] width 112 height 18
type input "*"
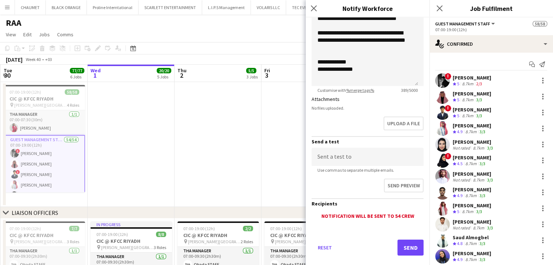
type input "**********"
click at [344, 160] on input at bounding box center [368, 157] width 112 height 18
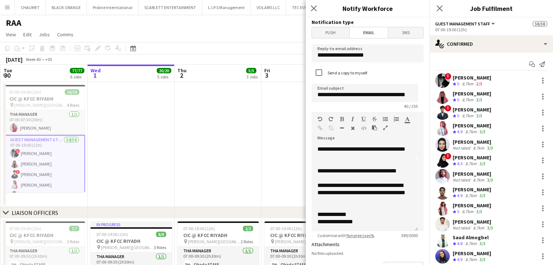
scroll to position [73, 0]
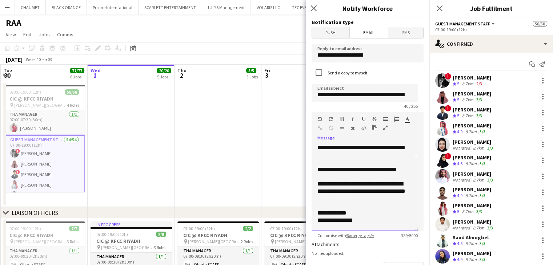
click at [397, 169] on div "**********" at bounding box center [361, 169] width 89 height 7
click at [319, 128] on icon "button" at bounding box center [320, 128] width 5 height 5
click at [397, 168] on link "****" at bounding box center [390, 169] width 11 height 5
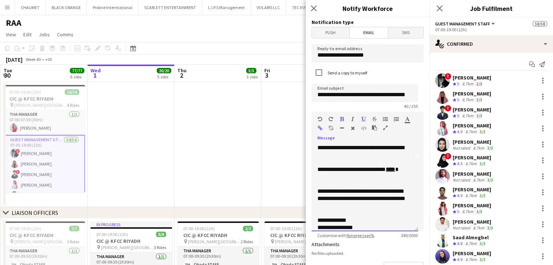
click at [376, 182] on div at bounding box center [364, 184] width 95 height 7
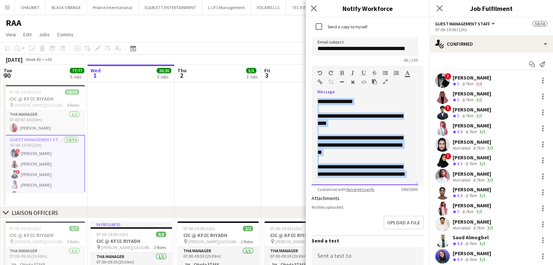
scroll to position [86, 0]
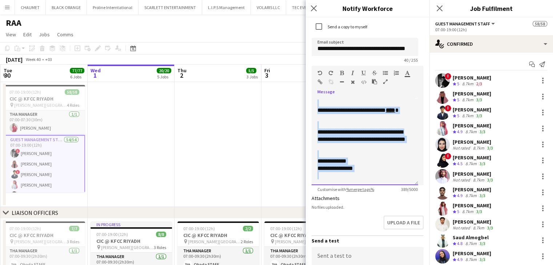
drag, startPoint x: 336, startPoint y: 139, endPoint x: 357, endPoint y: 192, distance: 57.2
click at [357, 192] on form "**********" at bounding box center [368, 173] width 124 height 404
copy div "**********"
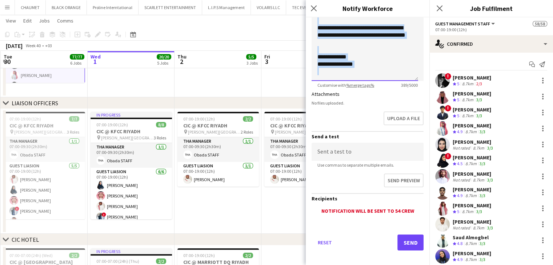
scroll to position [155, 0]
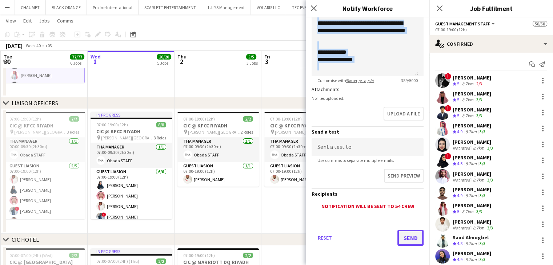
click at [399, 237] on button "Send" at bounding box center [410, 238] width 26 height 16
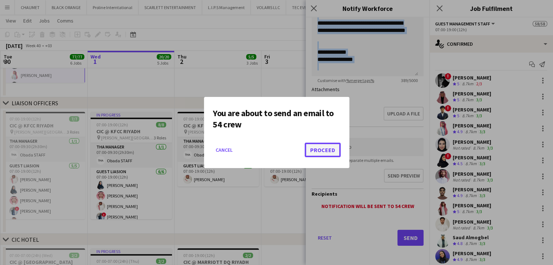
click at [324, 146] on button "Proceed" at bounding box center [323, 150] width 36 height 15
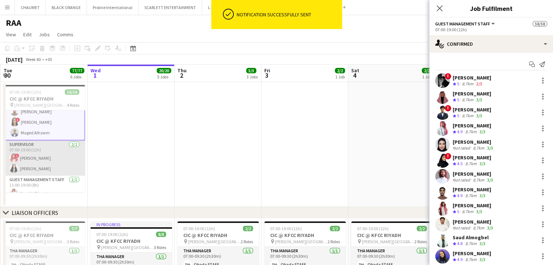
click at [47, 157] on app-card-role "Supervisor 2/2 07:00-19:00 (12h) ! Amin Abdullah Manar Alharbi" at bounding box center [44, 158] width 81 height 35
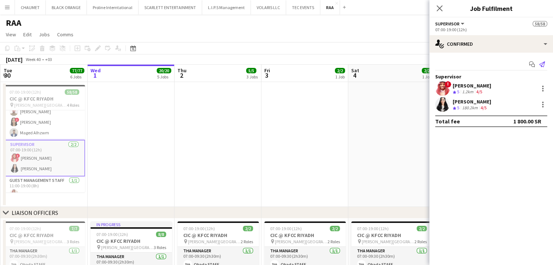
click at [543, 65] on icon "Send notification" at bounding box center [542, 64] width 6 height 6
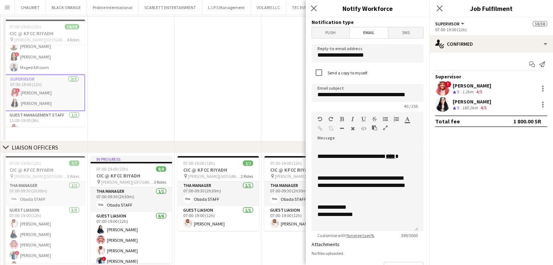
scroll to position [73, 0]
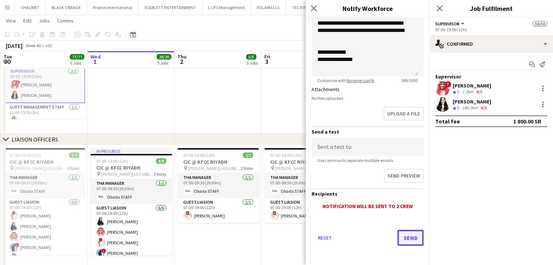
click at [402, 232] on button "Send" at bounding box center [410, 238] width 26 height 16
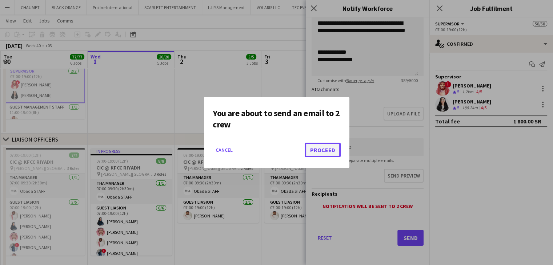
click at [329, 150] on button "Proceed" at bounding box center [323, 150] width 36 height 15
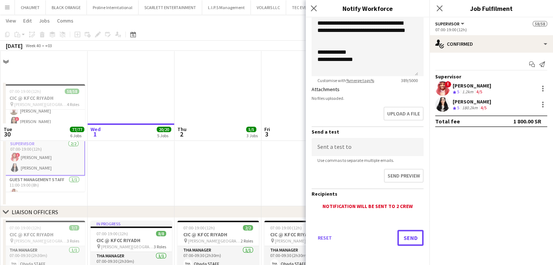
scroll to position [73, 0]
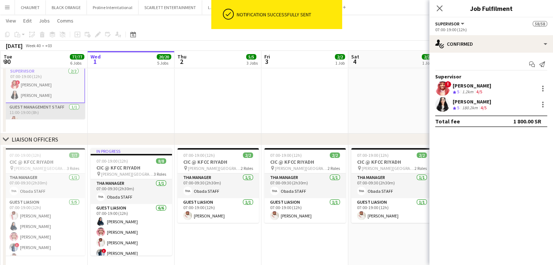
click at [41, 113] on app-card-role "Guest Management Staff 1/1 11:00-19:00 (8h) Saud Al Dhawi" at bounding box center [44, 115] width 81 height 25
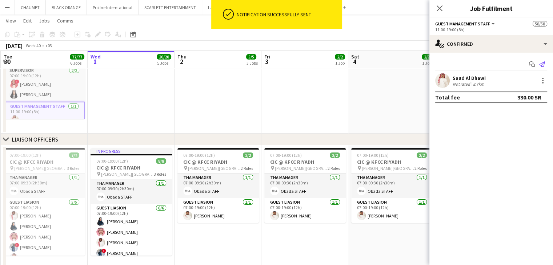
click at [540, 64] on icon "Send notification" at bounding box center [542, 64] width 6 height 6
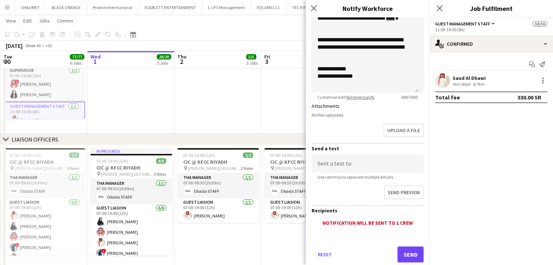
scroll to position [145, 0]
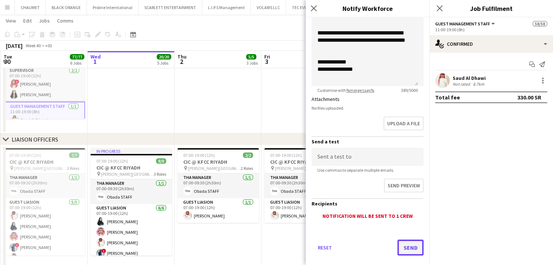
click at [408, 245] on button "Send" at bounding box center [410, 248] width 26 height 16
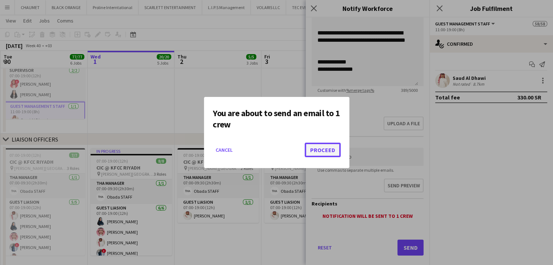
click at [323, 147] on button "Proceed" at bounding box center [323, 150] width 36 height 15
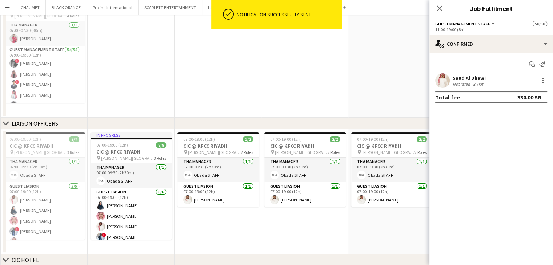
scroll to position [109, 0]
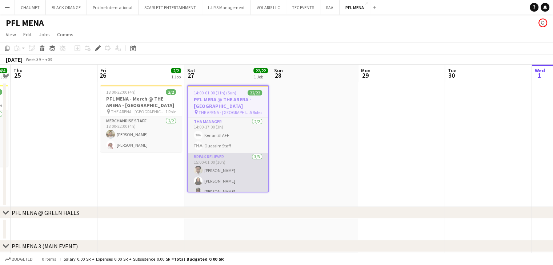
click at [224, 175] on app-card-role "Break reliever [DATE] 15:00-01:00 (10h) [PERSON_NAME] Siren Nahdi Madinah [PERS…" at bounding box center [228, 176] width 80 height 46
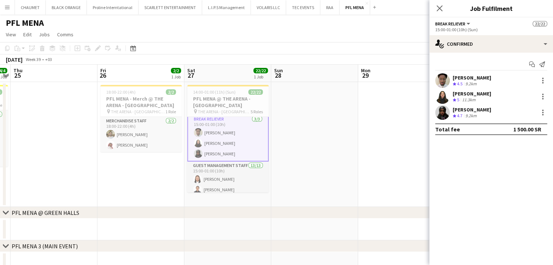
scroll to position [36, 0]
click at [545, 63] on icon "Send notification" at bounding box center [542, 64] width 6 height 6
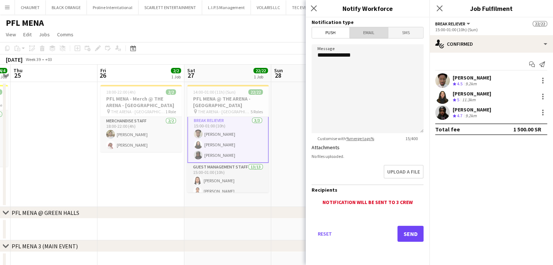
click at [364, 33] on span "Email" at bounding box center [369, 32] width 39 height 11
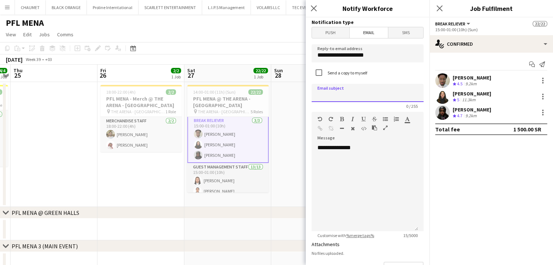
click at [335, 96] on input at bounding box center [368, 93] width 112 height 18
click at [335, 93] on input at bounding box center [368, 93] width 112 height 18
type input "**********"
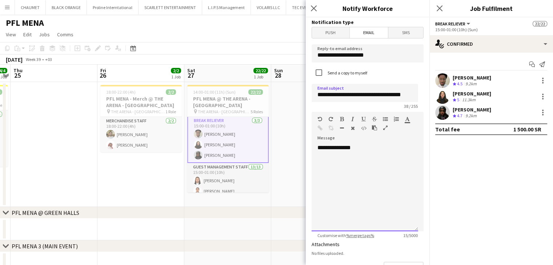
scroll to position [0, 0]
click at [361, 157] on div "**********" at bounding box center [365, 187] width 107 height 87
click at [336, 152] on div "**********" at bounding box center [365, 187] width 107 height 87
drag, startPoint x: 327, startPoint y: 150, endPoint x: 299, endPoint y: 149, distance: 27.6
click at [299, 149] on body "Menu Boards Boards Boards All jobs Status Workforce Workforce My Workforce Recr…" at bounding box center [276, 143] width 553 height 287
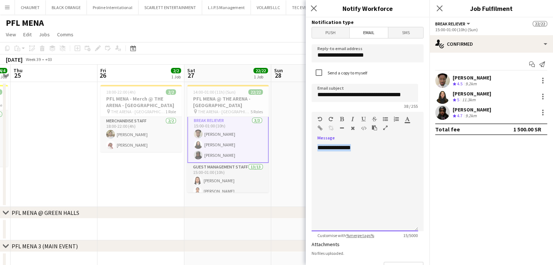
paste div
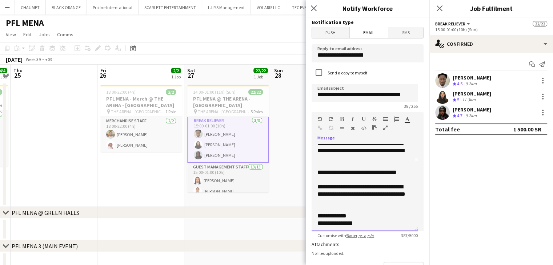
scroll to position [71, 0]
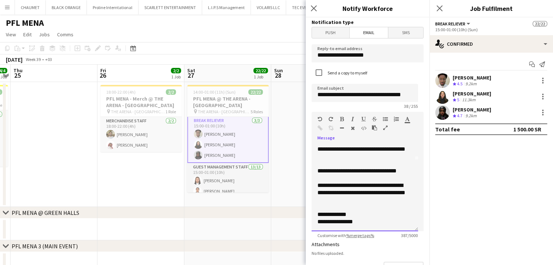
click at [398, 170] on div "**********" at bounding box center [361, 171] width 89 height 7
click at [321, 126] on icon "button" at bounding box center [320, 128] width 5 height 5
click at [397, 172] on link "****" at bounding box center [390, 170] width 11 height 5
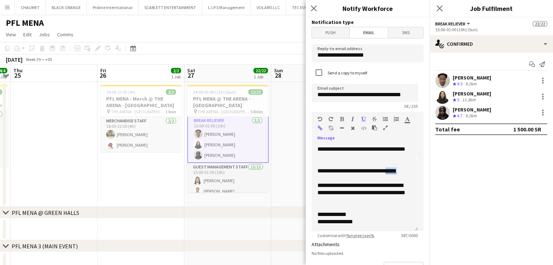
click at [340, 117] on icon "button" at bounding box center [342, 119] width 4 height 5
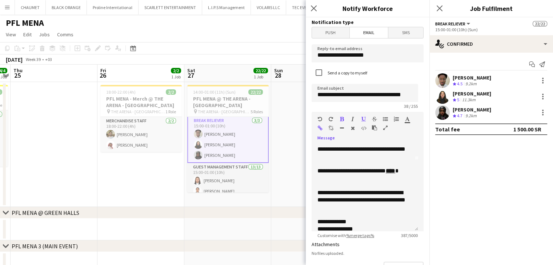
click at [320, 127] on icon "button" at bounding box center [320, 128] width 5 height 5
click at [388, 169] on div "**********" at bounding box center [361, 175] width 89 height 15
click at [386, 174] on b "****" at bounding box center [390, 170] width 9 height 5
click at [319, 127] on icon "button" at bounding box center [320, 128] width 5 height 5
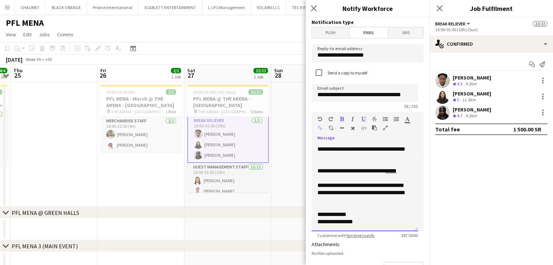
click at [394, 172] on link "****" at bounding box center [390, 170] width 11 height 5
click at [395, 172] on link "****" at bounding box center [390, 170] width 11 height 5
click at [320, 129] on icon "button" at bounding box center [320, 128] width 5 height 5
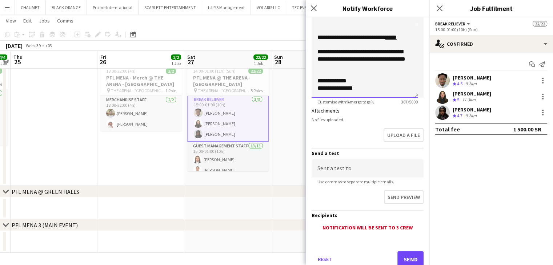
scroll to position [155, 0]
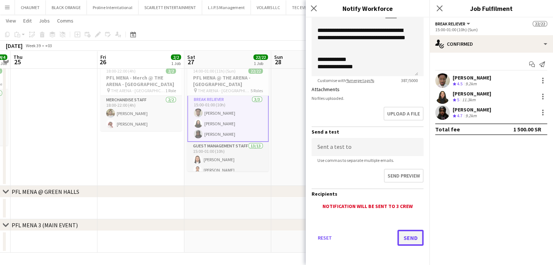
click at [407, 241] on button "Send" at bounding box center [410, 238] width 26 height 16
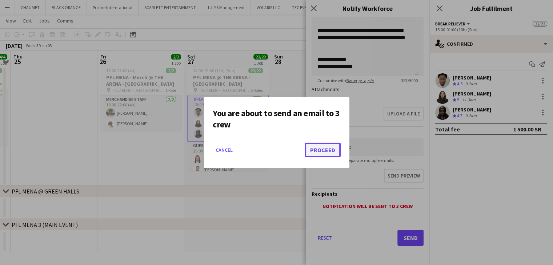
click at [328, 146] on button "Proceed" at bounding box center [323, 150] width 36 height 15
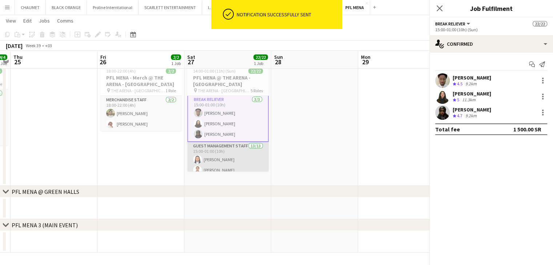
click at [215, 162] on app-card-role "Guest Management Staff 13/13 15:00-01:00 (10h) Angela Belza Jr Janah Eishiger J…" at bounding box center [227, 218] width 81 height 153
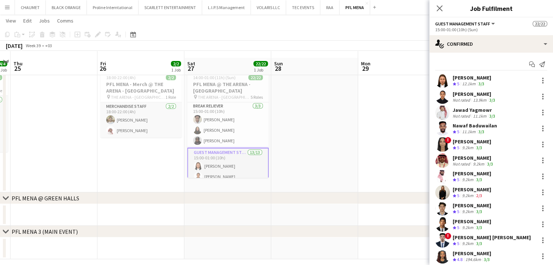
scroll to position [0, 0]
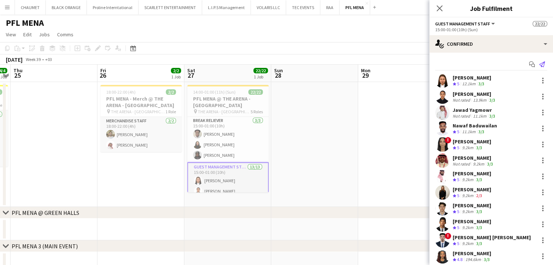
click at [539, 62] on icon "Send notification" at bounding box center [542, 64] width 6 height 6
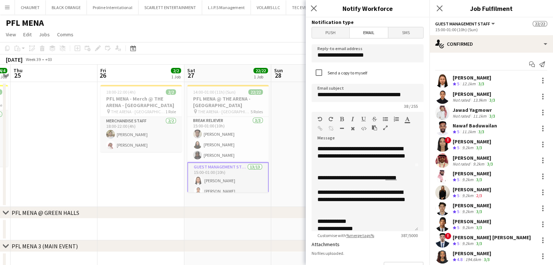
scroll to position [71, 0]
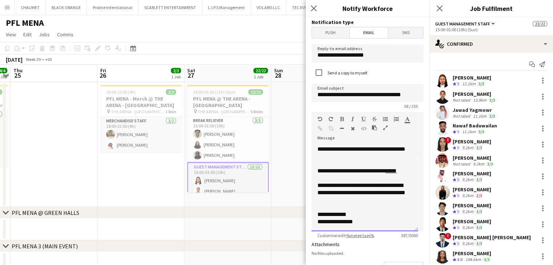
click at [397, 172] on link "****" at bounding box center [390, 170] width 11 height 5
click at [319, 128] on icon "button" at bounding box center [320, 128] width 5 height 5
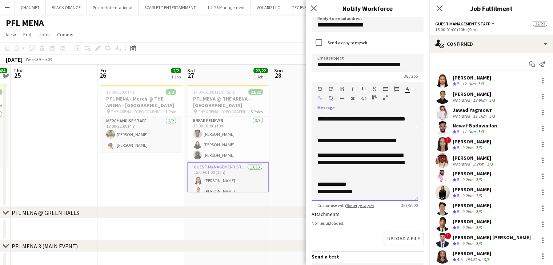
scroll to position [145, 0]
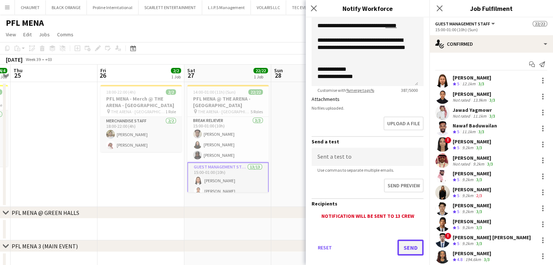
click at [415, 245] on button "Send" at bounding box center [410, 248] width 26 height 16
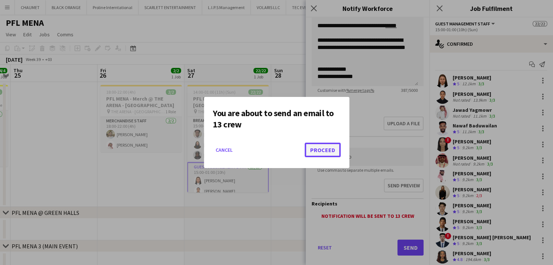
click at [320, 148] on button "Proceed" at bounding box center [323, 150] width 36 height 15
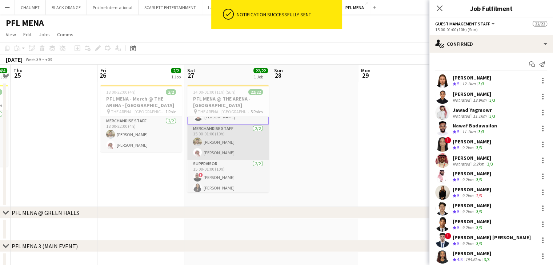
click at [225, 142] on app-card-role "Merchandise Staff 2/2 15:00-01:00 (10h) Abdullah Wagih Mohaned Mohammed" at bounding box center [227, 142] width 81 height 35
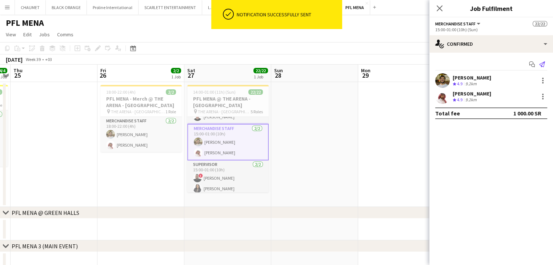
click at [542, 66] on icon at bounding box center [542, 64] width 6 height 6
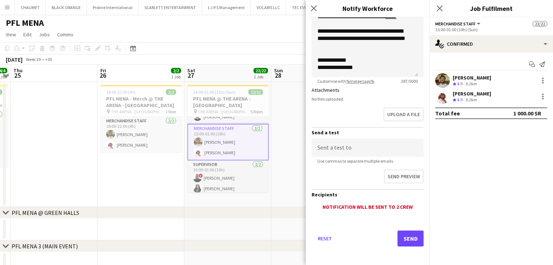
scroll to position [155, 0]
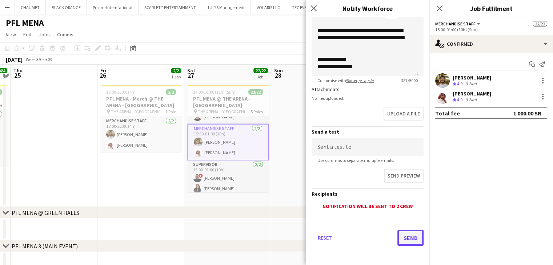
click at [400, 235] on button "Send" at bounding box center [410, 238] width 26 height 16
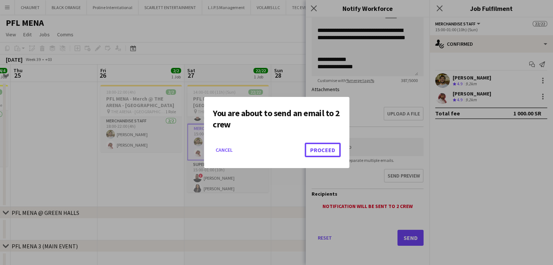
drag, startPoint x: 321, startPoint y: 152, endPoint x: 307, endPoint y: 163, distance: 16.9
click at [321, 152] on button "Proceed" at bounding box center [323, 150] width 36 height 15
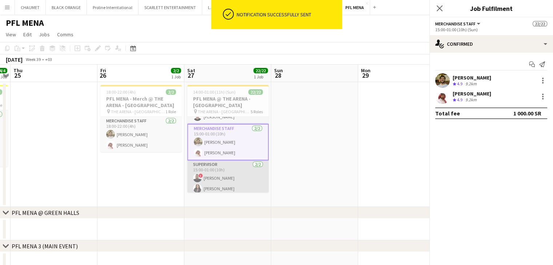
click at [230, 184] on app-card-role "Supervisor 2/2 15:00-01:00 (10h) ! Ahmed Ramzi Leena AL-Gifari" at bounding box center [227, 178] width 81 height 35
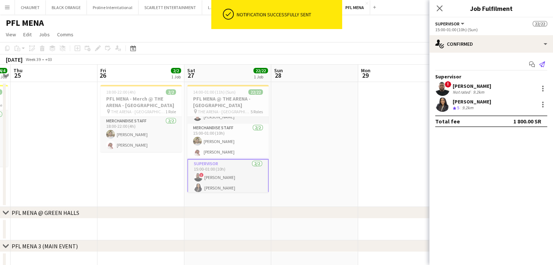
click at [545, 63] on app-icon "Send notification" at bounding box center [542, 64] width 10 height 10
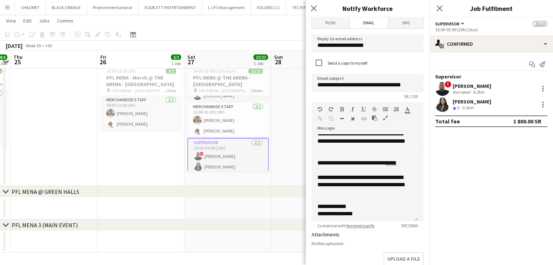
scroll to position [0, 0]
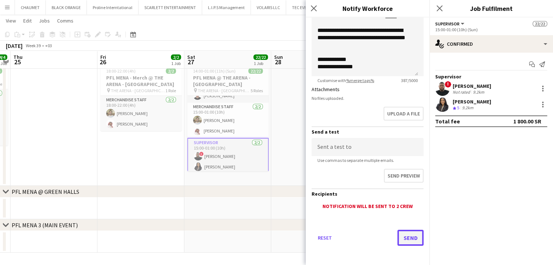
click at [407, 239] on button "Send" at bounding box center [410, 238] width 26 height 16
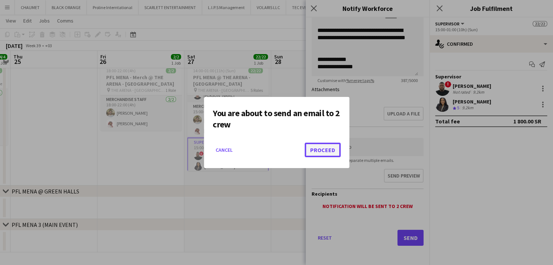
click at [337, 147] on button "Proceed" at bounding box center [323, 150] width 36 height 15
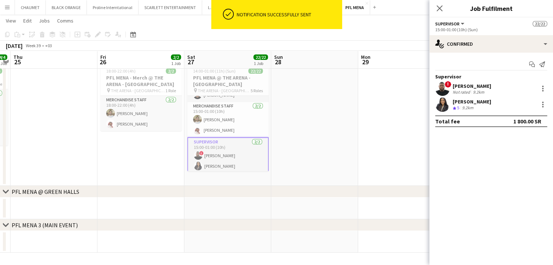
drag, startPoint x: 341, startPoint y: 124, endPoint x: 349, endPoint y: 119, distance: 9.0
click at [342, 124] on app-date-cell at bounding box center [314, 123] width 87 height 125
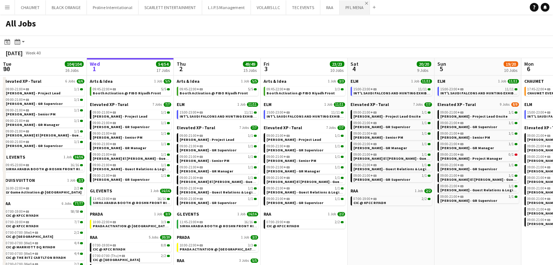
click at [365, 3] on app-icon "Close" at bounding box center [366, 3] width 3 height 3
click at [335, 4] on app-icon "Close" at bounding box center [336, 3] width 3 height 3
click at [0, 0] on app-icon "Close" at bounding box center [0, 0] width 0 height 0
click at [281, 3] on app-icon "Close" at bounding box center [282, 3] width 3 height 3
click at [246, 2] on app-icon "Close" at bounding box center [247, 3] width 3 height 3
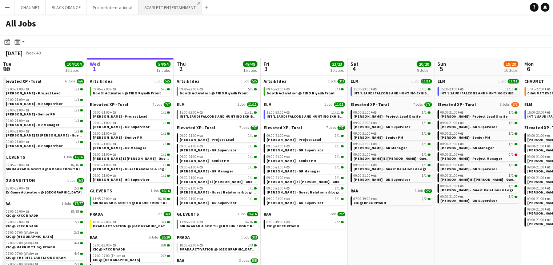
click at [197, 3] on app-icon "Close" at bounding box center [198, 3] width 3 height 3
click at [134, 2] on app-icon "Close" at bounding box center [135, 3] width 3 height 3
click at [82, 2] on app-icon "Close" at bounding box center [83, 3] width 3 height 3
click at [43, 1] on button "CHAUMET Close" at bounding box center [30, 7] width 31 height 14
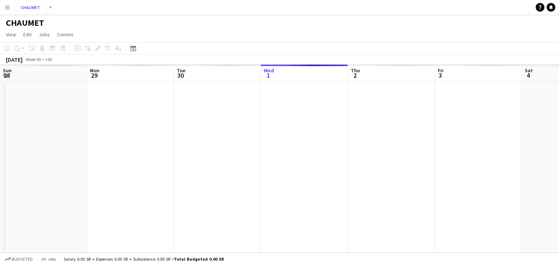
scroll to position [0, 174]
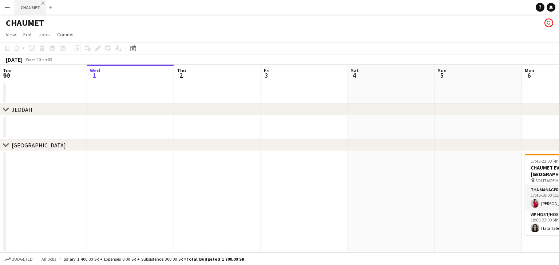
click at [41, 3] on app-icon "Close" at bounding box center [42, 3] width 3 height 3
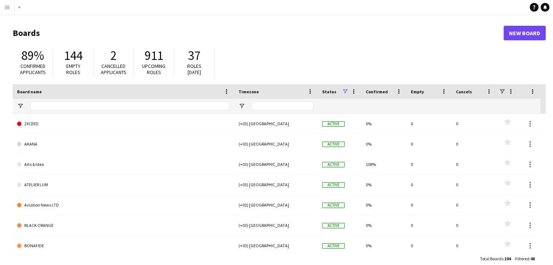
click at [7, 10] on app-icon "Menu" at bounding box center [7, 7] width 6 height 6
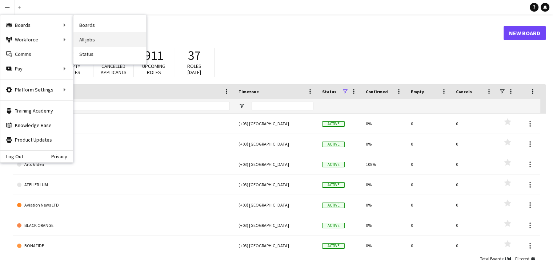
click at [84, 39] on link "All jobs" at bounding box center [109, 39] width 73 height 15
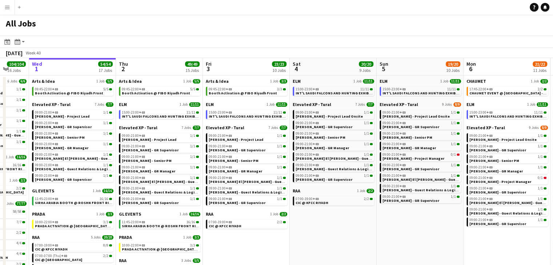
drag, startPoint x: 433, startPoint y: 252, endPoint x: 374, endPoint y: 234, distance: 61.8
click at [373, 234] on app-calendar-viewport "Sun 28 31/31 12 Jobs Mon 29 101/101 16 Jobs Tue 30 104/104 16 Jobs Wed 1 54/54 …" at bounding box center [276, 200] width 553 height 285
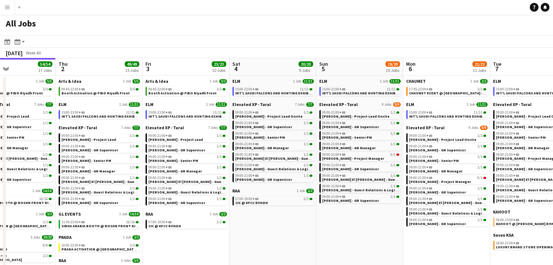
scroll to position [0, 315]
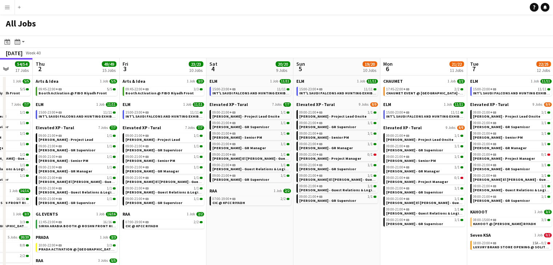
drag, startPoint x: 391, startPoint y: 231, endPoint x: 317, endPoint y: 219, distance: 74.8
click at [317, 219] on app-calendar-viewport "Sun 28 31/31 12 Jobs Mon 29 101/101 16 Jobs Tue 30 104/104 16 Jobs Wed 1 54/54 …" at bounding box center [276, 200] width 553 height 285
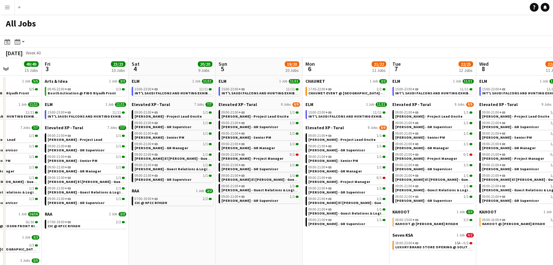
scroll to position [0, 236]
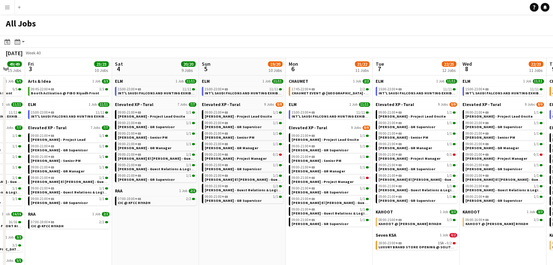
drag, startPoint x: 381, startPoint y: 231, endPoint x: 287, endPoint y: 219, distance: 95.3
click at [287, 219] on app-calendar-viewport "Tue 30 104/104 16 Jobs Wed 1 54/54 17 Jobs Thu 2 49/49 15 Jobs Fri 3 23/23 10 J…" at bounding box center [276, 200] width 553 height 285
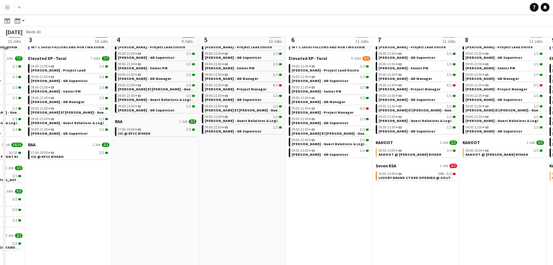
scroll to position [73, 0]
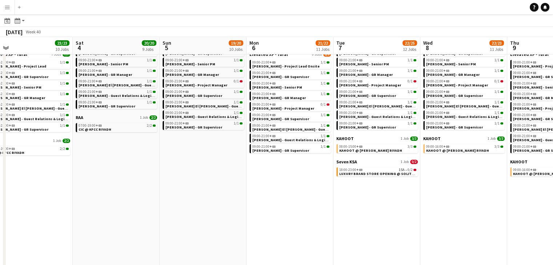
click at [324, 221] on app-calendar-viewport "Tue 30 104/104 16 Jobs Wed 1 54/54 17 Jobs Thu 2 49/49 15 Jobs Fri 3 23/23 10 J…" at bounding box center [276, 116] width 553 height 307
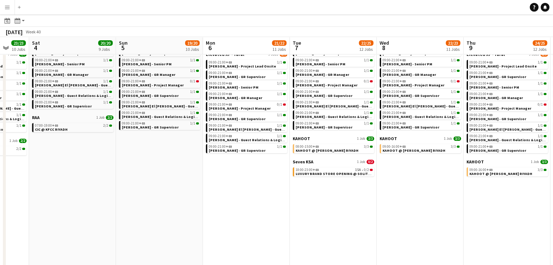
scroll to position [0, 335]
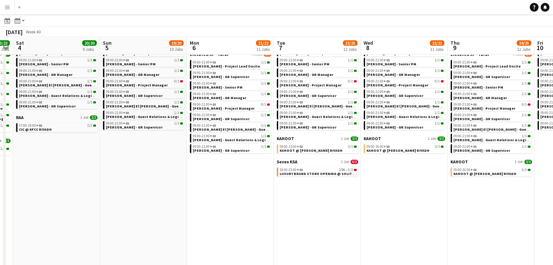
drag, startPoint x: 377, startPoint y: 192, endPoint x: 328, endPoint y: 189, distance: 49.2
click at [328, 189] on app-calendar-viewport "Tue 30 104/104 16 Jobs Wed 1 54/54 17 Jobs Thu 2 49/49 15 Jobs Fri 3 23/23 10 J…" at bounding box center [276, 116] width 553 height 307
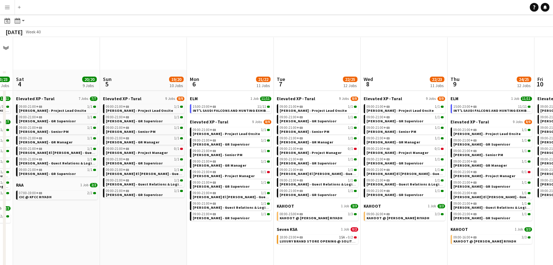
scroll to position [0, 0]
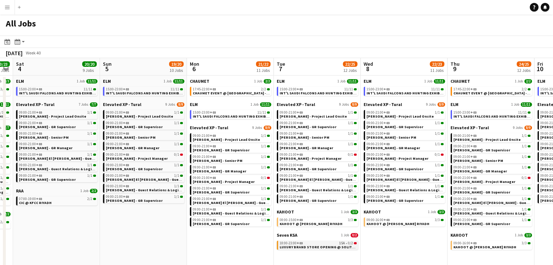
click at [335, 243] on div "18:00-23:00 +03 15A • 0/2" at bounding box center [318, 244] width 77 height 4
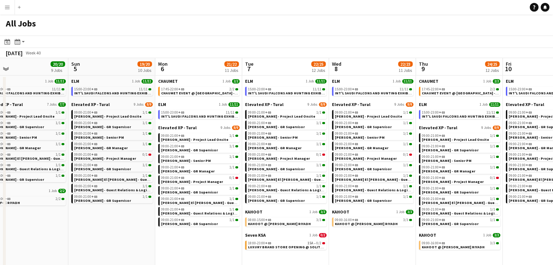
scroll to position [0, 281]
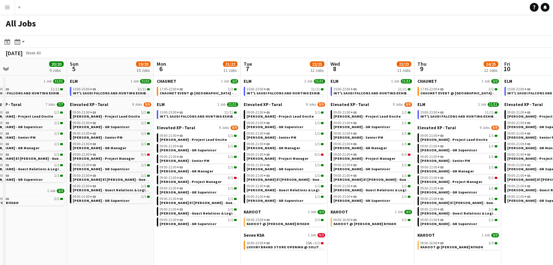
drag, startPoint x: 400, startPoint y: 251, endPoint x: 366, endPoint y: 242, distance: 34.6
click at [366, 242] on app-calendar-viewport "Wed 1 54/54 17 Jobs Thu 2 49/49 15 Jobs Fri 3 23/23 10 Jobs Sat 4 20/20 9 Jobs …" at bounding box center [276, 200] width 553 height 285
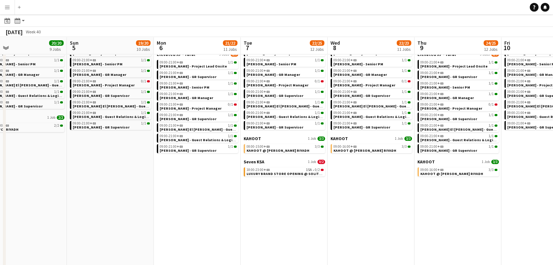
scroll to position [0, 303]
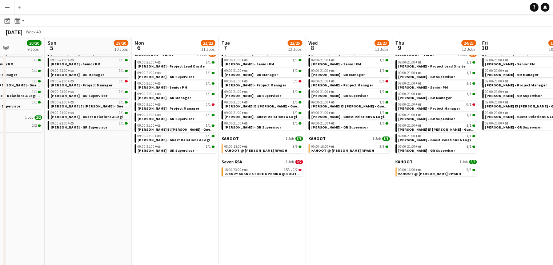
drag, startPoint x: 362, startPoint y: 205, endPoint x: 355, endPoint y: 204, distance: 7.4
click at [355, 204] on app-calendar-viewport "Wed 1 54/54 17 Jobs Thu 2 49/49 15 Jobs Fri 3 23/23 10 Jobs Sat 4 20/20 9 Jobs …" at bounding box center [276, 116] width 553 height 307
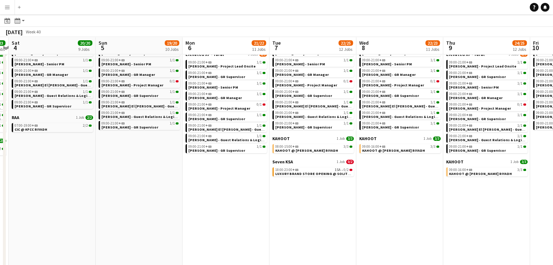
click at [342, 199] on app-all-jobs "All Jobs Date picker OCT 2025 OCT 2025 Monday M Tuesday T Wednesday W Thursday …" at bounding box center [276, 106] width 553 height 328
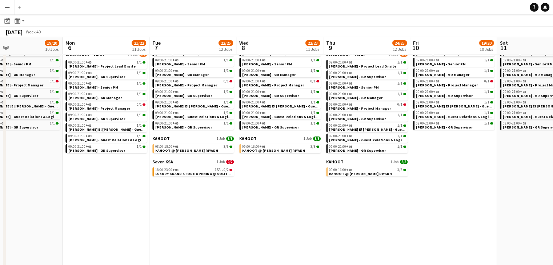
drag, startPoint x: 419, startPoint y: 244, endPoint x: 387, endPoint y: 236, distance: 33.5
click at [387, 236] on app-calendar-viewport "Thu 2 49/49 15 Jobs Fri 3 23/23 10 Jobs Sat 4 20/20 9 Jobs Sun 5 19/20 10 Jobs …" at bounding box center [276, 116] width 553 height 307
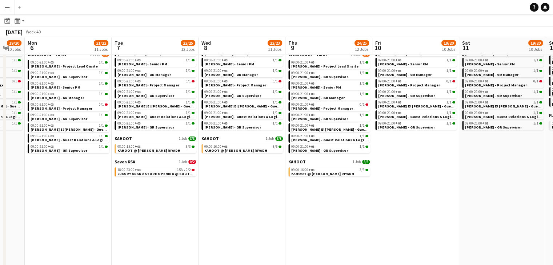
drag, startPoint x: 406, startPoint y: 234, endPoint x: 366, endPoint y: 224, distance: 41.3
click at [366, 224] on app-calendar-viewport "Thu 2 49/49 15 Jobs Fri 3 23/23 10 Jobs Sat 4 20/20 9 Jobs Sun 5 19/20 10 Jobs …" at bounding box center [276, 116] width 553 height 307
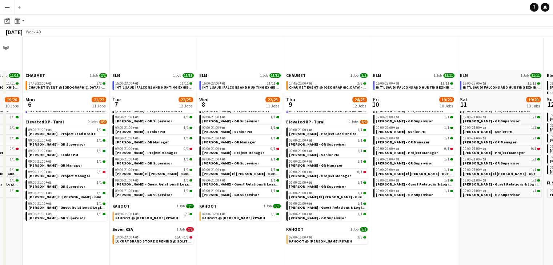
scroll to position [0, 0]
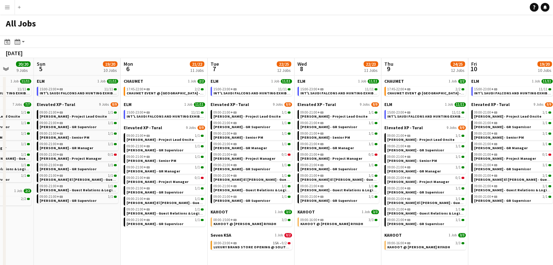
drag, startPoint x: 450, startPoint y: 232, endPoint x: 379, endPoint y: 227, distance: 71.1
click at [374, 226] on app-calendar-viewport "Thu 2 49/49 15 Jobs Fri 3 23/23 10 Jobs Sat 4 20/20 9 Jobs Sun 5 19/20 10 Jobs …" at bounding box center [276, 200] width 553 height 285
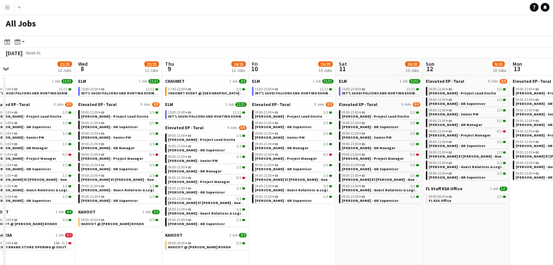
drag, startPoint x: 411, startPoint y: 233, endPoint x: 372, endPoint y: 230, distance: 38.7
click at [372, 230] on app-calendar-viewport "Sat 4 20/20 9 Jobs Sun 5 19/20 10 Jobs Mon 6 21/22 11 Jobs Tue 7 22/25 12 Jobs …" at bounding box center [276, 200] width 553 height 285
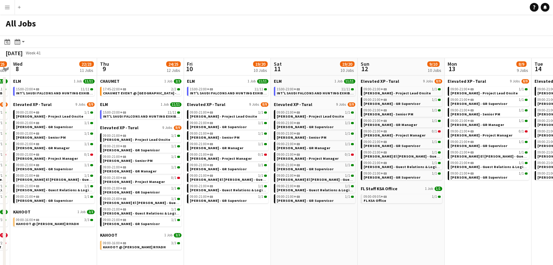
drag, startPoint x: 433, startPoint y: 233, endPoint x: 469, endPoint y: 232, distance: 36.4
click at [368, 223] on app-calendar-viewport "Sat 4 20/20 9 Jobs Sun 5 19/20 10 Jobs Mon 6 21/22 11 Jobs Tue 7 22/25 12 Jobs …" at bounding box center [276, 200] width 553 height 285
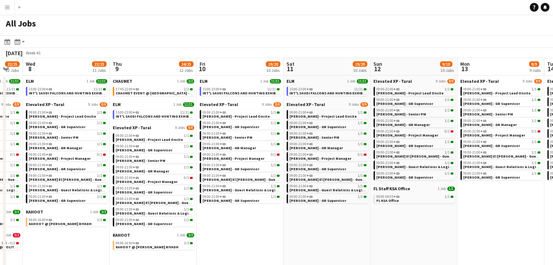
drag, startPoint x: 469, startPoint y: 232, endPoint x: 398, endPoint y: 227, distance: 71.8
click at [395, 227] on app-calendar-viewport "Sat 4 20/20 9 Jobs Sun 5 19/20 10 Jobs Mon 6 21/22 11 Jobs Tue 7 22/25 12 Jobs …" at bounding box center [276, 200] width 553 height 285
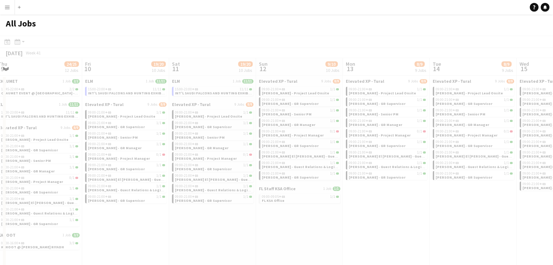
drag, startPoint x: 436, startPoint y: 233, endPoint x: 378, endPoint y: 228, distance: 58.4
click at [378, 228] on app-all-jobs "All Jobs Date picker OCT 2025 OCT 2025 Monday M Tuesday T Wednesday W Thursday …" at bounding box center [276, 179] width 553 height 328
drag, startPoint x: 456, startPoint y: 239, endPoint x: 389, endPoint y: 233, distance: 67.2
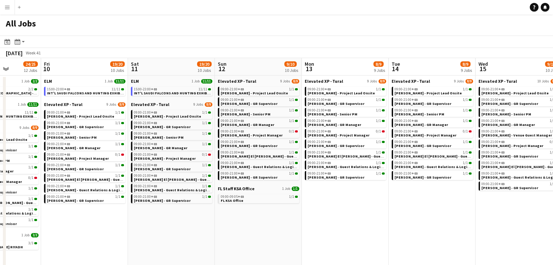
drag, startPoint x: 400, startPoint y: 232, endPoint x: 385, endPoint y: 232, distance: 14.9
click at [385, 232] on app-calendar-viewport "Tue 7 22/25 12 Jobs Wed 8 22/23 11 Jobs Thu 9 24/25 12 Jobs Fri 10 19/20 10 Job…" at bounding box center [276, 200] width 553 height 285
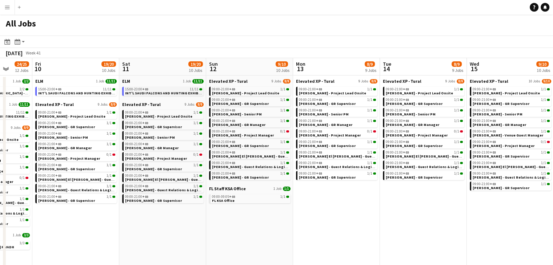
click at [159, 93] on span "INT'L SAUDI FALCONS AND HUNTING EXHIBITION '25 @ MALHAM - RIYADH" at bounding box center [210, 93] width 171 height 5
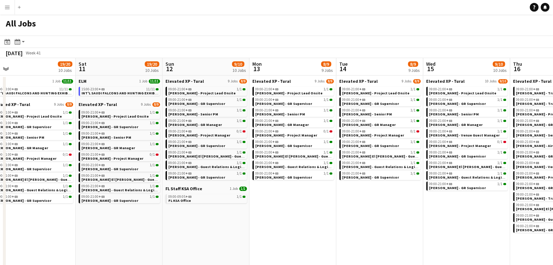
drag, startPoint x: 368, startPoint y: 224, endPoint x: 324, endPoint y: 217, distance: 44.2
click at [324, 217] on app-calendar-viewport "Tue 7 22/25 12 Jobs Wed 8 22/23 11 Jobs Thu 9 24/25 12 Jobs Fri 10 19/20 10 Job…" at bounding box center [276, 200] width 553 height 285
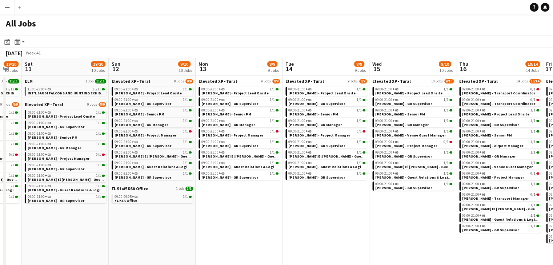
drag, startPoint x: 372, startPoint y: 224, endPoint x: 304, endPoint y: 221, distance: 68.1
click at [304, 221] on app-calendar-viewport "Tue 7 22/25 12 Jobs Wed 8 22/23 11 Jobs Thu 9 24/25 12 Jobs Fri 10 19/20 10 Job…" at bounding box center [276, 200] width 553 height 285
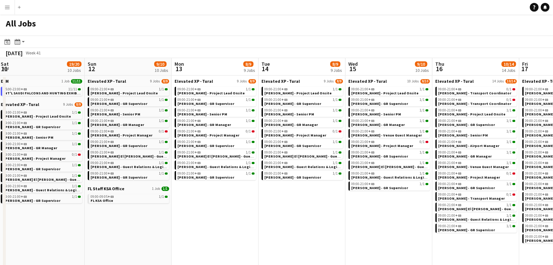
drag, startPoint x: 301, startPoint y: 225, endPoint x: 266, endPoint y: 220, distance: 35.3
click at [266, 220] on app-calendar-viewport "Wed 8 22/23 11 Jobs Thu 9 24/25 12 Jobs Fri 10 19/20 10 Jobs Sat 11 19/20 10 Jo…" at bounding box center [276, 200] width 553 height 285
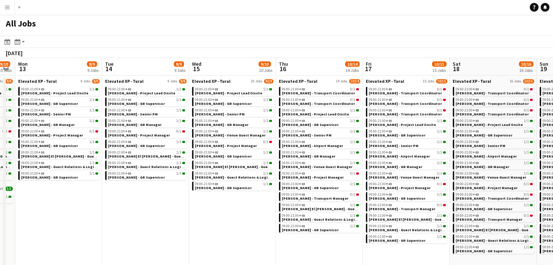
click at [212, 209] on app-all-jobs "All Jobs Date picker OCT 2025 OCT 2025 Monday M Tuesday T Wednesday W Thursday …" at bounding box center [276, 179] width 553 height 328
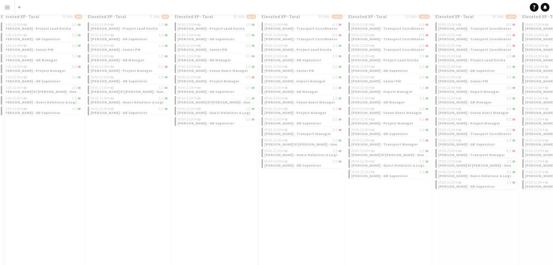
scroll to position [73, 0]
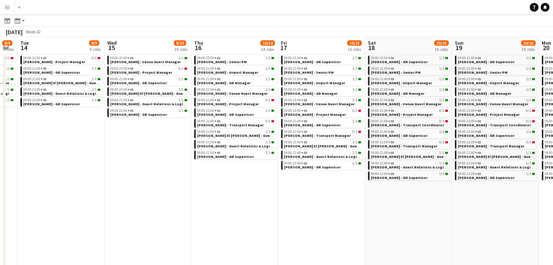
drag, startPoint x: 310, startPoint y: 224, endPoint x: 275, endPoint y: 223, distance: 34.9
click at [266, 222] on app-calendar-viewport "Sat 11 19/20 10 Jobs Sun 12 9/10 10 Jobs Mon 13 8/9 9 Jobs Tue 14 8/9 9 Jobs We…" at bounding box center [276, 147] width 553 height 369
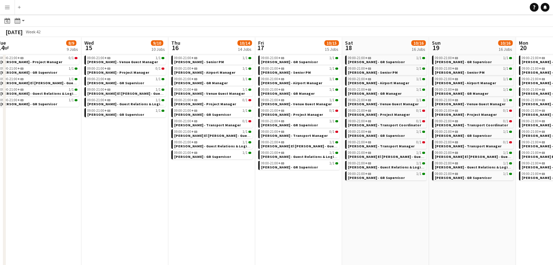
click at [250, 224] on app-calendar-viewport "Sat 11 19/20 10 Jobs Sun 12 9/10 10 Jobs Mon 13 8/9 9 Jobs Tue 14 8/9 9 Jobs We…" at bounding box center [276, 147] width 553 height 369
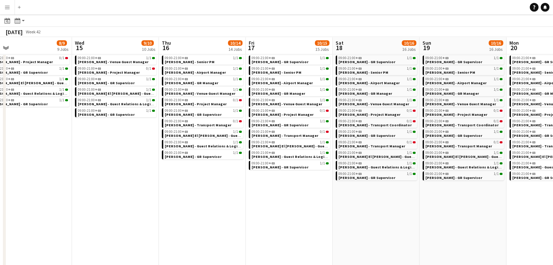
drag, startPoint x: 302, startPoint y: 228, endPoint x: 235, endPoint y: 217, distance: 68.2
click at [232, 217] on app-calendar-viewport "Sun 12 9/10 10 Jobs Mon 13 8/9 9 Jobs Tue 14 8/9 9 Jobs Wed 15 9/10 10 Jobs Thu…" at bounding box center [276, 147] width 553 height 369
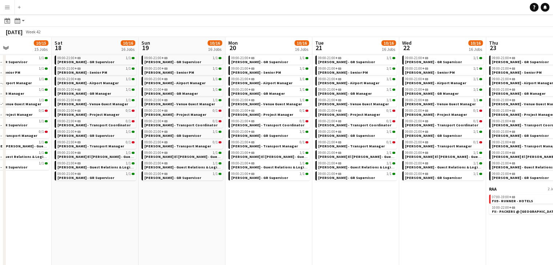
click at [204, 216] on app-calendar-viewport "Tue 14 8/9 9 Jobs Wed 15 9/10 10 Jobs Thu 16 10/14 14 Jobs Fri 17 10/15 15 Jobs…" at bounding box center [276, 147] width 553 height 369
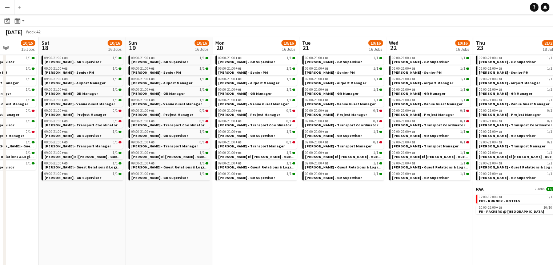
scroll to position [0, 192]
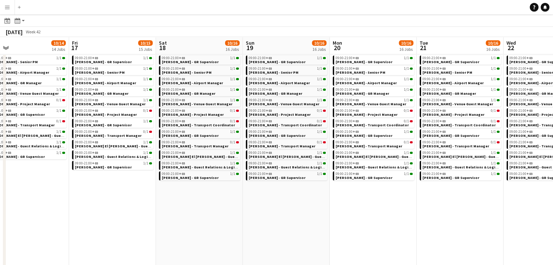
click at [241, 225] on app-all-jobs "All Jobs Date picker OCT 2025 OCT 2025 Monday M Tuesday T Wednesday W Thursday …" at bounding box center [276, 137] width 553 height 391
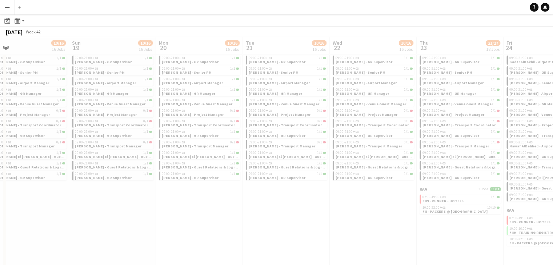
drag, startPoint x: 326, startPoint y: 239, endPoint x: 308, endPoint y: 232, distance: 19.1
click at [268, 227] on div at bounding box center [276, 158] width 553 height 391
drag, startPoint x: 311, startPoint y: 231, endPoint x: 212, endPoint y: 219, distance: 99.6
click at [212, 219] on div at bounding box center [276, 158] width 553 height 391
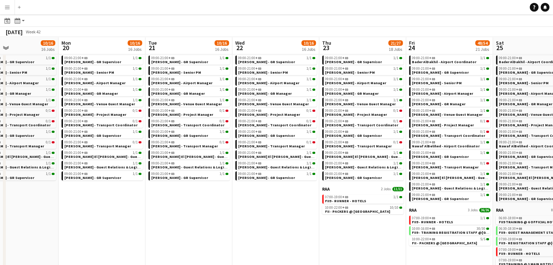
drag, startPoint x: 324, startPoint y: 228, endPoint x: 214, endPoint y: 209, distance: 112.1
click at [202, 207] on app-calendar-viewport "Thu 16 10/14 14 Jobs Fri 17 10/15 15 Jobs Sat 18 10/16 16 Jobs Sun 19 10/16 16 …" at bounding box center [276, 198] width 553 height 471
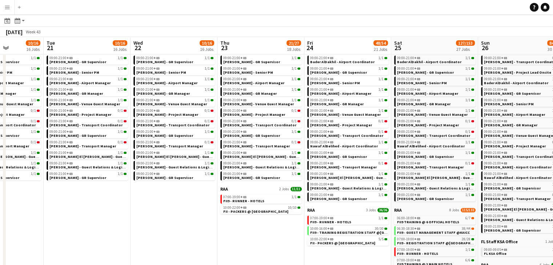
drag, startPoint x: 239, startPoint y: 210, endPoint x: 232, endPoint y: 209, distance: 7.3
click at [232, 209] on app-calendar-viewport "Sat 18 10/16 16 Jobs Sun 19 10/16 16 Jobs Mon 20 10/16 16 Jobs Tue 21 10/16 16 …" at bounding box center [276, 198] width 553 height 471
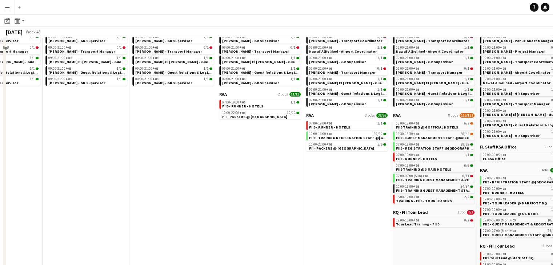
scroll to position [182, 0]
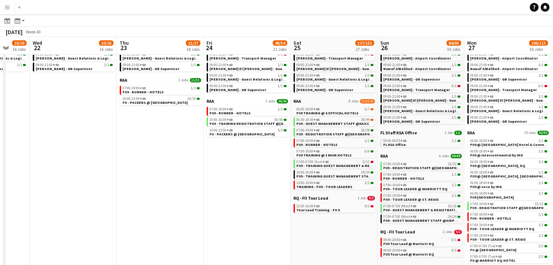
drag, startPoint x: 356, startPoint y: 218, endPoint x: 237, endPoint y: 207, distance: 119.5
click at [237, 207] on app-calendar-viewport "Sat 18 10/16 16 Jobs Sun 19 10/16 16 Jobs Mon 20 10/16 16 Jobs Tue 21 10/16 16 …" at bounding box center [276, 89] width 553 height 471
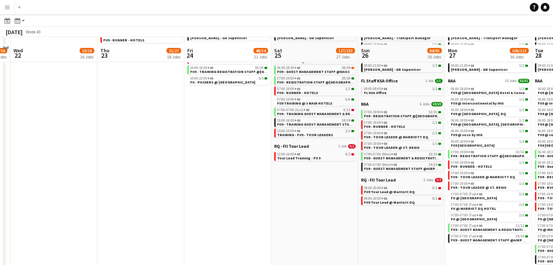
scroll to position [241, 0]
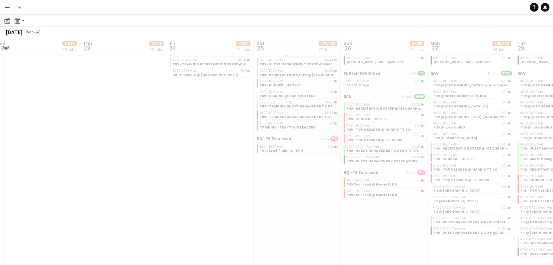
drag, startPoint x: 288, startPoint y: 219, endPoint x: 217, endPoint y: 212, distance: 72.0
click at [214, 212] on app-all-jobs "All Jobs Date picker OCT 2025 OCT 2025 Monday M Tuesday T Wednesday W Thursday …" at bounding box center [276, 19] width 553 height 492
drag, startPoint x: 268, startPoint y: 222, endPoint x: 234, endPoint y: 216, distance: 34.3
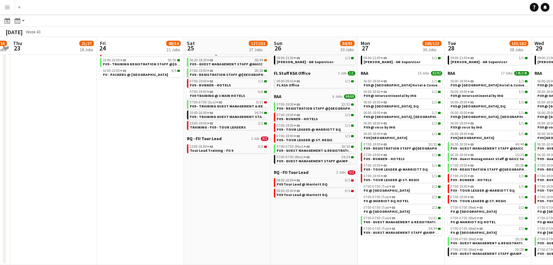
drag, startPoint x: 296, startPoint y: 219, endPoint x: 222, endPoint y: 211, distance: 74.6
click at [222, 211] on app-calendar-viewport "Mon 20 10/16 16 Jobs Tue 21 10/16 16 Jobs Wed 22 10/16 16 Jobs Thu 23 21/27 18 …" at bounding box center [276, 29] width 553 height 471
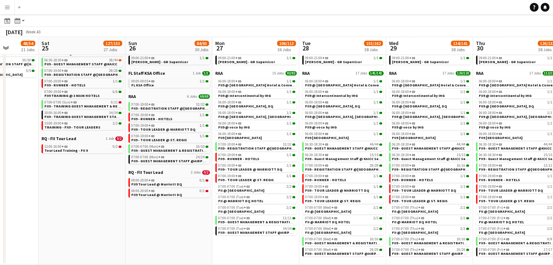
scroll to position [0, 253]
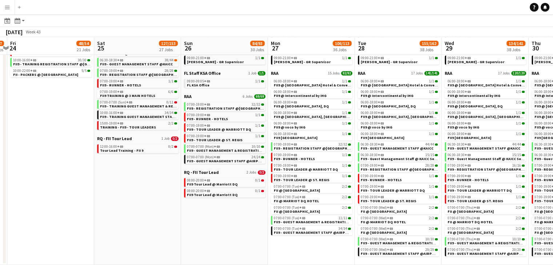
drag, startPoint x: 291, startPoint y: 223, endPoint x: 206, endPoint y: 212, distance: 86.1
click at [206, 212] on app-calendar-viewport "Tue 21 10/16 16 Jobs Wed 22 10/16 16 Jobs Thu 23 21/27 18 Jobs Fri 24 48/54 21 …" at bounding box center [276, 29] width 553 height 471
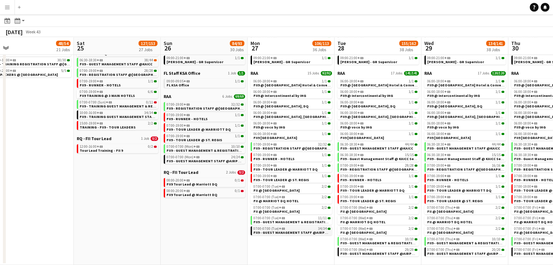
drag, startPoint x: 313, startPoint y: 248, endPoint x: 201, endPoint y: 231, distance: 113.3
click at [202, 231] on app-calendar-viewport "Tue 21 10/16 16 Jobs Wed 22 10/16 16 Jobs Thu 23 21/27 18 Jobs Fri 24 48/54 21 …" at bounding box center [276, 29] width 553 height 471
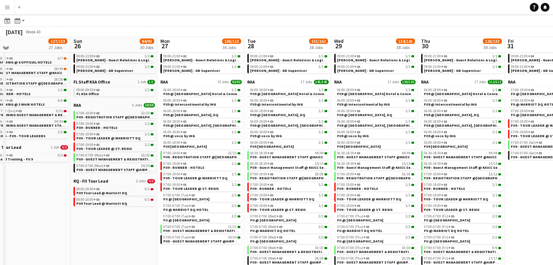
scroll to position [231, 0]
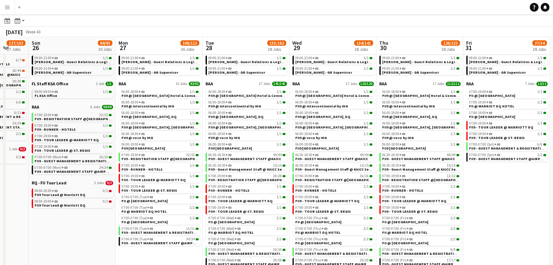
drag, startPoint x: 516, startPoint y: 196, endPoint x: 488, endPoint y: 194, distance: 28.0
click at [488, 194] on app-calendar-viewport "Wed 22 10/16 16 Jobs Thu 23 21/27 18 Jobs Fri 24 48/54 21 Jobs Sat 25 127/153 2…" at bounding box center [276, 40] width 553 height 471
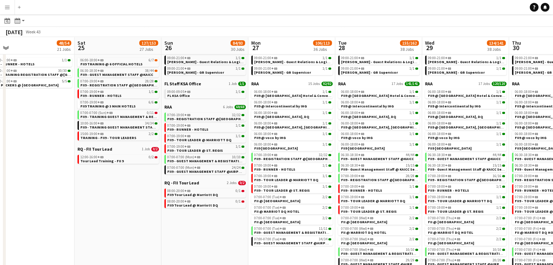
click at [468, 206] on app-all-jobs "All Jobs Date picker OCT 2025 OCT 2025 Monday M Tuesday T Wednesday W Thursday …" at bounding box center [276, 30] width 553 height 492
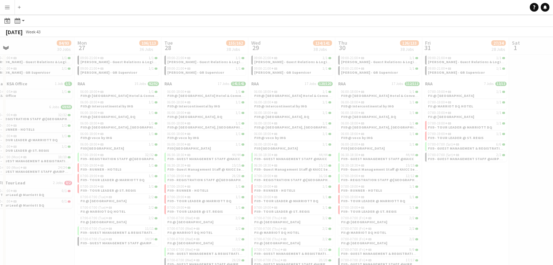
drag, startPoint x: 519, startPoint y: 219, endPoint x: 449, endPoint y: 215, distance: 69.9
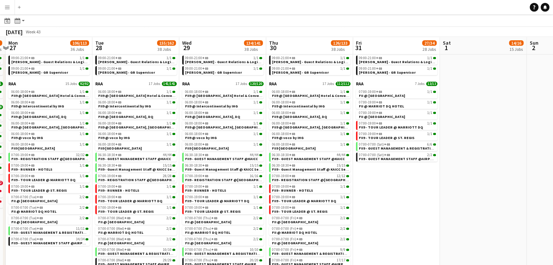
click at [431, 215] on app-calendar-viewport "Fri 24 48/54 21 Jobs Sat 25 127/153 27 Jobs Sun 26 84/93 30 Jobs Mon 27 106/113…" at bounding box center [276, 40] width 553 height 471
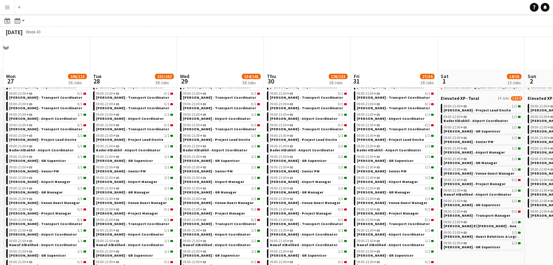
scroll to position [0, 0]
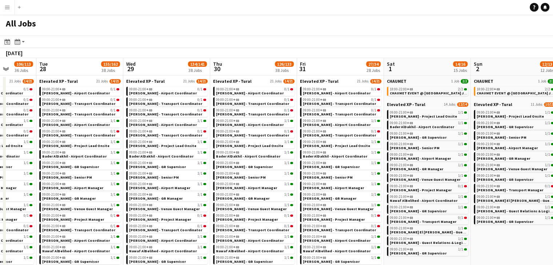
drag, startPoint x: 543, startPoint y: 234, endPoint x: 489, endPoint y: 223, distance: 54.8
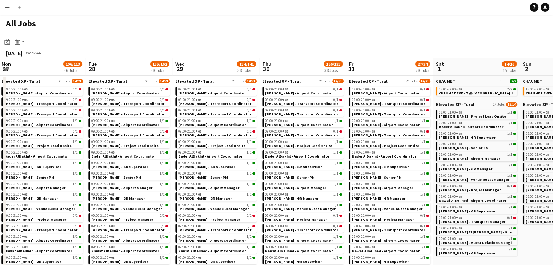
drag, startPoint x: 523, startPoint y: 235, endPoint x: 493, endPoint y: 233, distance: 29.5
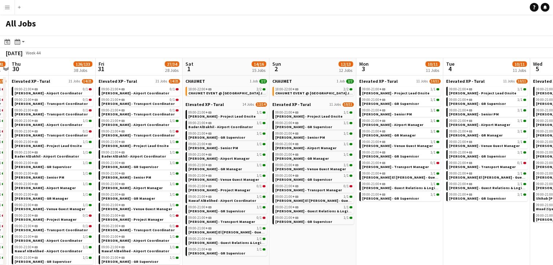
drag
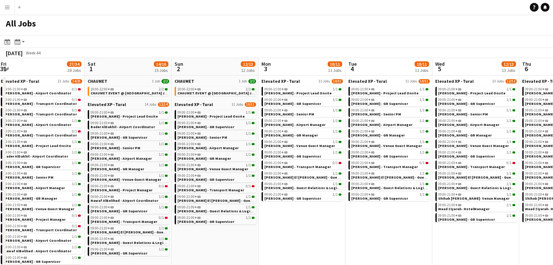
click at [358, 221] on app-all-jobs "All Jobs Date picker OCT 2025 OCT 2025 Monday M Tuesday T Wednesday W Thursday …" at bounding box center [276, 261] width 553 height 493
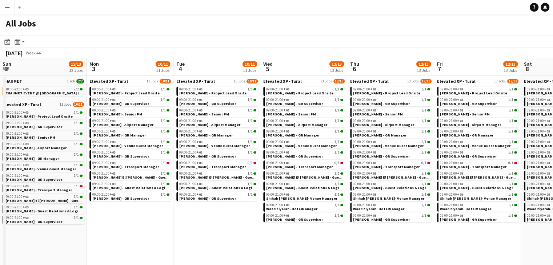
click at [346, 224] on app-all-jobs "All Jobs Date picker OCT 2025 OCT 2025 Monday M Tuesday T Wednesday W Thursday …" at bounding box center [276, 261] width 553 height 493
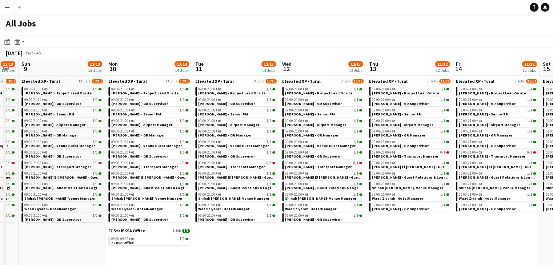
click at [364, 221] on app-all-jobs "All Jobs Date picker OCT 2025 OCT 2025 Monday M Tuesday T Wednesday W Thursday …" at bounding box center [276, 261] width 553 height 493
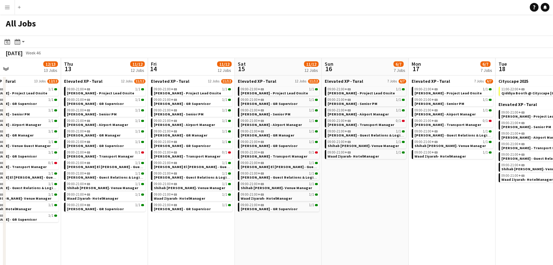
scroll to position [0, 176]
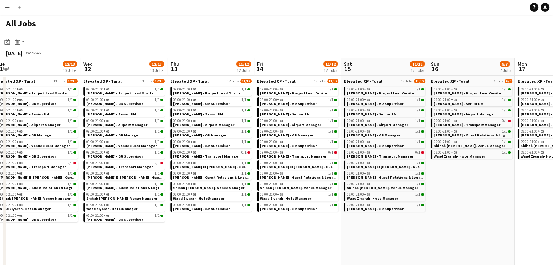
click at [368, 221] on app-all-jobs "All Jobs Date picker OCT 2025 OCT 2025 Monday M Tuesday T Wednesday W Thursday …" at bounding box center [276, 261] width 553 height 493
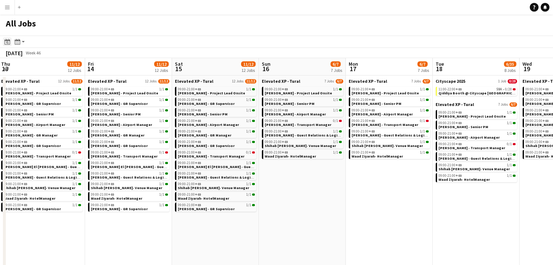
click at [7, 41] on icon at bounding box center [6, 42] width 5 height 6
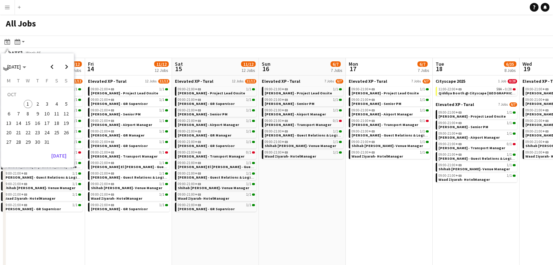
click at [25, 102] on span "1" at bounding box center [28, 104] width 9 height 9
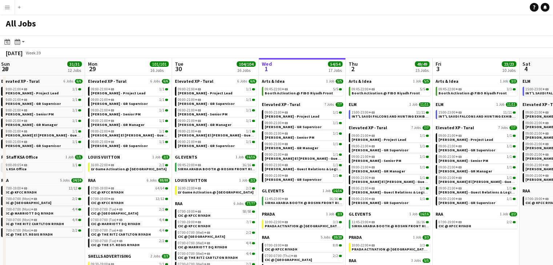
scroll to position [0, 250]
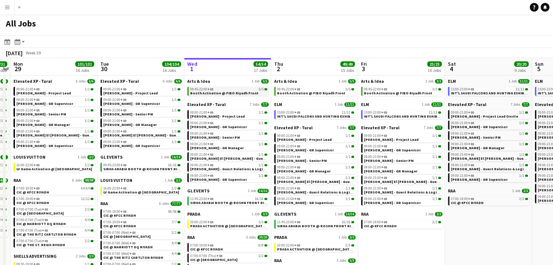
click at [233, 93] on span "Booth Activation @ FIBO Riyadh Front" at bounding box center [224, 93] width 68 height 5
click at [239, 203] on span "SIRHA ARABIA BOOTH @ ROSHN FRONT RIYADH" at bounding box center [231, 203] width 83 height 5
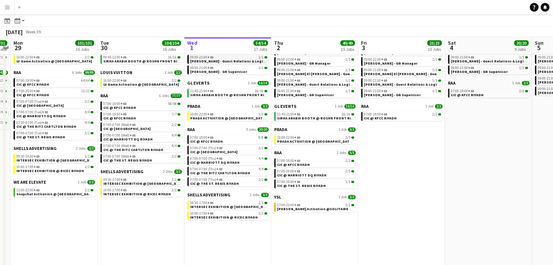
scroll to position [109, 0]
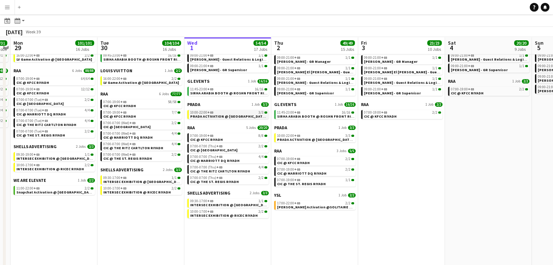
click at [230, 116] on span "PRADA ACTIVATION @ KINGDOM CENTRE - RIYADH" at bounding box center [247, 116] width 115 height 5
click at [244, 207] on span "INTERSEC EXHIBITION @ Radisson Blu Hotel" at bounding box center [230, 205] width 81 height 5
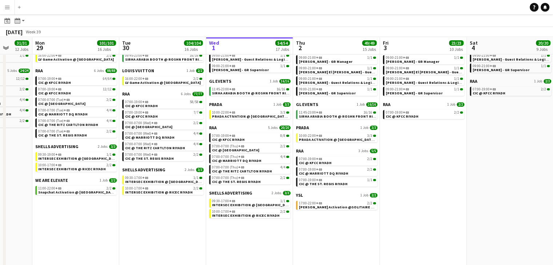
drag, startPoint x: 140, startPoint y: 219, endPoint x: 162, endPoint y: 221, distance: 22.3
click at [162, 221] on app-calendar-viewport "Fri 26 17/17 8 Jobs Sat 27 118/119 13 Jobs Sun 28 31/31 12 Jobs Mon 29 101/101 …" at bounding box center [276, 162] width 553 height 471
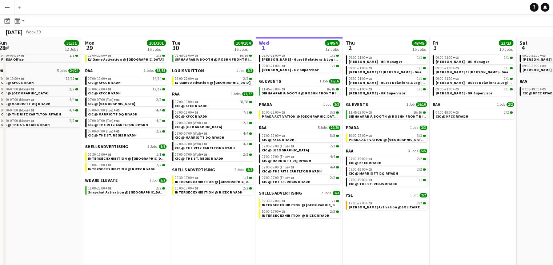
drag, startPoint x: 123, startPoint y: 215, endPoint x: 173, endPoint y: 220, distance: 49.7
click at [173, 220] on app-calendar-viewport "Fri 26 17/17 8 Jobs Sat 27 118/119 13 Jobs Sun 28 31/31 12 Jobs Mon 29 101/101 …" at bounding box center [276, 162] width 553 height 471
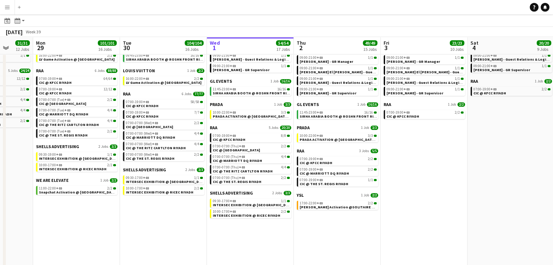
drag, startPoint x: 101, startPoint y: 216, endPoint x: 139, endPoint y: 225, distance: 38.9
click at [139, 225] on app-calendar-viewport "Fri 26 17/17 8 Jobs Sat 27 118/119 13 Jobs Sun 28 31/31 12 Jobs Mon 29 101/101 …" at bounding box center [276, 162] width 553 height 471
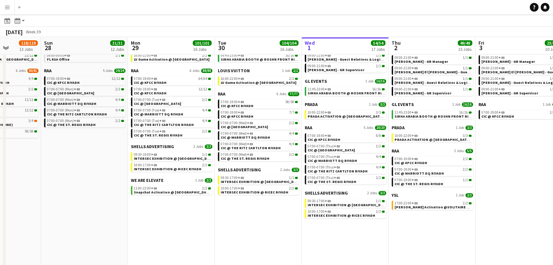
scroll to position [0, 218]
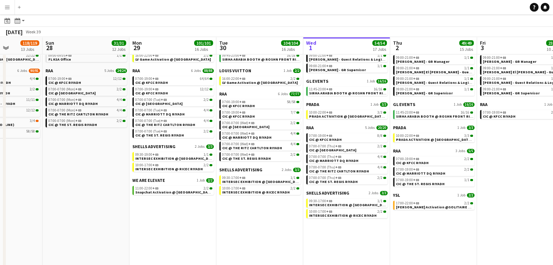
drag, startPoint x: 73, startPoint y: 204, endPoint x: 83, endPoint y: 207, distance: 9.8
click at [83, 207] on app-calendar-viewport "Thu 25 6/6 6 Jobs Fri 26 17/17 8 Jobs Sat 27 118/119 13 Jobs Sun 28 31/31 12 Jo…" at bounding box center [276, 162] width 553 height 471
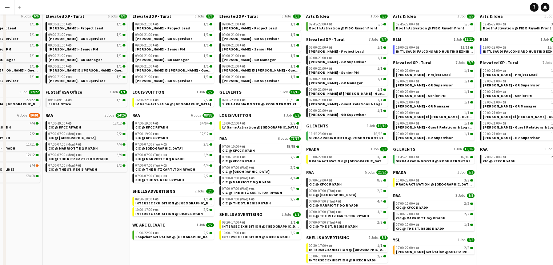
scroll to position [73, 0]
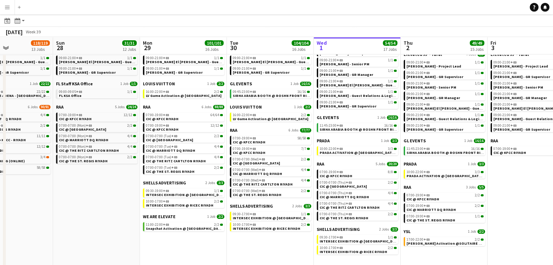
drag, startPoint x: 96, startPoint y: 216, endPoint x: 107, endPoint y: 216, distance: 10.9
click at [107, 216] on app-calendar-viewport "Thu 25 6/6 6 Jobs Fri 26 17/17 8 Jobs Sat 27 118/119 13 Jobs Sun 28 31/31 12 Jo…" at bounding box center [276, 198] width 553 height 471
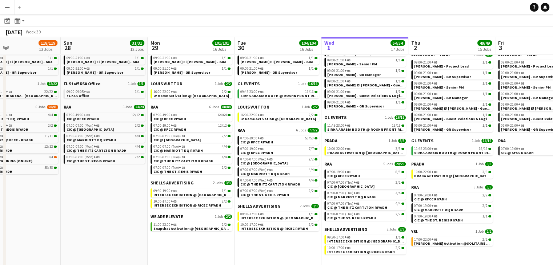
scroll to position [0, 199]
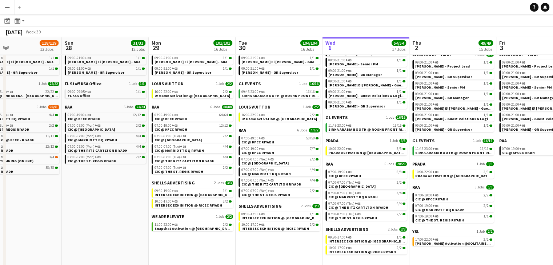
drag, startPoint x: 97, startPoint y: 207, endPoint x: 105, endPoint y: 210, distance: 9.2
click at [105, 210] on app-calendar-viewport "Thu 25 6/6 6 Jobs Fri 26 17/17 8 Jobs Sat 27 118/119 13 Jobs Sun 28 31/31 12 Jo…" at bounding box center [276, 198] width 553 height 471
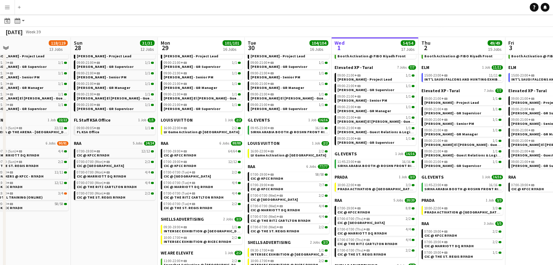
scroll to position [0, 191]
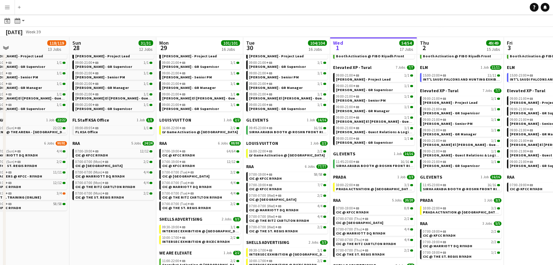
drag, startPoint x: 103, startPoint y: 210, endPoint x: 111, endPoint y: 211, distance: 7.7
click at [111, 211] on app-calendar-viewport "Thu 25 6/6 6 Jobs Fri 26 17/17 8 Jobs Sat 27 118/119 13 Jobs Sun 28 31/31 12 Jo…" at bounding box center [276, 234] width 553 height 471
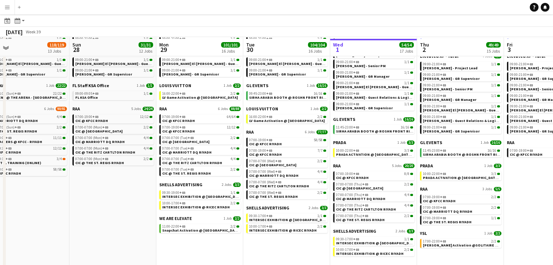
scroll to position [73, 0]
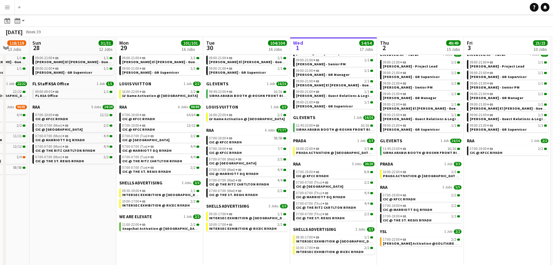
click at [157, 204] on app-all-jobs "All Jobs Date picker OCT 2025 OCT 2025 Monday M Tuesday T Wednesday W Thursday …" at bounding box center [276, 188] width 553 height 492
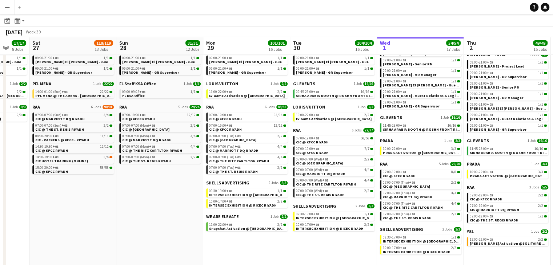
drag, startPoint x: 108, startPoint y: 213, endPoint x: 84, endPoint y: 216, distance: 23.4
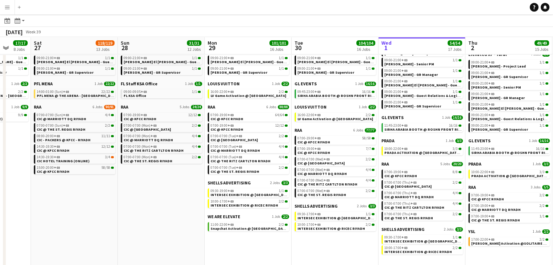
drag, startPoint x: 77, startPoint y: 214, endPoint x: 163, endPoint y: 226, distance: 86.2
click at [163, 225] on app-calendar-viewport "Wed 24 10/10 7 Jobs Thu 25 6/6 6 Jobs Fri 26 17/17 8 Jobs Sat 27 118/119 13 Job…" at bounding box center [276, 198] width 553 height 471
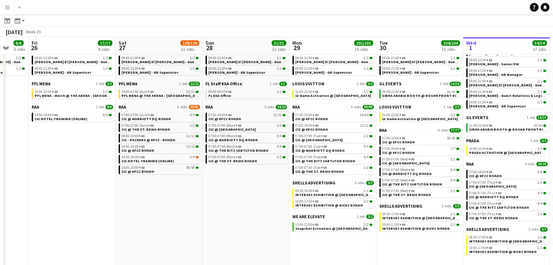
scroll to position [0, 200]
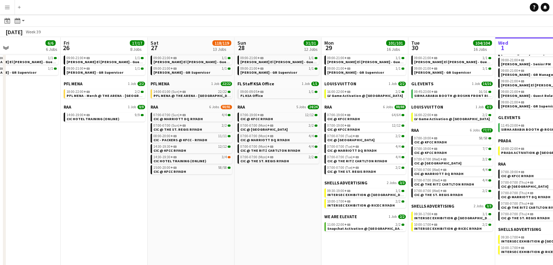
drag, startPoint x: 80, startPoint y: 223, endPoint x: 106, endPoint y: 227, distance: 26.6
click at [107, 227] on app-calendar-viewport "Tue 23 36/36 6 Jobs Wed 24 10/10 7 Jobs Thu 25 6/6 6 Jobs Fri 26 17/17 8 Jobs S…" at bounding box center [276, 198] width 553 height 471
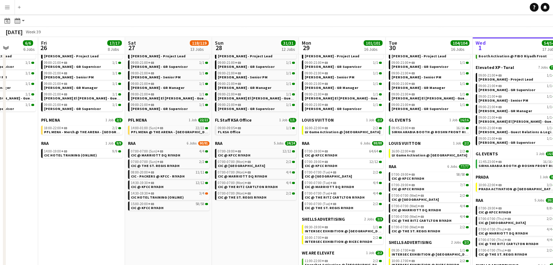
scroll to position [0, 238]
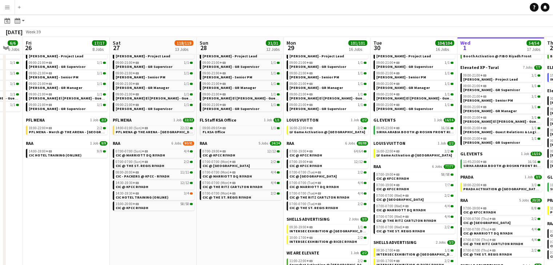
drag, startPoint x: 267, startPoint y: 230, endPoint x: 242, endPoint y: 224, distance: 25.6
click at [242, 224] on app-calendar-viewport "Tue 23 36/36 6 Jobs Wed 24 10/10 7 Jobs Thu 25 6/6 6 Jobs Fri 26 17/17 8 Jobs S…" at bounding box center [276, 234] width 553 height 471
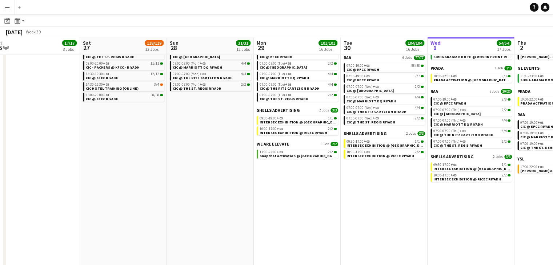
scroll to position [0, 271]
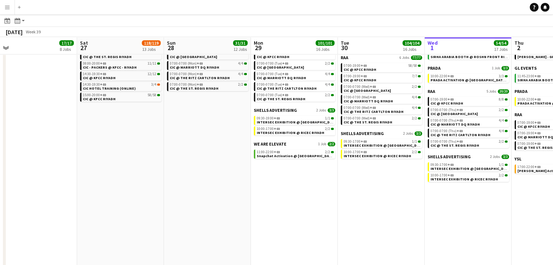
drag, startPoint x: 372, startPoint y: 217, endPoint x: 339, endPoint y: 213, distance: 33.1
click at [339, 213] on app-calendar-viewport "Tue 23 36/36 6 Jobs Wed 24 10/10 7 Jobs Thu 25 6/6 6 Jobs Fri 26 17/17 8 Jobs S…" at bounding box center [276, 125] width 553 height 471
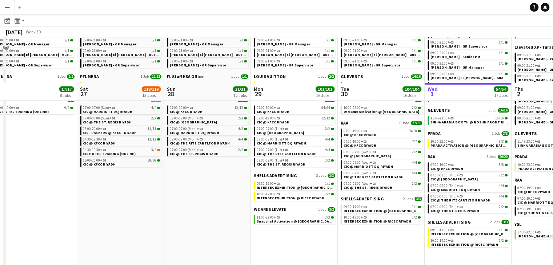
scroll to position [73, 0]
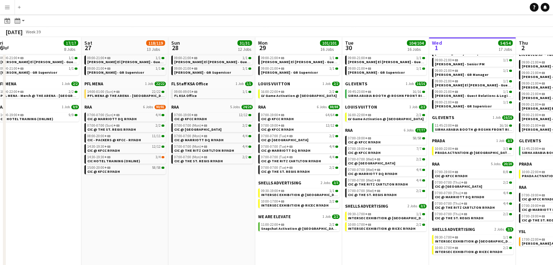
drag, startPoint x: 196, startPoint y: 219, endPoint x: 201, endPoint y: 211, distance: 9.4
click at [201, 211] on app-calendar-viewport "Tue 23 36/36 6 Jobs Wed 24 10/10 7 Jobs Thu 25 6/6 6 Jobs Fri 26 17/17 8 Jobs S…" at bounding box center [276, 198] width 553 height 471
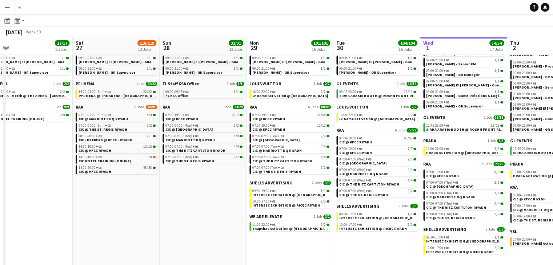
scroll to position [0, 279]
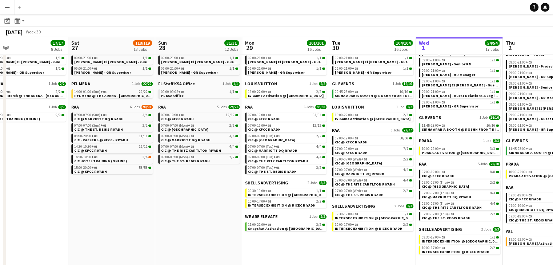
drag, startPoint x: 204, startPoint y: 210, endPoint x: 191, endPoint y: 206, distance: 13.7
click at [191, 206] on app-calendar-viewport "Tue 23 36/36 6 Jobs Wed 24 10/10 7 Jobs Thu 25 6/6 6 Jobs Fri 26 17/17 8 Jobs S…" at bounding box center [276, 198] width 553 height 471
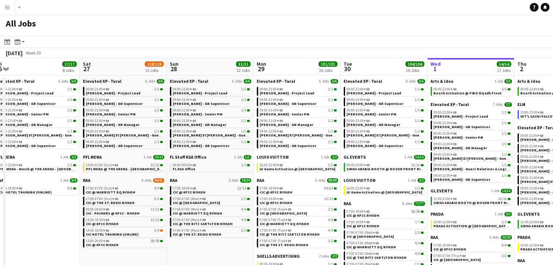
scroll to position [0, 261]
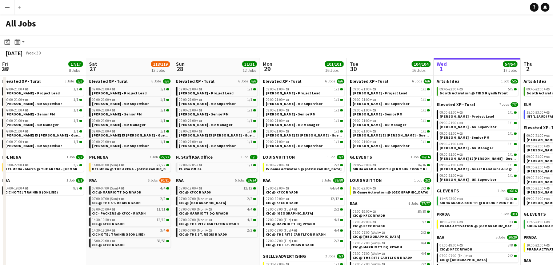
drag, startPoint x: 191, startPoint y: 244, endPoint x: 209, endPoint y: 244, distance: 18.2
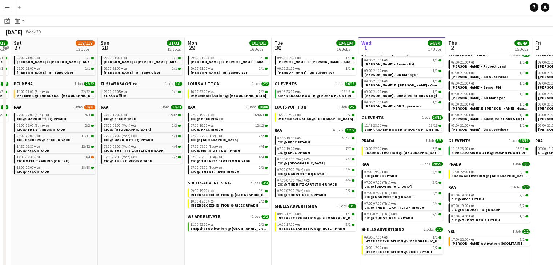
scroll to position [0, 337]
drag, startPoint x: 208, startPoint y: 224, endPoint x: 144, endPoint y: 217, distance: 64.3
click at [144, 217] on app-calendar-viewport "Tue 23 36/36 6 Jobs Wed 24 10/10 7 Jobs Thu 25 6/6 6 Jobs Fri 26 17/17 8 Jobs S…" at bounding box center [276, 198] width 553 height 471
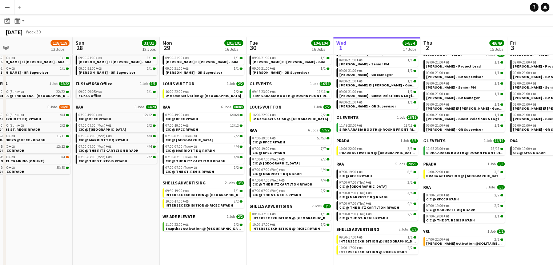
drag, startPoint x: 283, startPoint y: 245, endPoint x: 263, endPoint y: 241, distance: 19.7
click at [263, 241] on app-calendar-viewport "Wed 24 10/10 7 Jobs Thu 25 6/6 6 Jobs Fri 26 17/17 8 Jobs Sat 27 118/119 13 Job…" at bounding box center [276, 198] width 553 height 471
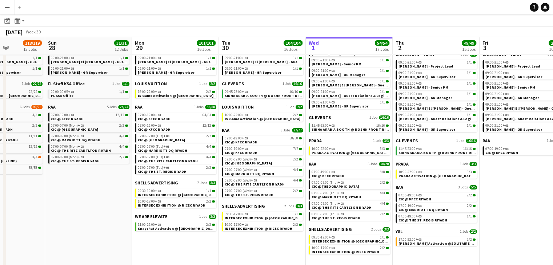
scroll to position [0, 310]
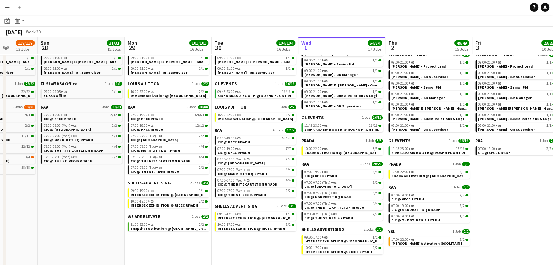
drag, startPoint x: 284, startPoint y: 245, endPoint x: 249, endPoint y: 243, distance: 35.0
click at [249, 243] on app-calendar-viewport "Wed 24 10/10 7 Jobs Thu 25 6/6 6 Jobs Fri 26 17/17 8 Jobs Sat 27 118/119 13 Job…" at bounding box center [276, 198] width 553 height 471
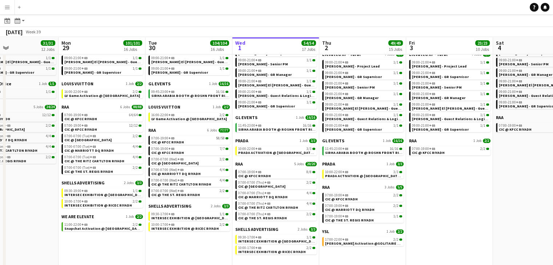
scroll to position [0, 295]
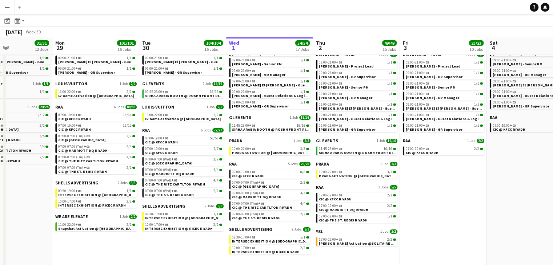
drag, startPoint x: 474, startPoint y: 259, endPoint x: 401, endPoint y: 256, distance: 72.4
click at [401, 256] on app-calendar-viewport "Thu 25 6/6 6 Jobs Fri 26 17/17 8 Jobs Sat 27 118/119 13 Jobs Sun 28 31/31 12 Jo…" at bounding box center [276, 198] width 553 height 471
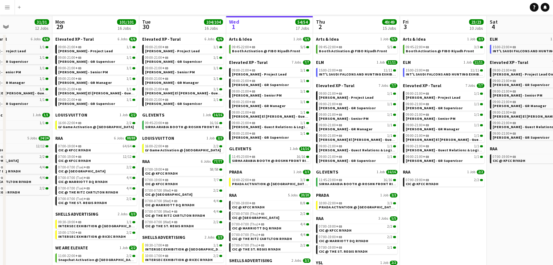
scroll to position [73, 0]
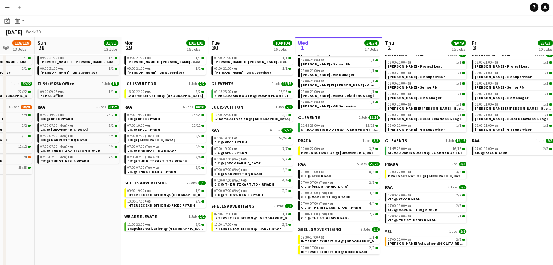
drag, startPoint x: 189, startPoint y: 252, endPoint x: 216, endPoint y: 256, distance: 27.0
click at [216, 256] on app-calendar-viewport "Thu 25 6/6 6 Jobs Fri 26 17/17 8 Jobs Sat 27 118/119 13 Jobs Sun 28 31/31 12 Jo…" at bounding box center [276, 198] width 553 height 471
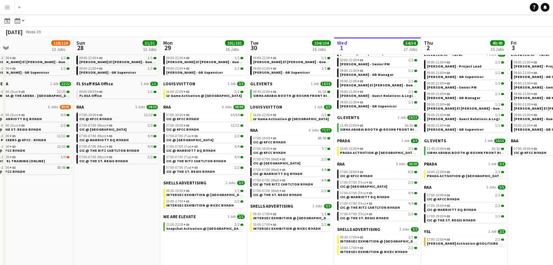
drag, startPoint x: 137, startPoint y: 245, endPoint x: 172, endPoint y: 250, distance: 35.6
click at [172, 250] on app-calendar-viewport "Thu 25 6/6 6 Jobs Fri 26 17/17 8 Jobs Sat 27 118/119 13 Jobs Sun 28 31/31 12 Jo…" at bounding box center [276, 198] width 553 height 471
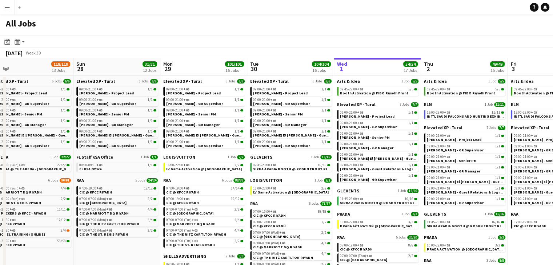
scroll to position [0, 187]
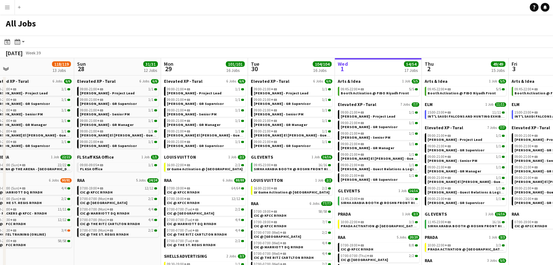
drag, startPoint x: 125, startPoint y: 253, endPoint x: 126, endPoint y: 245, distance: 8.0
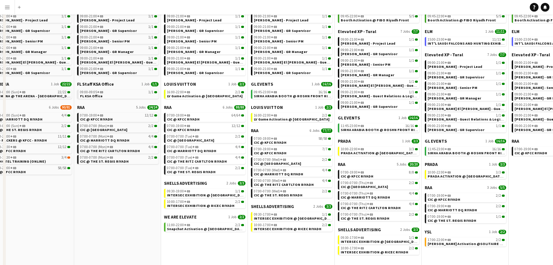
scroll to position [109, 0]
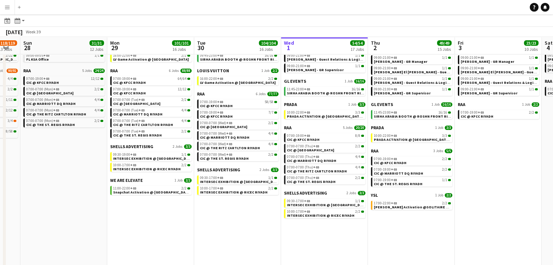
click at [325, 232] on app-calendar-viewport "Thu 25 6/6 6 Jobs Fri 26 17/17 8 Jobs Sat 27 118/119 13 Jobs Sun 28 31/31 12 Jo…" at bounding box center [276, 162] width 553 height 471
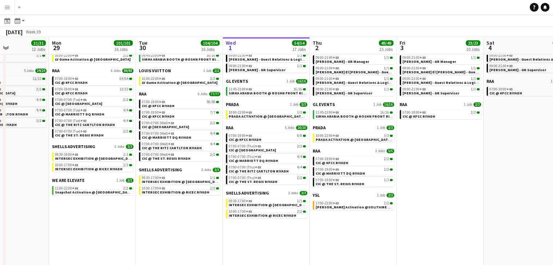
scroll to position [0, 301]
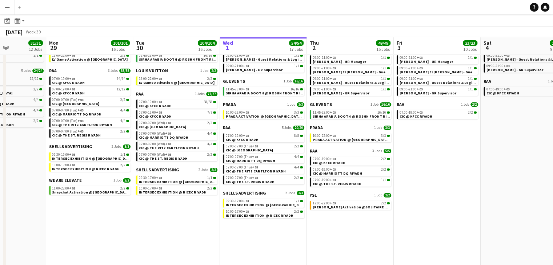
drag, startPoint x: 381, startPoint y: 240, endPoint x: 320, endPoint y: 237, distance: 61.2
click at [320, 237] on app-calendar-viewport "Thu 25 6/6 6 Jobs Fri 26 17/17 8 Jobs Sat 27 118/119 13 Jobs Sun 28 31/31 12 Jo…" at bounding box center [276, 162] width 553 height 471
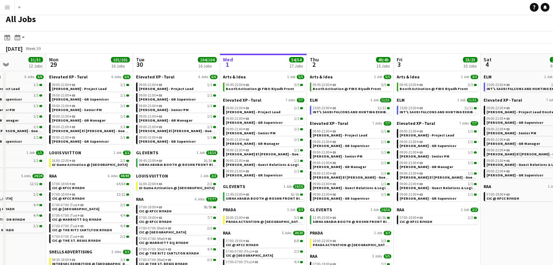
scroll to position [0, 0]
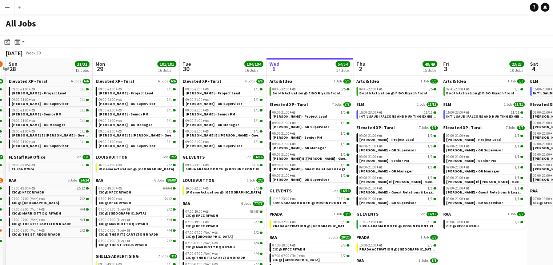
drag, startPoint x: 472, startPoint y: 247, endPoint x: 432, endPoint y: 245, distance: 40.4
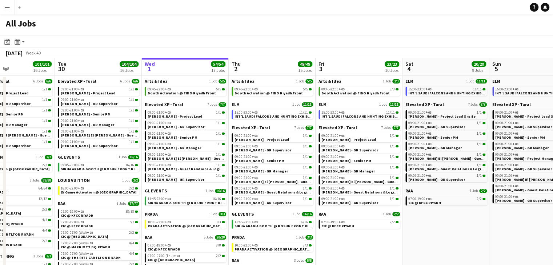
drag, startPoint x: 468, startPoint y: 248, endPoint x: 431, endPoint y: 247, distance: 37.8
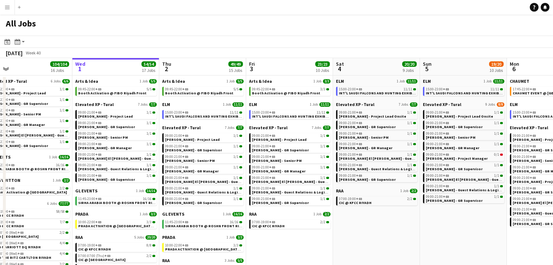
scroll to position [0, 298]
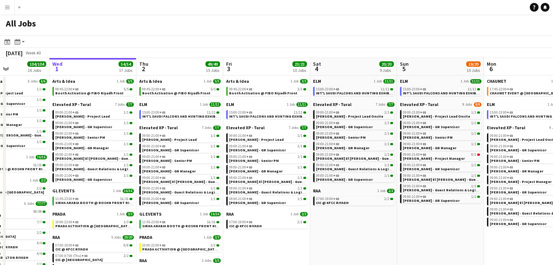
drag, startPoint x: 442, startPoint y: 246, endPoint x: 349, endPoint y: 235, distance: 93.0
click at [332, 200] on span "07:00-19:00 +03" at bounding box center [327, 199] width 23 height 4
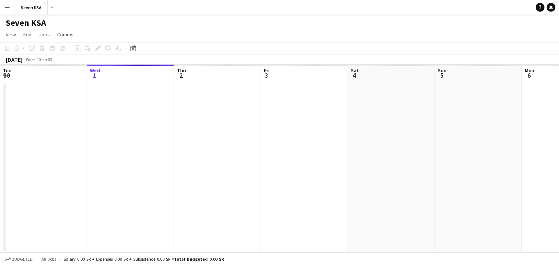
scroll to position [0, 250]
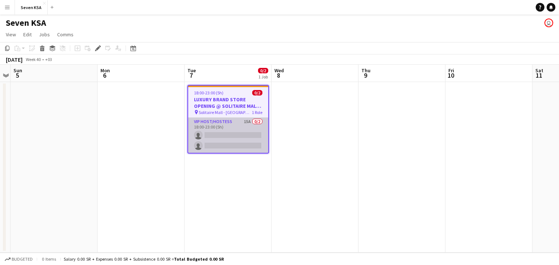
click at [228, 134] on app-card-role "VIP Host/Hostess 15A 0/2 18:00-23:00 (5h) single-neutral-actions single-neutral…" at bounding box center [228, 135] width 80 height 35
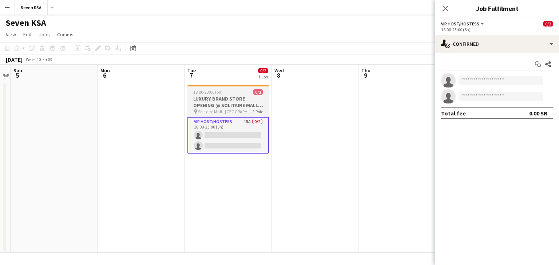
click at [240, 107] on h3 "LUXURY BRAND STORE OPENING @ SOLITAIRE MALL - [GEOGRAPHIC_DATA]" at bounding box center [227, 102] width 81 height 13
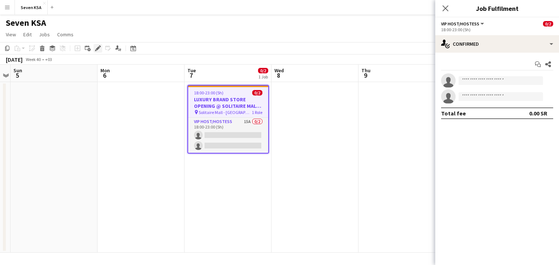
click at [98, 48] on icon at bounding box center [98, 49] width 4 height 4
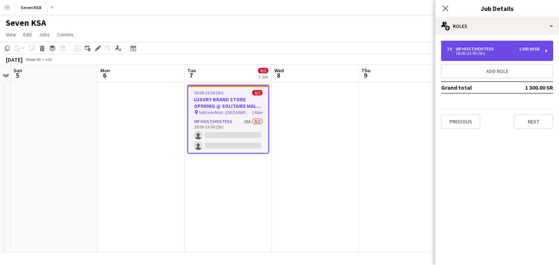
click at [540, 48] on div "2 x VIP Host/Hostess 1 300.00 SR 18:00-23:00 (5h)" at bounding box center [497, 51] width 112 height 20
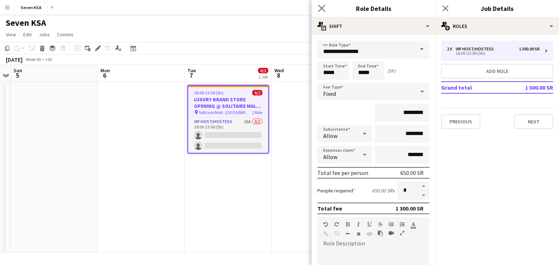
drag, startPoint x: 320, startPoint y: 5, endPoint x: 329, endPoint y: 12, distance: 11.6
click at [320, 5] on icon "Close pop-in" at bounding box center [321, 8] width 7 height 7
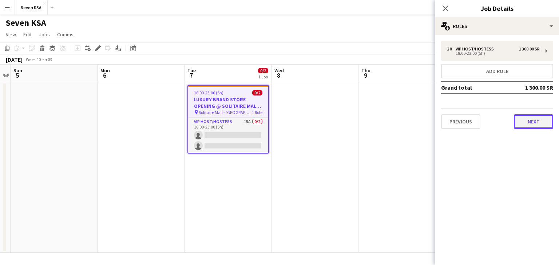
click at [532, 124] on button "Next" at bounding box center [532, 122] width 39 height 15
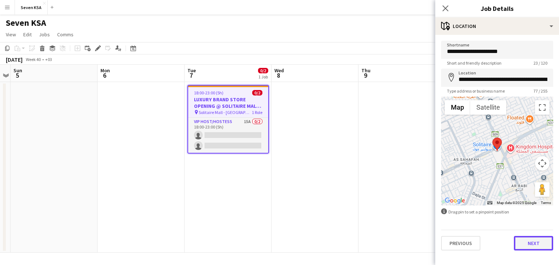
click at [532, 244] on button "Next" at bounding box center [532, 243] width 39 height 15
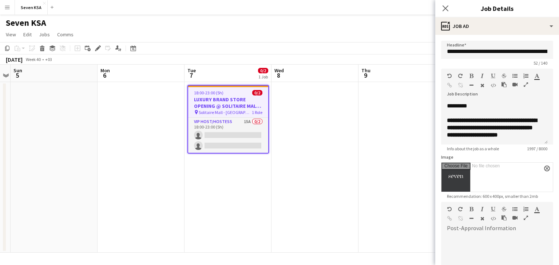
scroll to position [612, 0]
click at [441, 6] on icon "Close pop-in" at bounding box center [444, 8] width 7 height 7
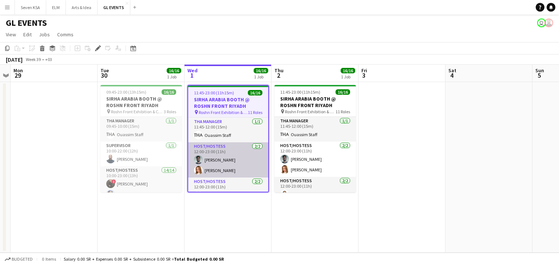
click at [225, 161] on app-card-role "Host/Hostess 2/2 12:00-23:00 (11h) Osama Ahmed Weronika Sternal" at bounding box center [228, 160] width 80 height 35
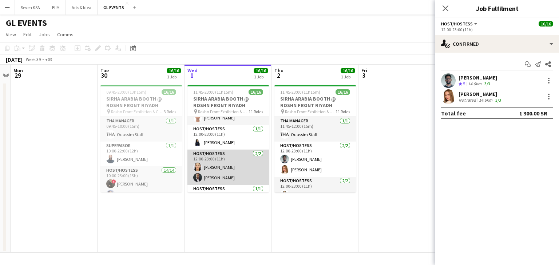
scroll to position [36, 0]
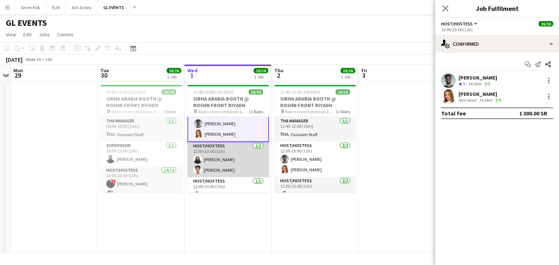
click at [229, 157] on app-card-role "Host/Hostess 2/2 12:00-23:00 (11h) Siren Nahdi Saeed Abdulghani" at bounding box center [227, 159] width 81 height 35
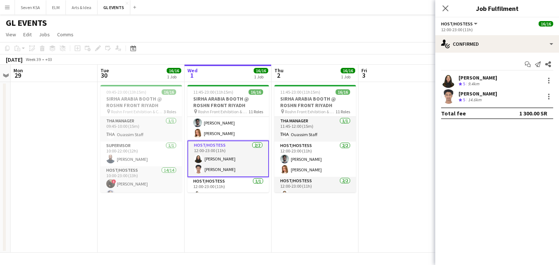
scroll to position [36, 0]
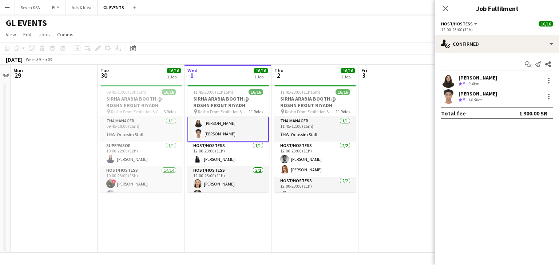
click at [229, 157] on app-card-role "Host/Hostess 1/1 12:00-23:00 (11h) Zubeyda Shafi" at bounding box center [227, 154] width 81 height 25
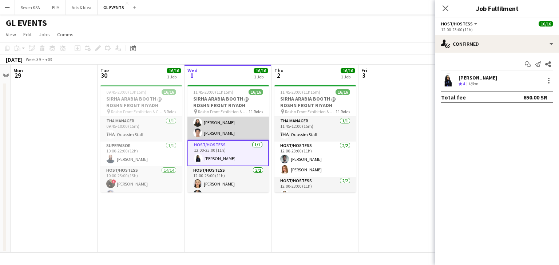
scroll to position [71, 0]
click at [482, 80] on div "Zubeyda Shafi" at bounding box center [477, 78] width 39 height 7
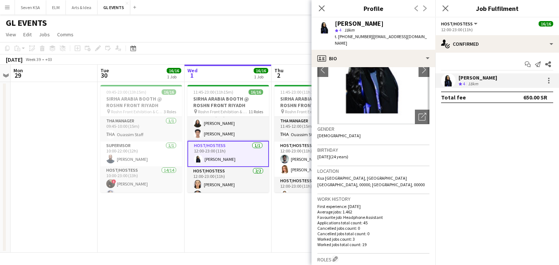
scroll to position [73, 0]
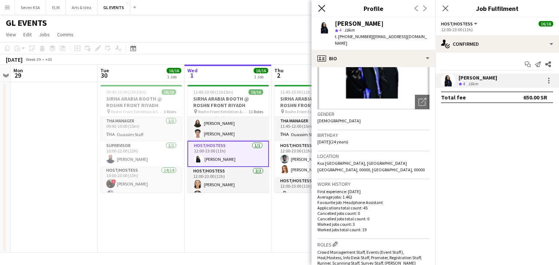
click at [323, 9] on icon "Close pop-in" at bounding box center [321, 8] width 7 height 7
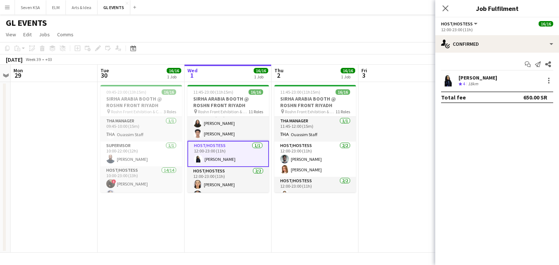
click at [446, 14] on div "Close pop-in" at bounding box center [445, 8] width 20 height 17
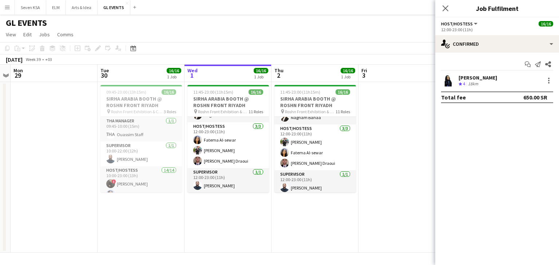
scroll to position [249, 0]
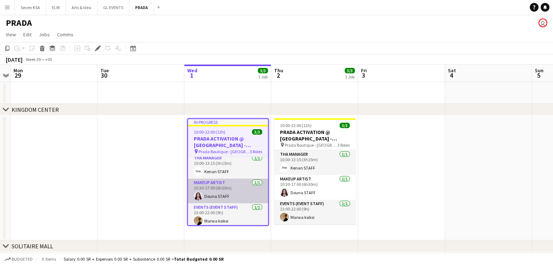
scroll to position [5, 0]
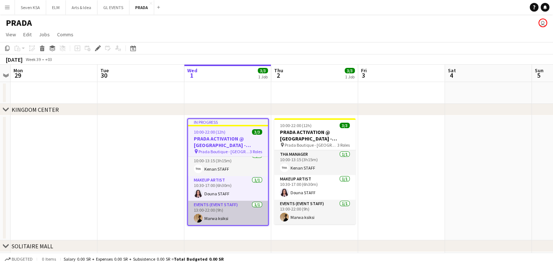
click at [224, 221] on app-card-role "Events (Event Staff) 1/1 13:00-22:00 (9h) Marwa ksiksi" at bounding box center [228, 213] width 80 height 25
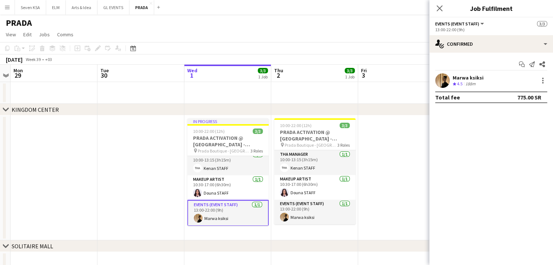
click at [442, 79] on app-user-avatar at bounding box center [442, 80] width 15 height 15
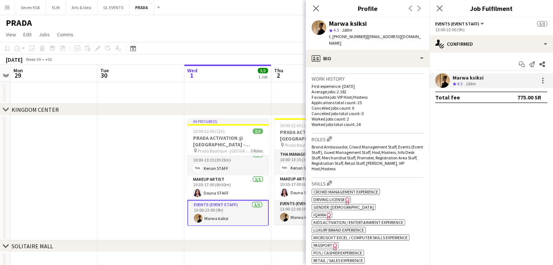
scroll to position [218, 0]
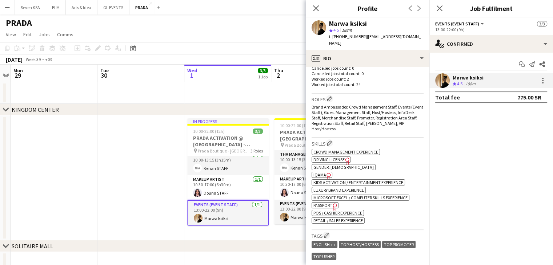
click at [321, 172] on span "IQAMA" at bounding box center [319, 174] width 13 height 5
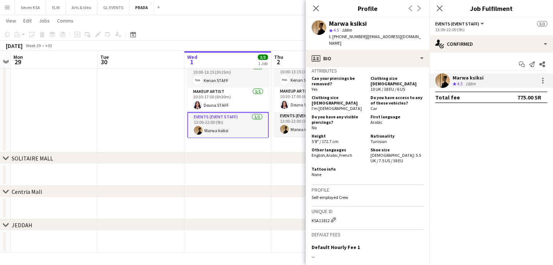
scroll to position [436, 0]
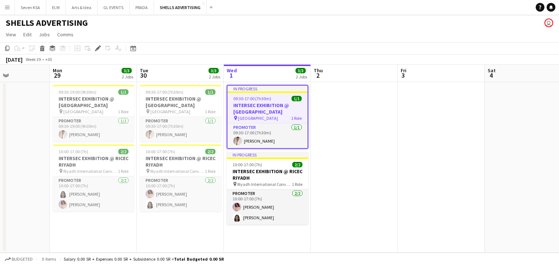
scroll to position [0, 212]
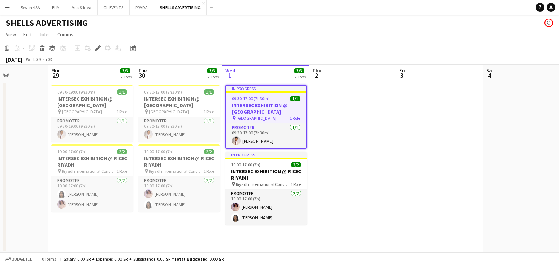
drag, startPoint x: 112, startPoint y: 216, endPoint x: 150, endPoint y: 226, distance: 39.0
click at [150, 226] on app-calendar-viewport "Fri 26 Sat 27 Sun 28 Mon 29 3/3 2 Jobs Tue 30 3/3 2 Jobs Wed 1 3/3 2 Jobs Thu 2…" at bounding box center [279, 159] width 559 height 188
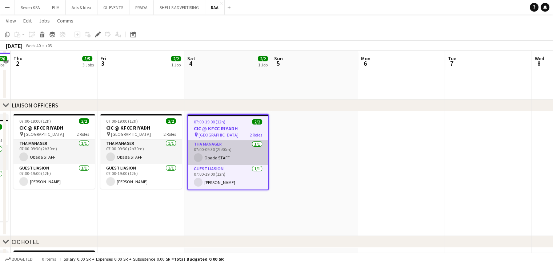
scroll to position [109, 0]
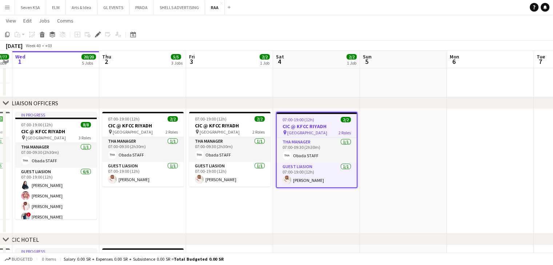
drag, startPoint x: 63, startPoint y: 194, endPoint x: 151, endPoint y: 207, distance: 89.7
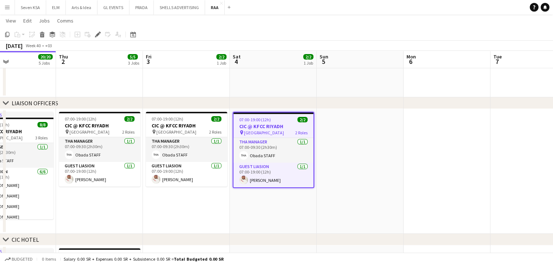
scroll to position [0, 183]
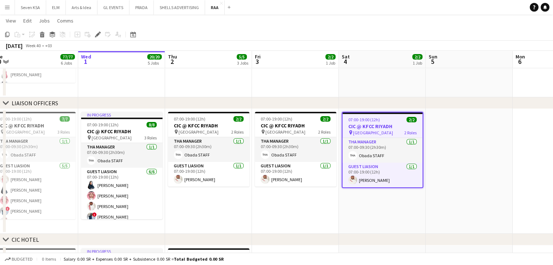
drag, startPoint x: 119, startPoint y: 217, endPoint x: 185, endPoint y: 215, distance: 65.9
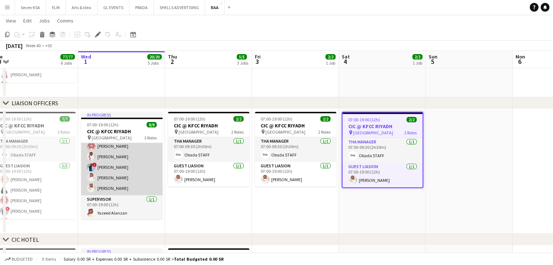
scroll to position [50, 0]
